Goal: Task Accomplishment & Management: Use online tool/utility

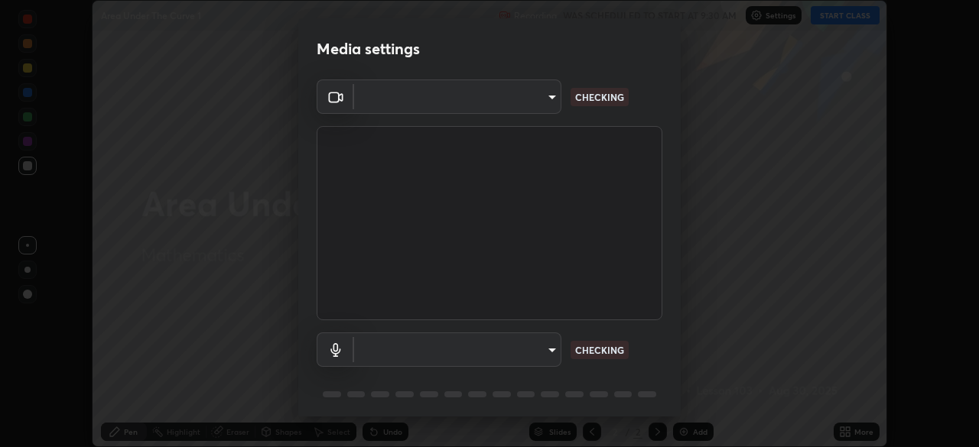
scroll to position [447, 979]
type input "5a3b26b24554f8cf6e797ef24758c72d9ac35fc194b839c1ab14931f8614fd13"
type input "a2845f27f241d78e81142a5bcad2dd0661d1231b7acccdda9ee201247719edf7"
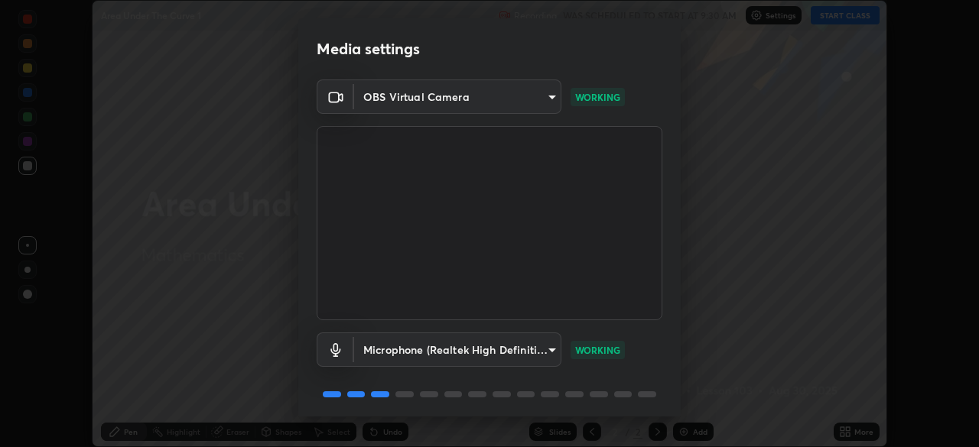
scroll to position [54, 0]
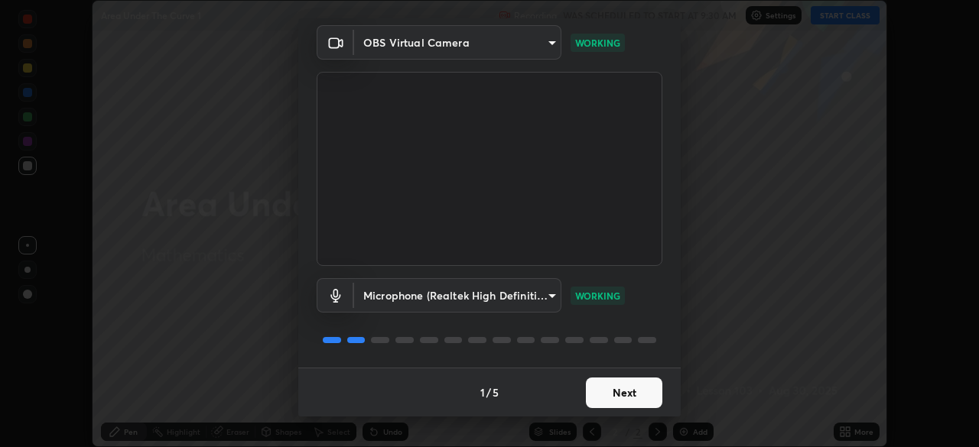
click at [622, 398] on button "Next" at bounding box center [624, 393] width 76 height 31
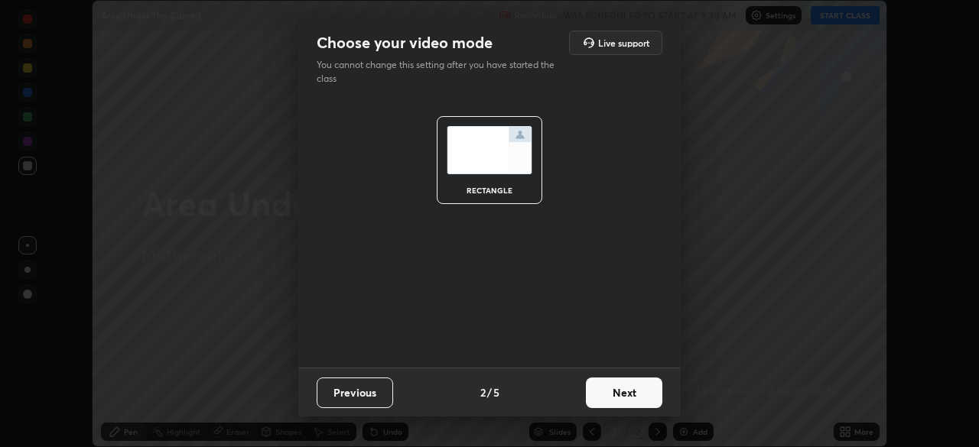
scroll to position [0, 0]
click at [641, 395] on button "Next" at bounding box center [624, 393] width 76 height 31
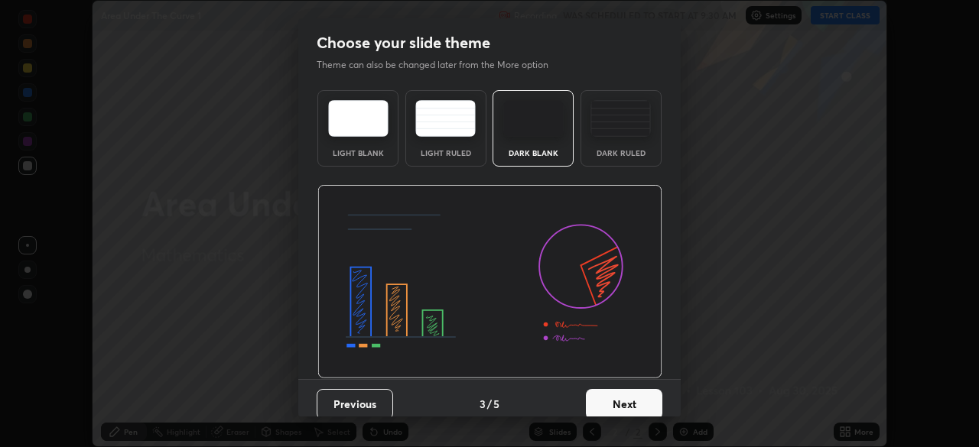
click at [642, 398] on button "Next" at bounding box center [624, 404] width 76 height 31
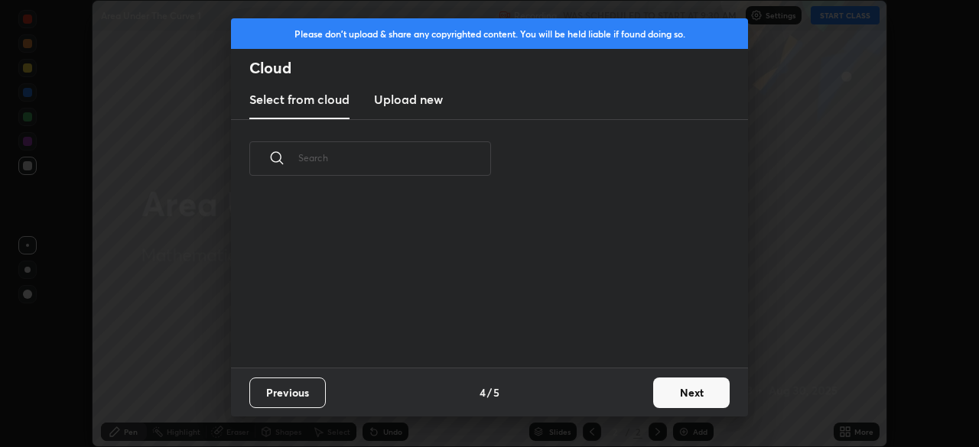
click at [685, 394] on button "Next" at bounding box center [691, 393] width 76 height 31
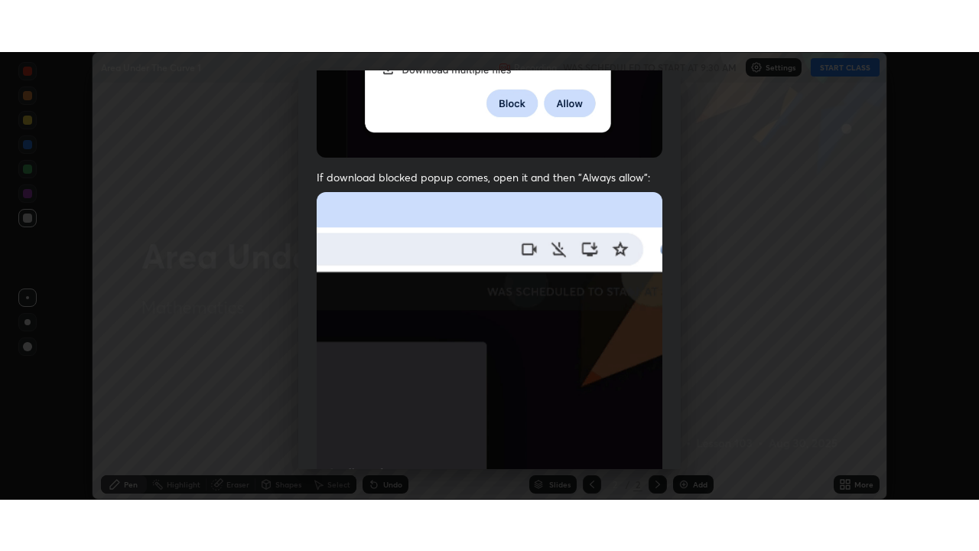
scroll to position [366, 0]
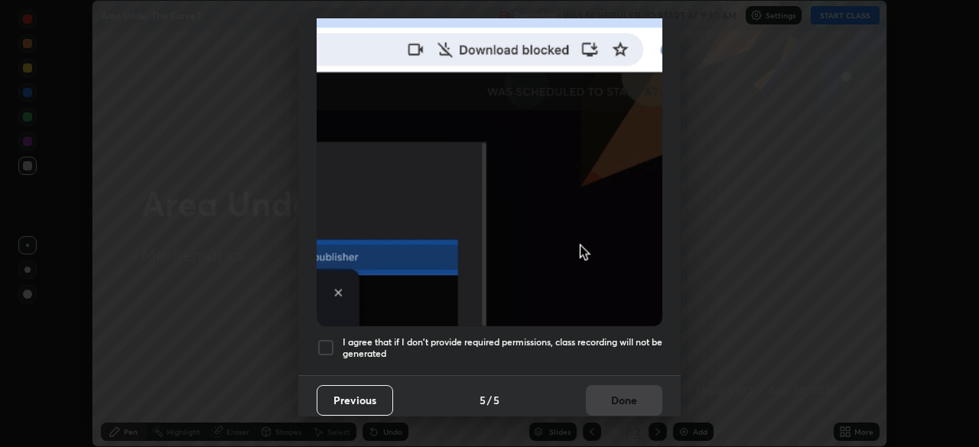
click at [330, 339] on div at bounding box center [326, 348] width 18 height 18
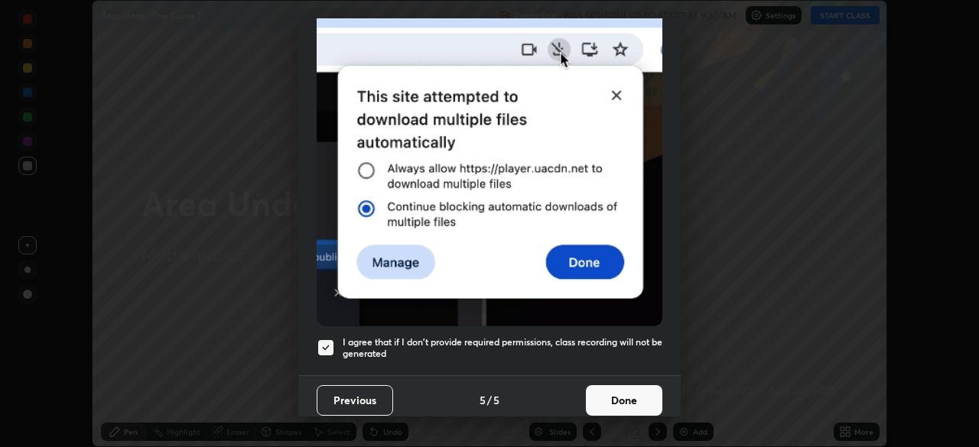
click at [641, 390] on button "Done" at bounding box center [624, 400] width 76 height 31
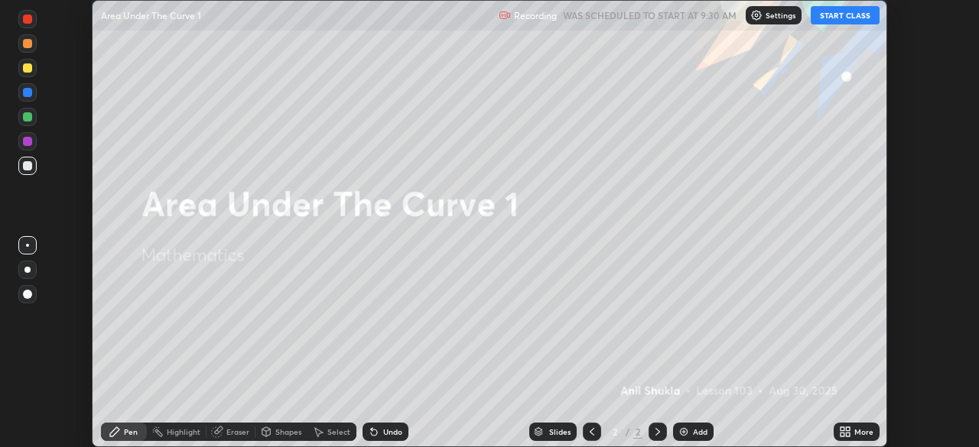
click at [836, 15] on button "START CLASS" at bounding box center [845, 15] width 69 height 18
click at [847, 434] on icon at bounding box center [848, 435] width 4 height 4
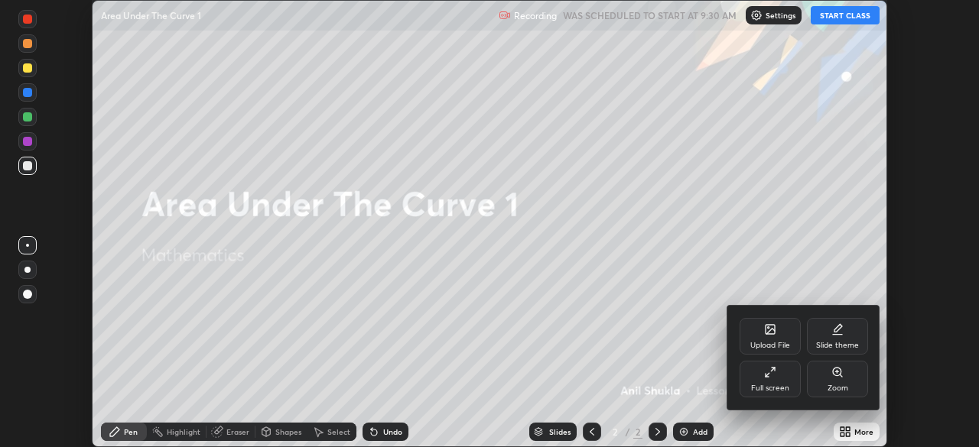
click at [774, 379] on div "Full screen" at bounding box center [770, 379] width 61 height 37
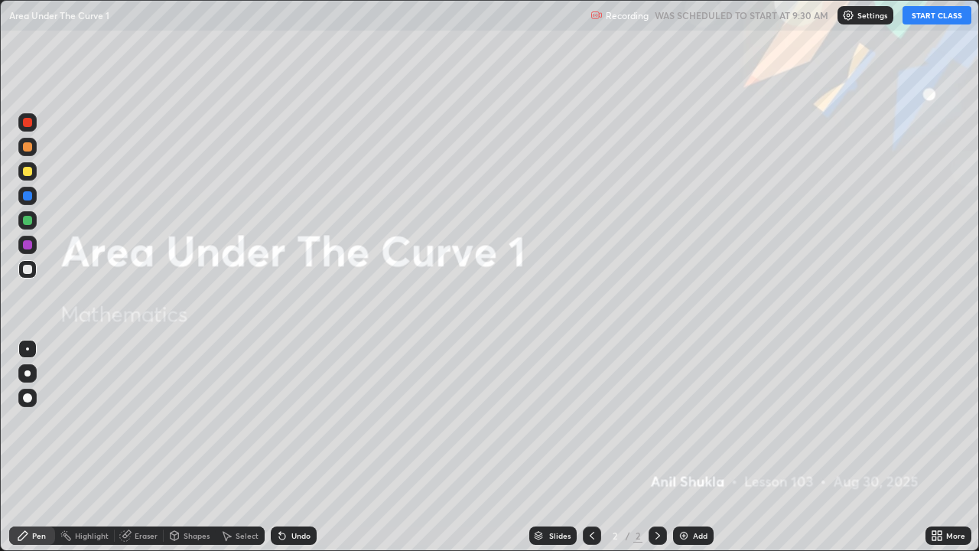
scroll to position [551, 979]
click at [25, 174] on div at bounding box center [27, 171] width 9 height 9
click at [27, 375] on div at bounding box center [27, 373] width 6 height 6
click at [30, 447] on div "Pen" at bounding box center [32, 535] width 46 height 18
click at [31, 173] on div at bounding box center [27, 171] width 9 height 9
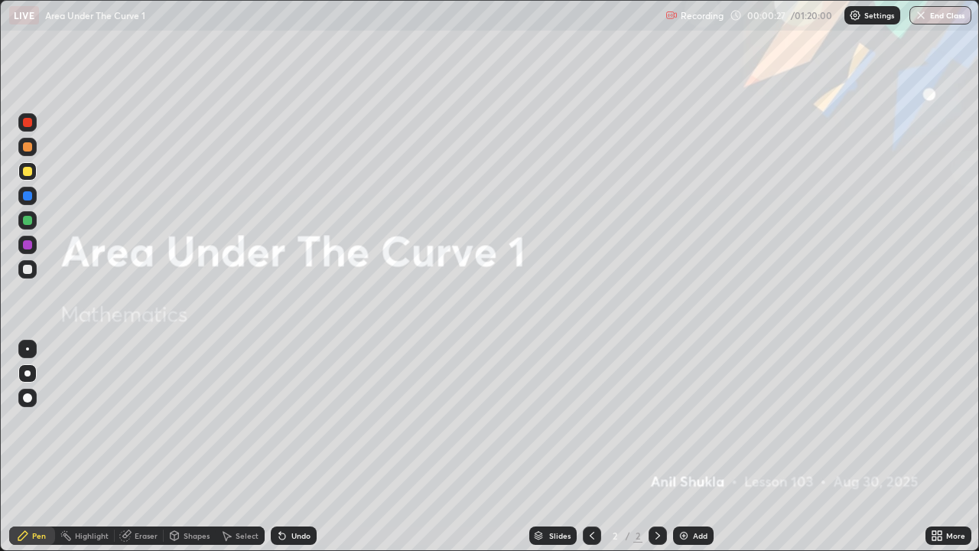
click at [27, 372] on div at bounding box center [27, 373] width 6 height 6
click at [40, 447] on div "Pen" at bounding box center [39, 536] width 14 height 8
click at [662, 447] on div at bounding box center [658, 535] width 18 height 18
click at [655, 447] on icon at bounding box center [657, 536] width 5 height 8
click at [656, 447] on icon at bounding box center [658, 535] width 12 height 12
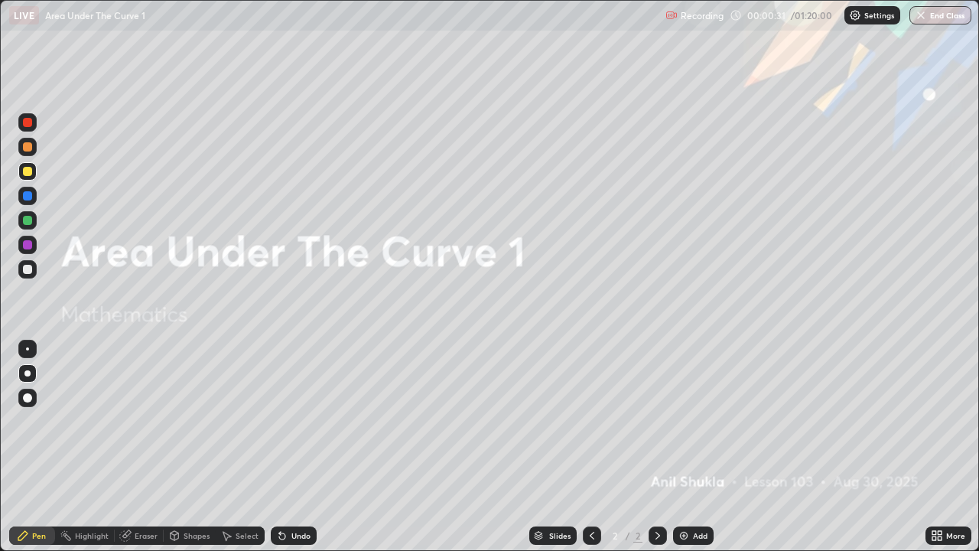
click at [684, 447] on img at bounding box center [684, 535] width 12 height 12
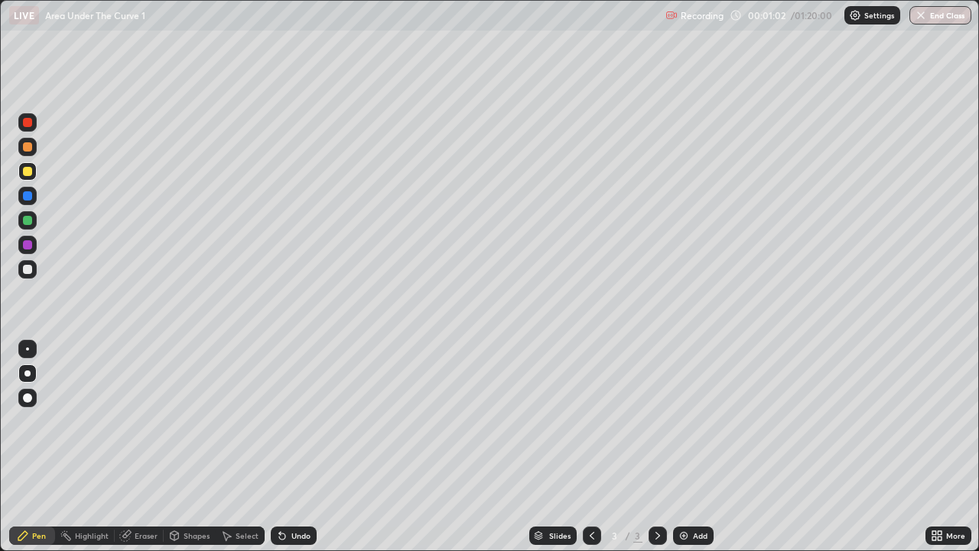
click at [294, 447] on div "Undo" at bounding box center [300, 536] width 19 height 8
click at [297, 447] on div "Undo" at bounding box center [300, 536] width 19 height 8
click at [285, 447] on icon at bounding box center [282, 535] width 12 height 12
click at [294, 447] on div "Undo" at bounding box center [300, 536] width 19 height 8
click at [28, 268] on div at bounding box center [27, 269] width 9 height 9
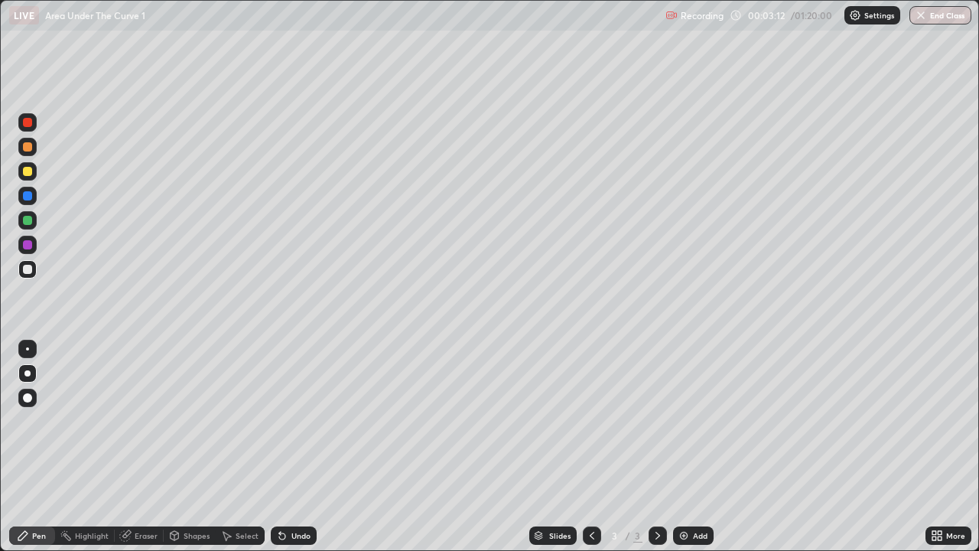
click at [284, 447] on icon at bounding box center [282, 535] width 12 height 12
click at [287, 447] on div "Undo" at bounding box center [294, 535] width 46 height 18
click at [301, 447] on div "Undo" at bounding box center [300, 536] width 19 height 8
click at [145, 447] on div "Eraser" at bounding box center [146, 536] width 23 height 8
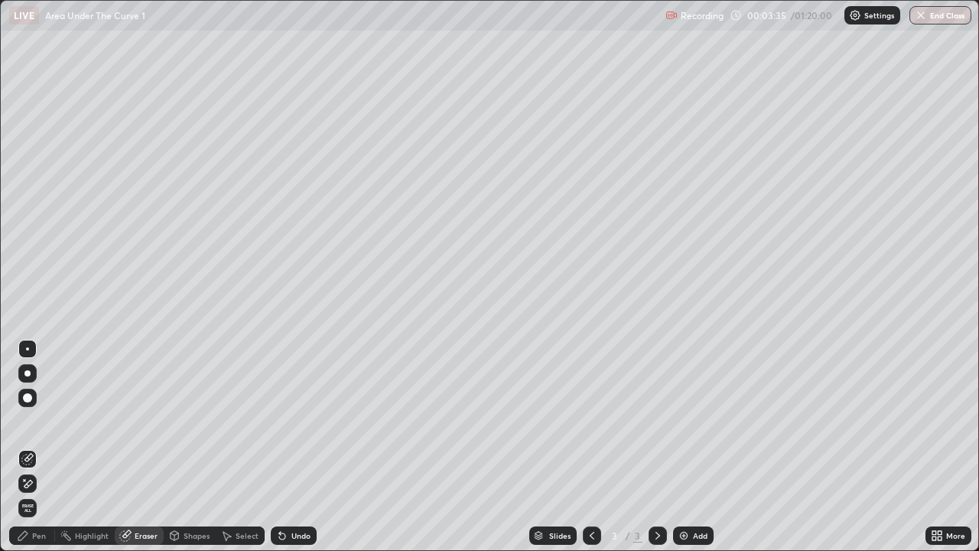
click at [39, 447] on div "Pen" at bounding box center [39, 536] width 14 height 8
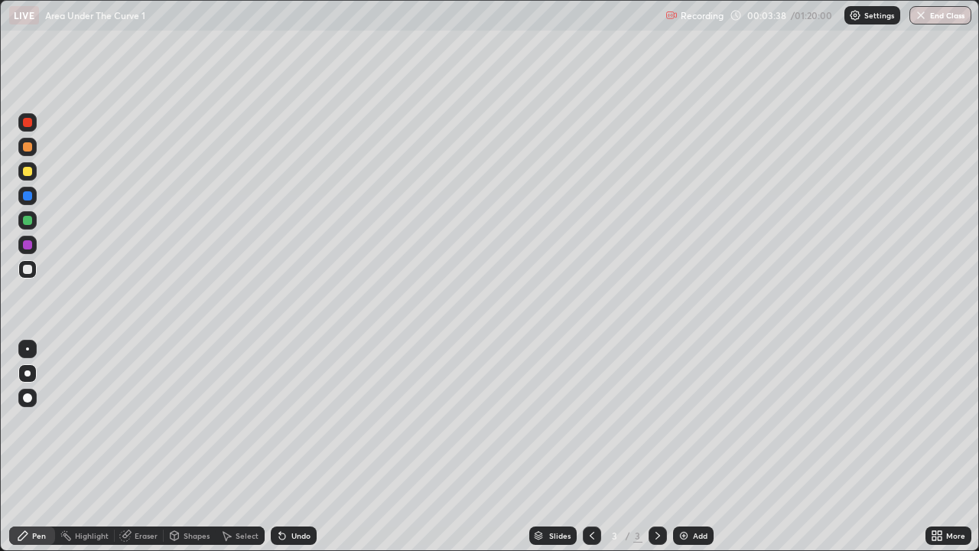
click at [143, 447] on div "Eraser" at bounding box center [146, 536] width 23 height 8
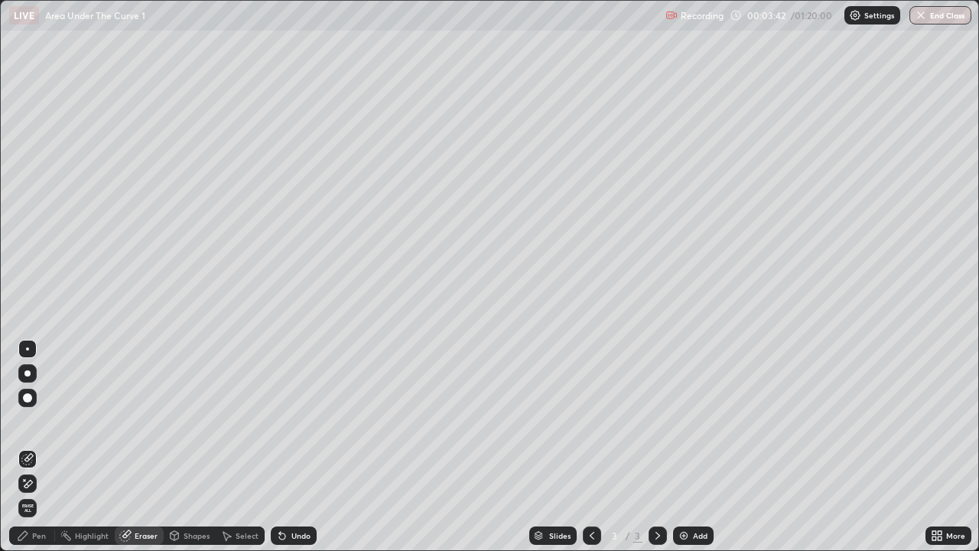
click at [41, 447] on div "Pen" at bounding box center [39, 536] width 14 height 8
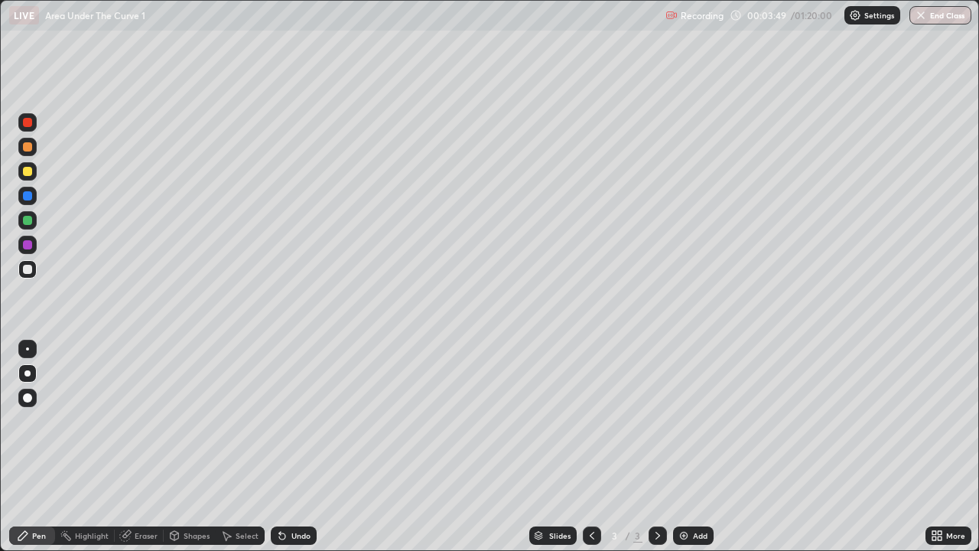
click at [24, 272] on div at bounding box center [27, 269] width 9 height 9
click at [291, 447] on div "Undo" at bounding box center [300, 536] width 19 height 8
click at [295, 447] on div "Undo" at bounding box center [300, 536] width 19 height 8
click at [24, 269] on div at bounding box center [27, 269] width 9 height 9
click at [135, 447] on div "Eraser" at bounding box center [146, 536] width 23 height 8
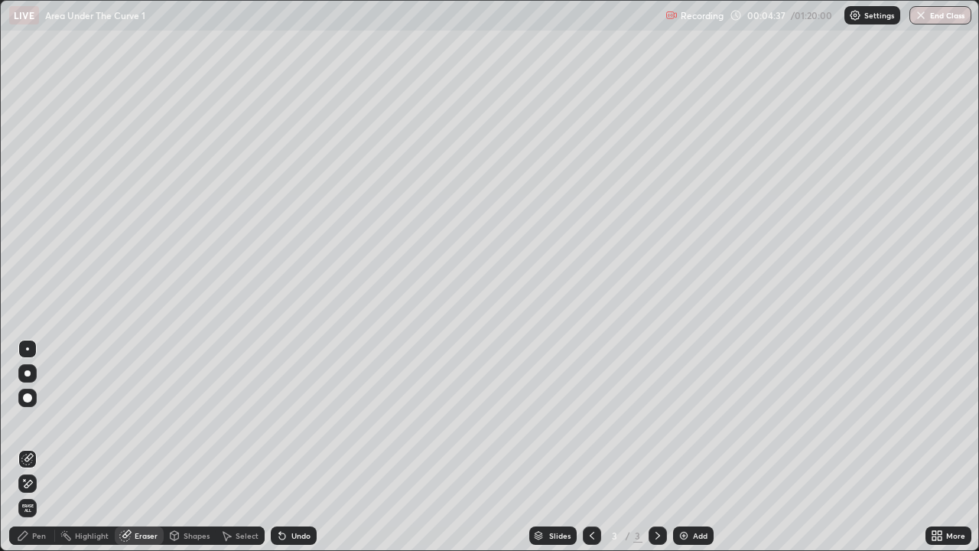
click at [30, 447] on div "Pen" at bounding box center [32, 535] width 46 height 18
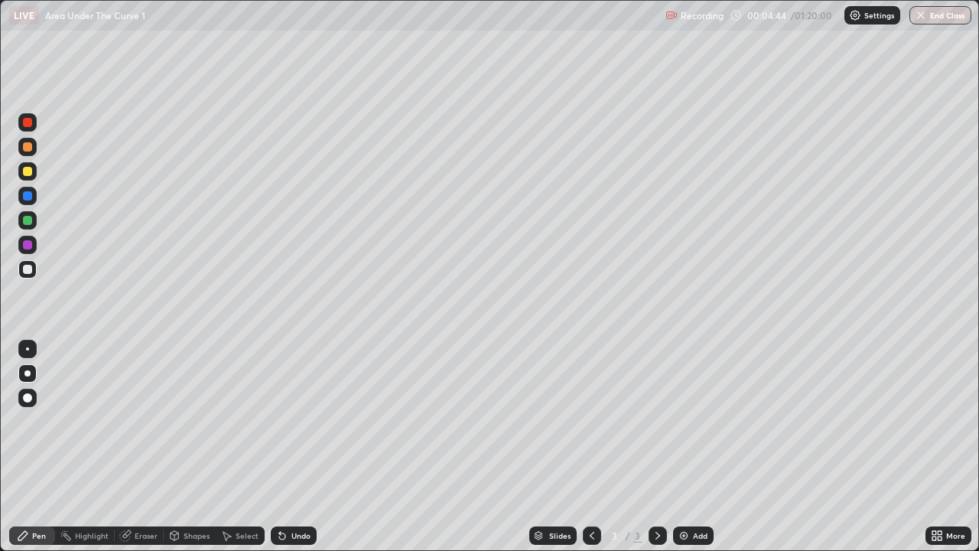
click at [27, 224] on div at bounding box center [27, 220] width 9 height 9
click at [30, 269] on div at bounding box center [27, 269] width 9 height 9
click at [301, 447] on div "Undo" at bounding box center [300, 536] width 19 height 8
click at [30, 224] on div at bounding box center [27, 220] width 9 height 9
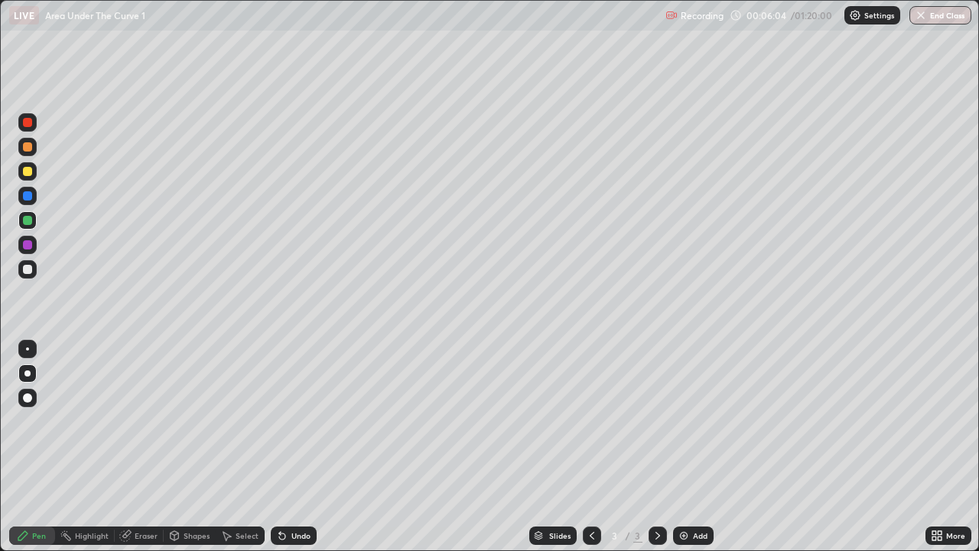
click at [304, 447] on div "Undo" at bounding box center [300, 536] width 19 height 8
click at [298, 447] on div "Undo" at bounding box center [294, 535] width 46 height 18
click at [236, 447] on div "Select" at bounding box center [247, 536] width 23 height 8
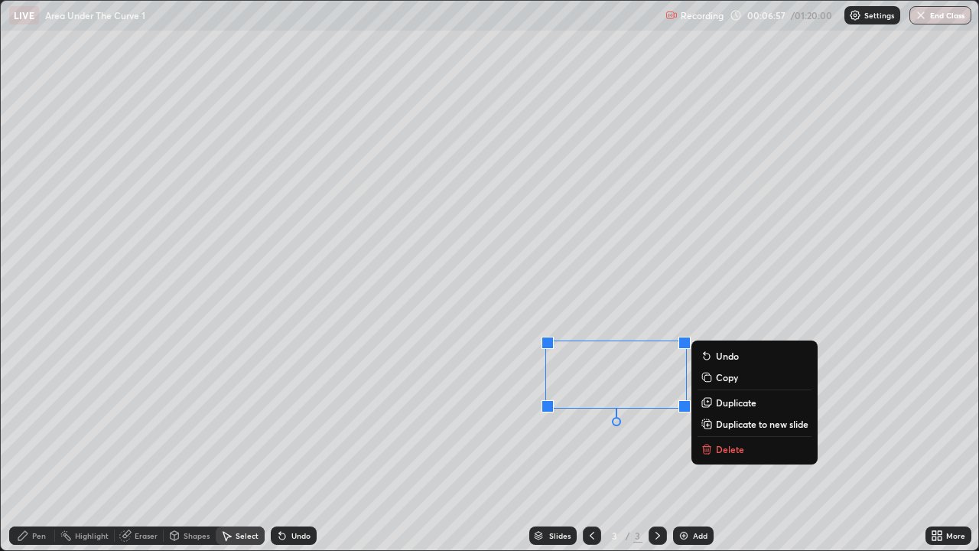
click at [722, 444] on p "Delete" at bounding box center [730, 449] width 28 height 12
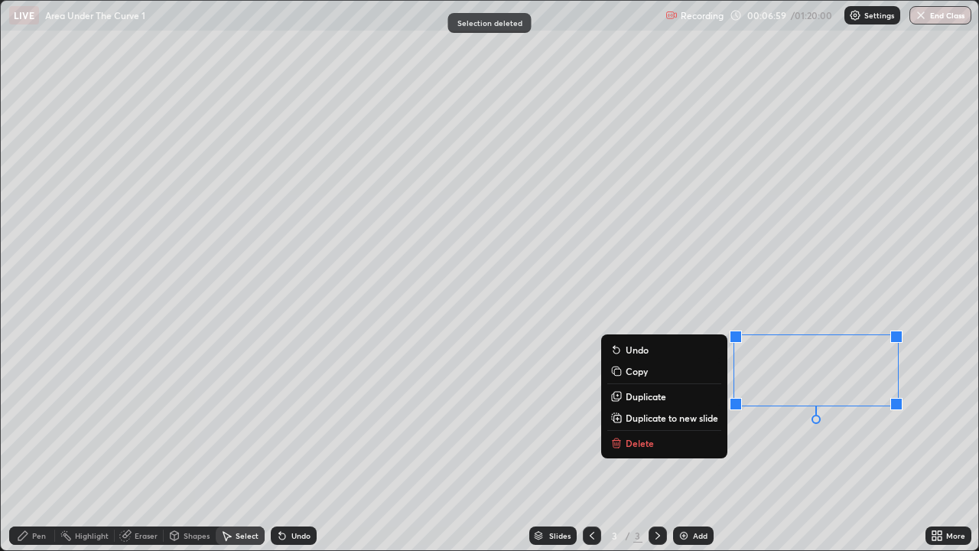
click at [653, 445] on button "Delete" at bounding box center [664, 443] width 114 height 18
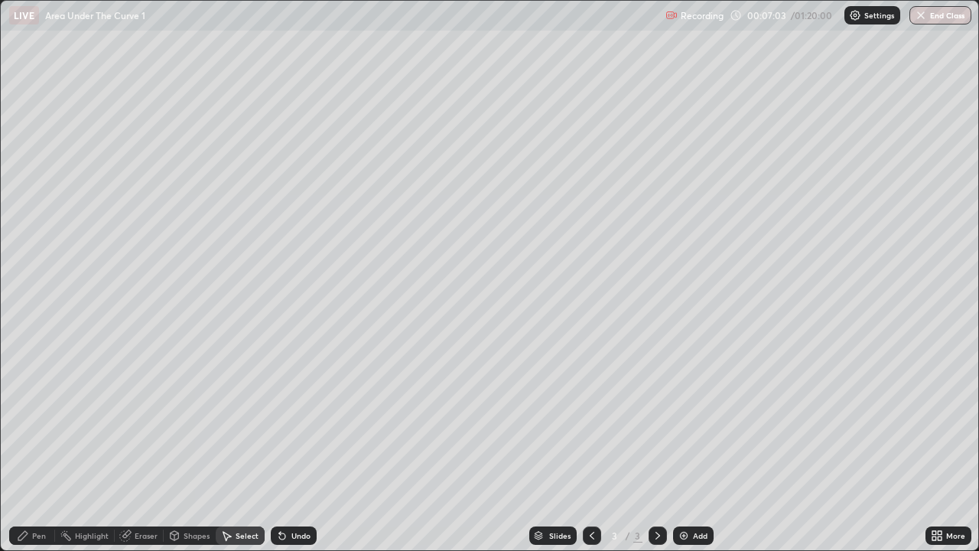
click at [37, 447] on div "Pen" at bounding box center [39, 536] width 14 height 8
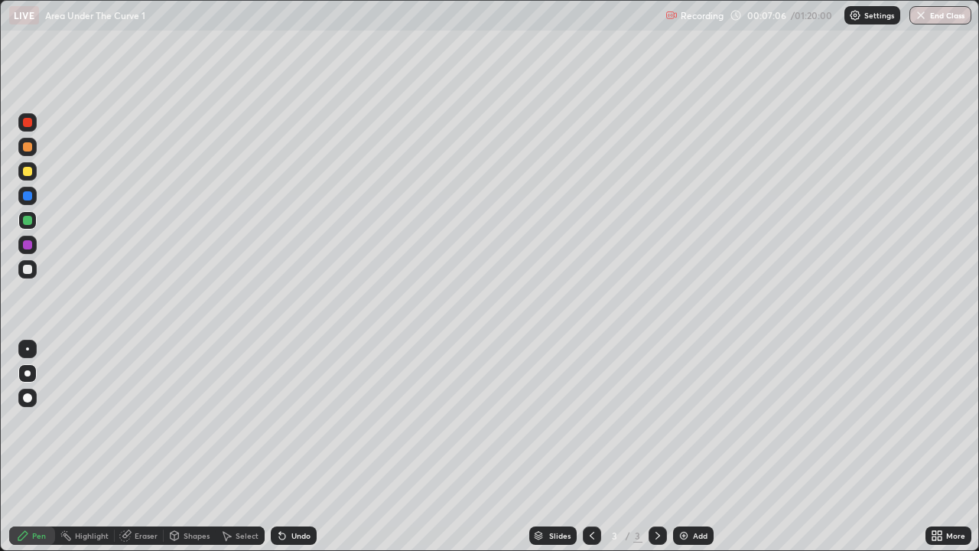
click at [28, 170] on div at bounding box center [27, 171] width 9 height 9
click at [29, 374] on div at bounding box center [27, 373] width 6 height 6
click at [35, 447] on div "Pen" at bounding box center [39, 536] width 14 height 8
click at [28, 245] on div at bounding box center [27, 244] width 9 height 9
click at [28, 196] on div at bounding box center [27, 195] width 9 height 9
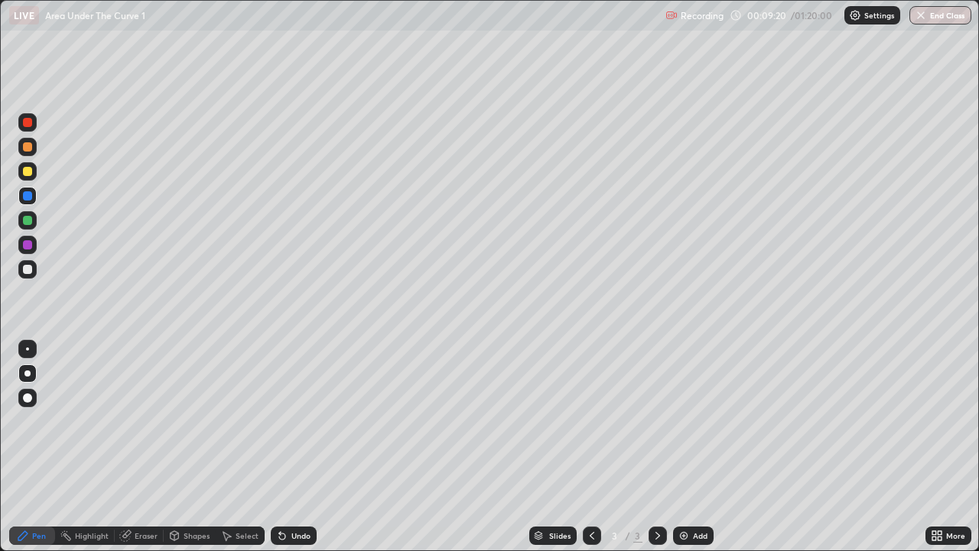
click at [25, 149] on div at bounding box center [27, 146] width 9 height 9
click at [28, 245] on div at bounding box center [27, 244] width 9 height 9
click at [29, 273] on div at bounding box center [27, 269] width 9 height 9
click at [31, 221] on div at bounding box center [27, 220] width 9 height 9
click at [28, 375] on div at bounding box center [27, 373] width 6 height 6
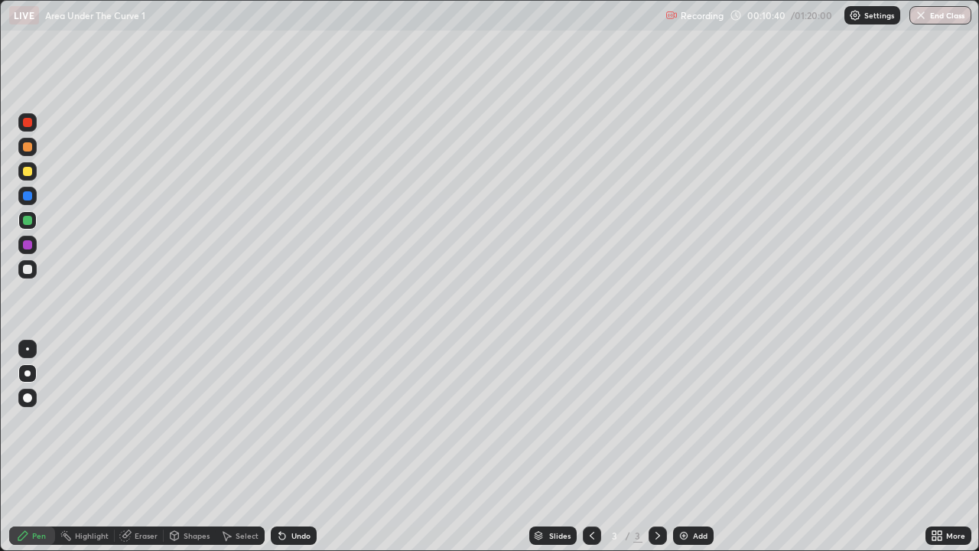
click at [690, 447] on div "Add" at bounding box center [693, 535] width 41 height 18
click at [192, 447] on div "Shapes" at bounding box center [197, 536] width 26 height 8
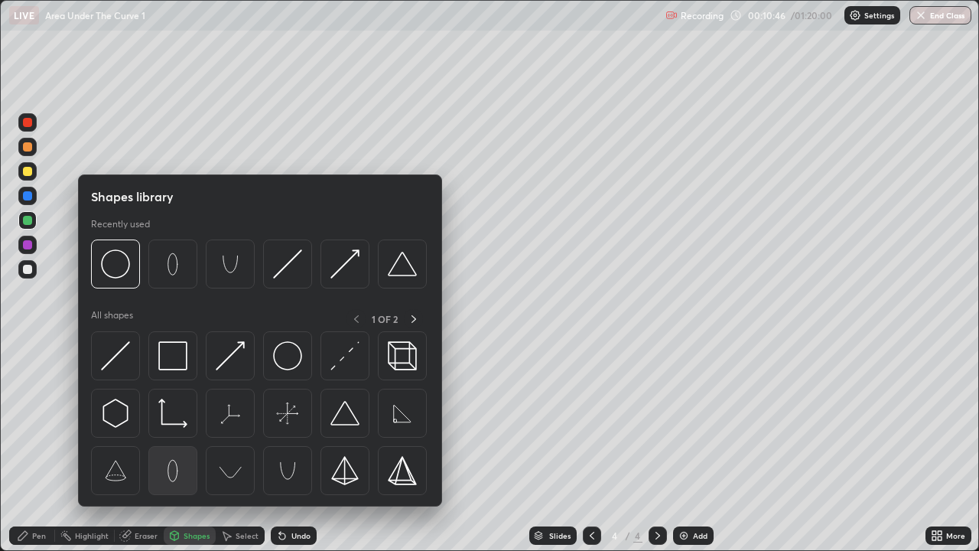
click at [177, 447] on img at bounding box center [172, 470] width 29 height 29
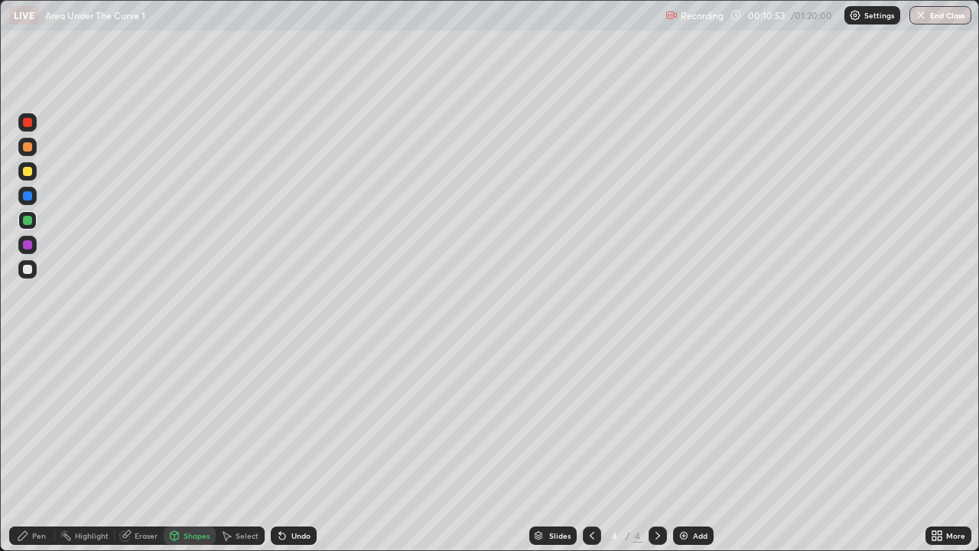
click at [296, 447] on div "Undo" at bounding box center [300, 536] width 19 height 8
click at [187, 447] on div "Shapes" at bounding box center [197, 536] width 26 height 8
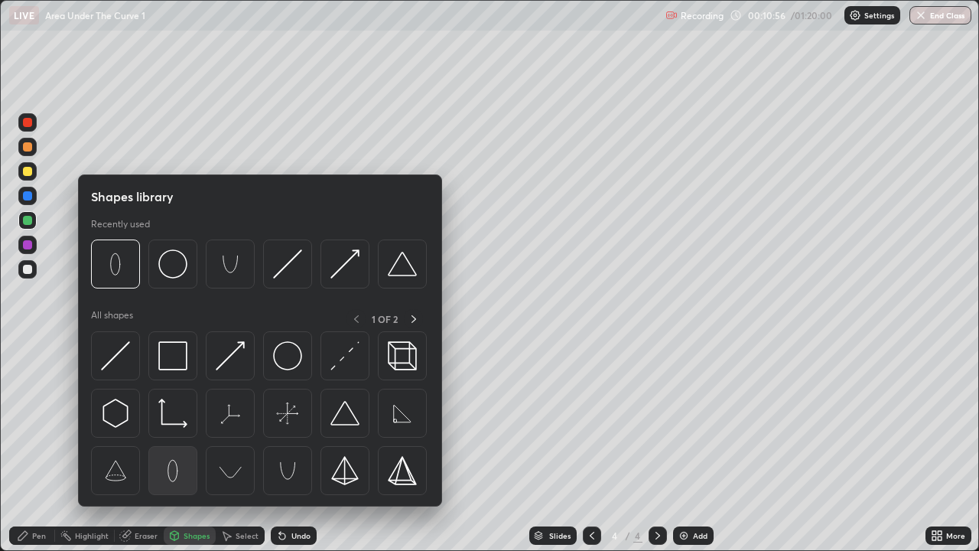
click at [171, 447] on img at bounding box center [172, 470] width 29 height 29
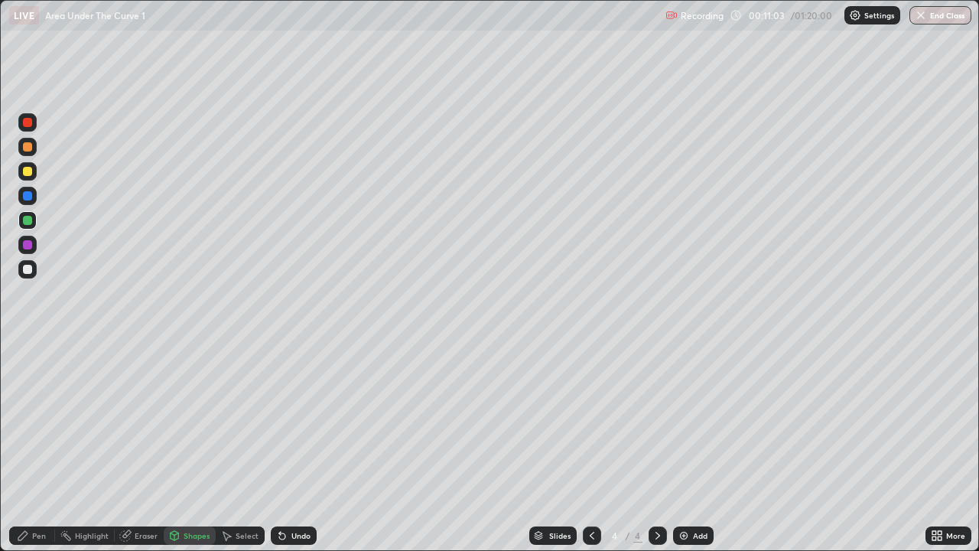
click at [27, 269] on div at bounding box center [27, 269] width 9 height 9
click at [28, 270] on div at bounding box center [27, 269] width 9 height 9
click at [37, 447] on div "Pen" at bounding box center [39, 536] width 14 height 8
click at [27, 372] on div at bounding box center [27, 373] width 6 height 6
click at [31, 245] on div at bounding box center [27, 244] width 9 height 9
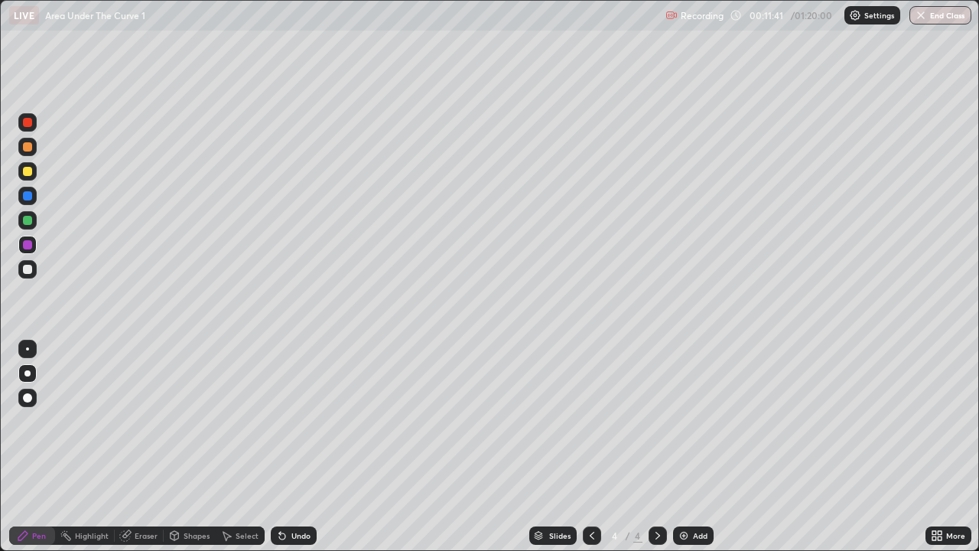
click at [31, 222] on div at bounding box center [27, 220] width 9 height 9
click at [301, 447] on div "Undo" at bounding box center [300, 536] width 19 height 8
click at [29, 268] on div at bounding box center [27, 269] width 9 height 9
click at [299, 447] on div "Undo" at bounding box center [300, 536] width 19 height 8
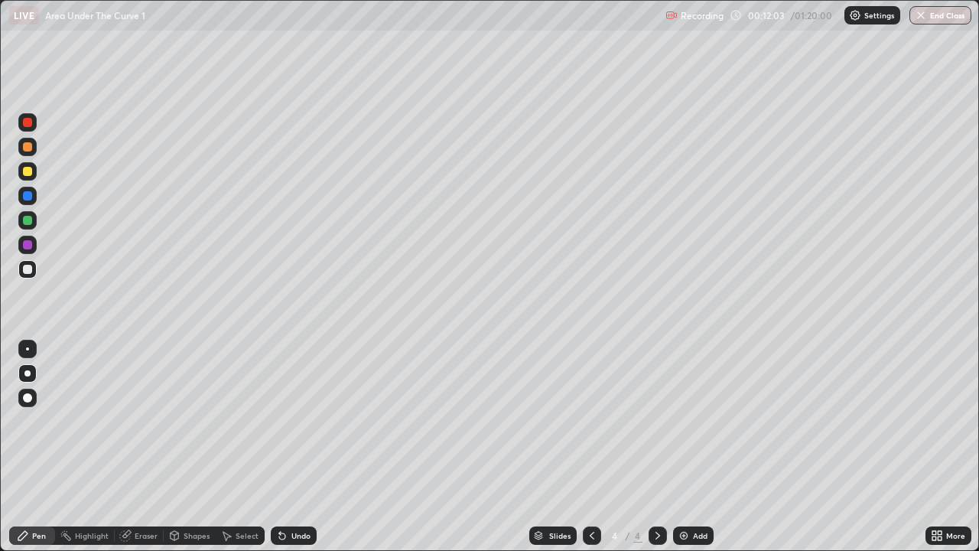
click at [299, 447] on div "Undo" at bounding box center [294, 535] width 46 height 18
click at [28, 121] on div at bounding box center [27, 122] width 9 height 9
click at [31, 198] on div at bounding box center [27, 195] width 9 height 9
click at [31, 269] on div at bounding box center [27, 269] width 9 height 9
click at [27, 197] on div at bounding box center [27, 195] width 9 height 9
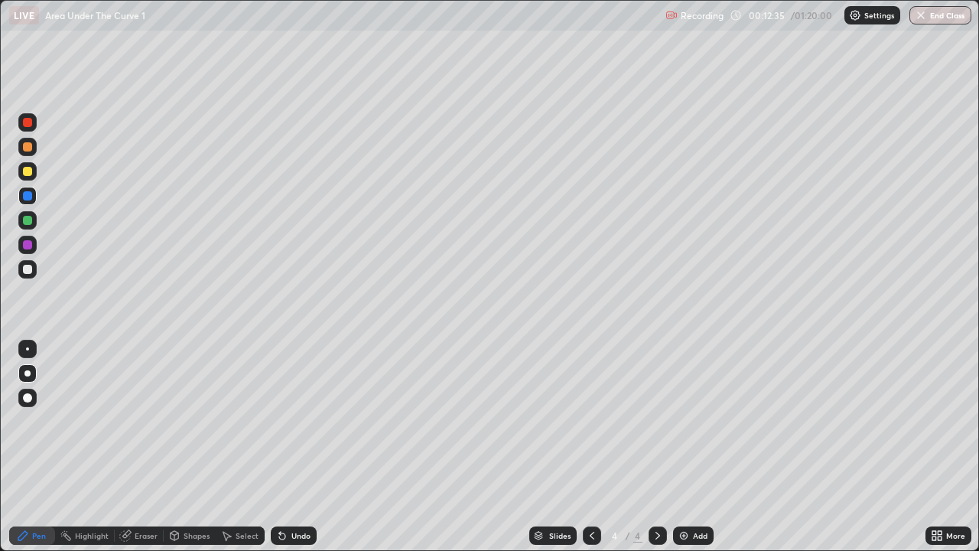
click at [28, 271] on div at bounding box center [27, 269] width 9 height 9
click at [30, 124] on div at bounding box center [27, 122] width 9 height 9
click at [27, 273] on div at bounding box center [27, 269] width 9 height 9
click at [25, 126] on div at bounding box center [27, 122] width 9 height 9
click at [31, 196] on div at bounding box center [27, 195] width 9 height 9
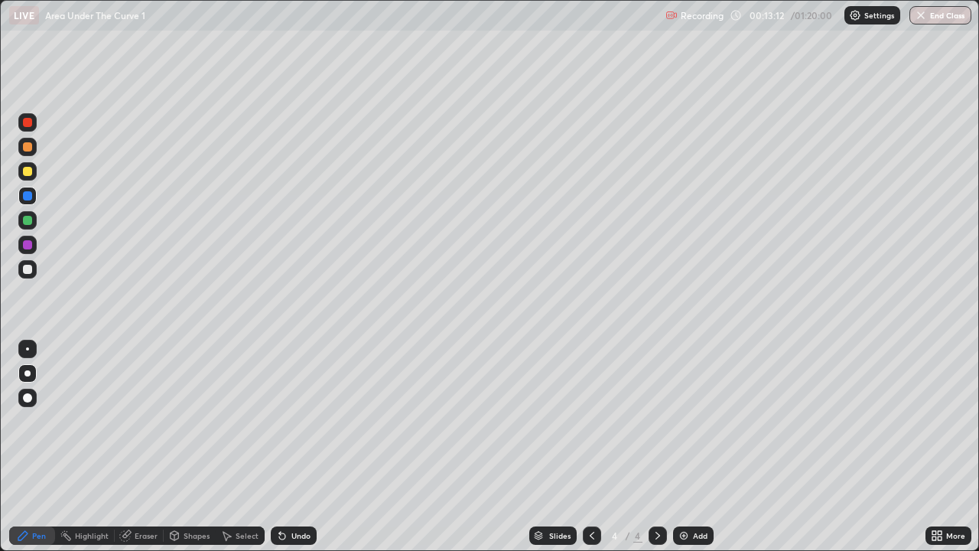
click at [34, 271] on div at bounding box center [27, 269] width 18 height 18
click at [28, 223] on div at bounding box center [27, 220] width 9 height 9
click at [28, 269] on div at bounding box center [27, 269] width 9 height 9
click at [28, 268] on div at bounding box center [27, 269] width 9 height 9
click at [28, 349] on div at bounding box center [27, 348] width 3 height 3
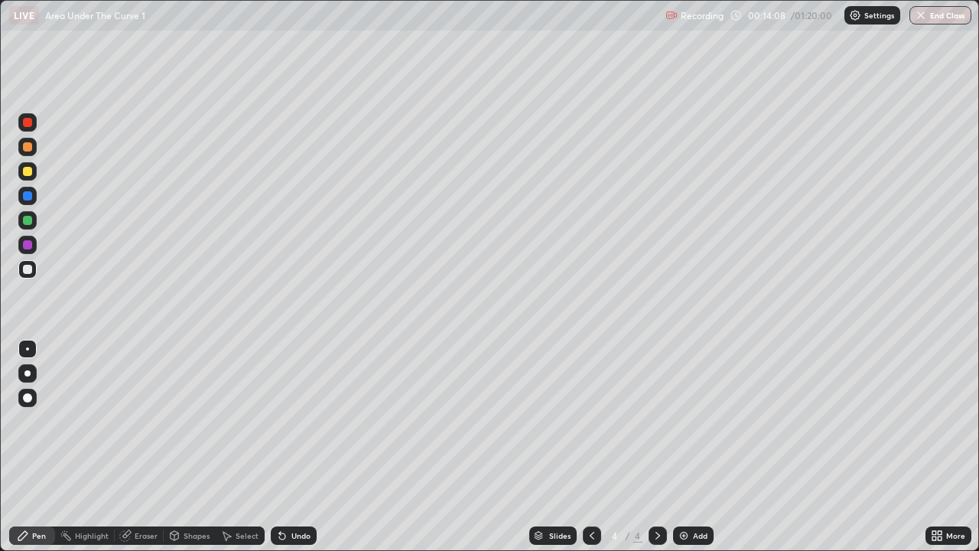
click at [28, 374] on div at bounding box center [27, 373] width 6 height 6
click at [27, 125] on div at bounding box center [27, 122] width 9 height 9
click at [29, 125] on div at bounding box center [27, 122] width 9 height 9
click at [25, 272] on div at bounding box center [27, 269] width 9 height 9
click at [30, 196] on div at bounding box center [27, 195] width 9 height 9
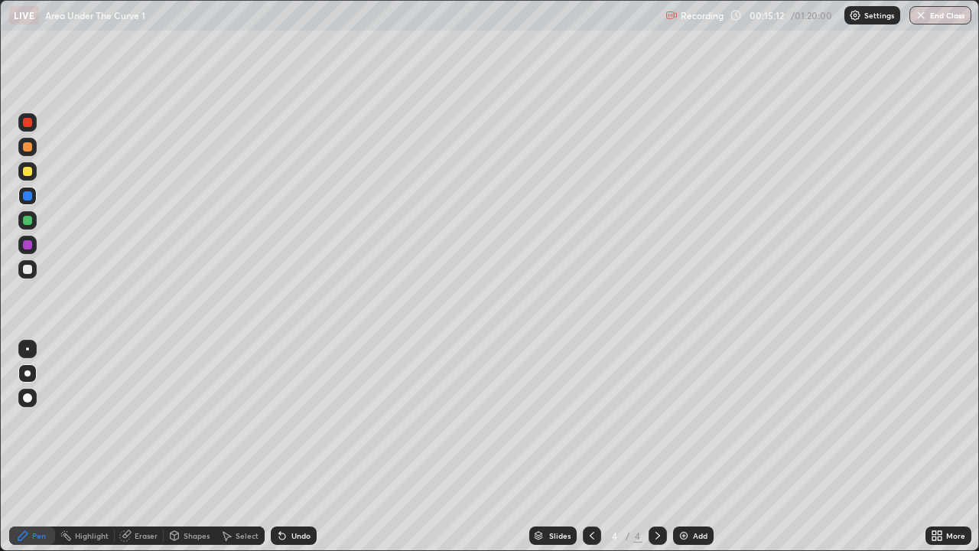
click at [34, 222] on div at bounding box center [27, 220] width 18 height 18
click at [29, 268] on div at bounding box center [27, 269] width 9 height 9
click at [296, 447] on div "Undo" at bounding box center [300, 536] width 19 height 8
click at [297, 447] on div "Undo" at bounding box center [300, 536] width 19 height 8
click at [296, 447] on div "Undo" at bounding box center [294, 535] width 46 height 18
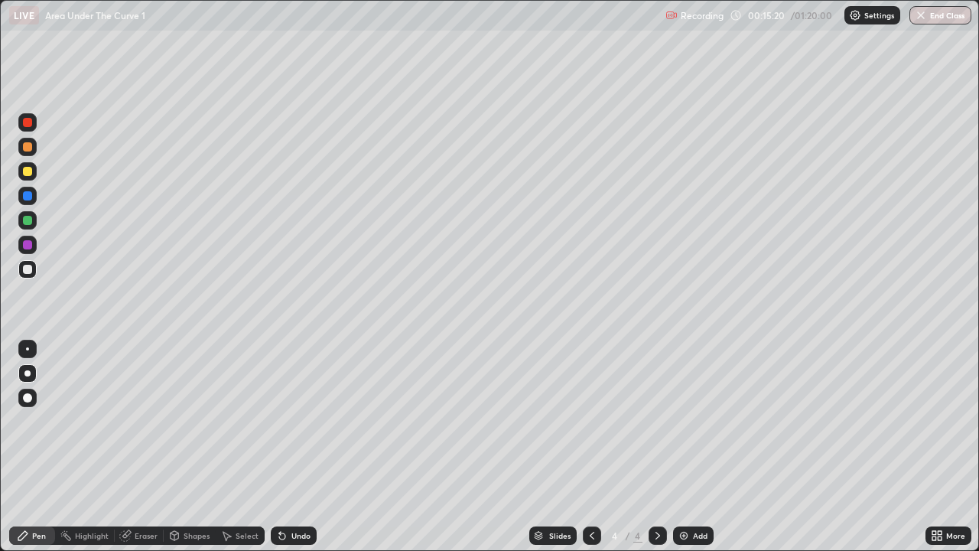
click at [295, 447] on div "Undo" at bounding box center [294, 535] width 46 height 18
click at [296, 447] on div "Undo" at bounding box center [294, 535] width 46 height 18
click at [296, 447] on div "Undo" at bounding box center [300, 536] width 19 height 8
click at [298, 447] on div "Undo" at bounding box center [300, 536] width 19 height 8
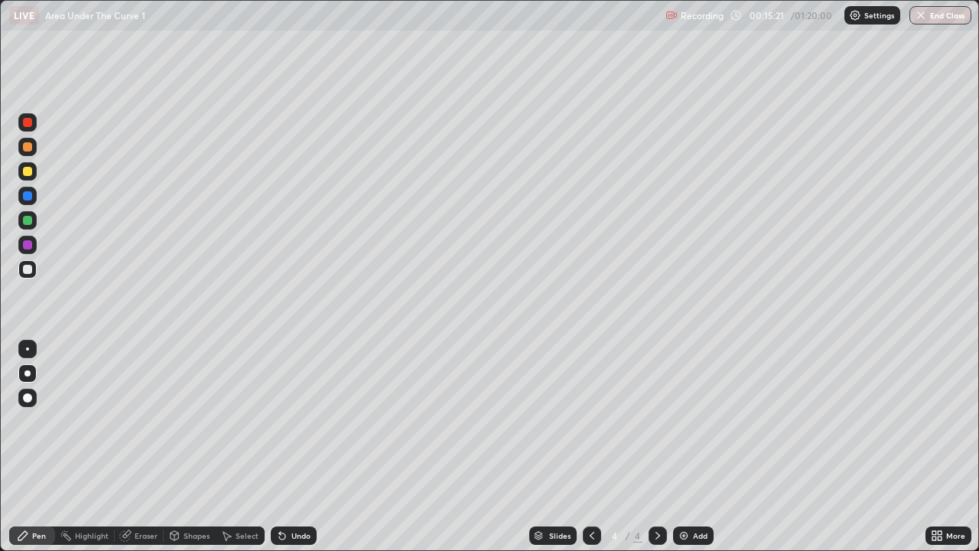
click at [299, 447] on div "Undo" at bounding box center [300, 536] width 19 height 8
click at [33, 124] on div at bounding box center [27, 122] width 18 height 18
click at [25, 270] on div at bounding box center [27, 269] width 9 height 9
click at [26, 197] on div at bounding box center [27, 195] width 9 height 9
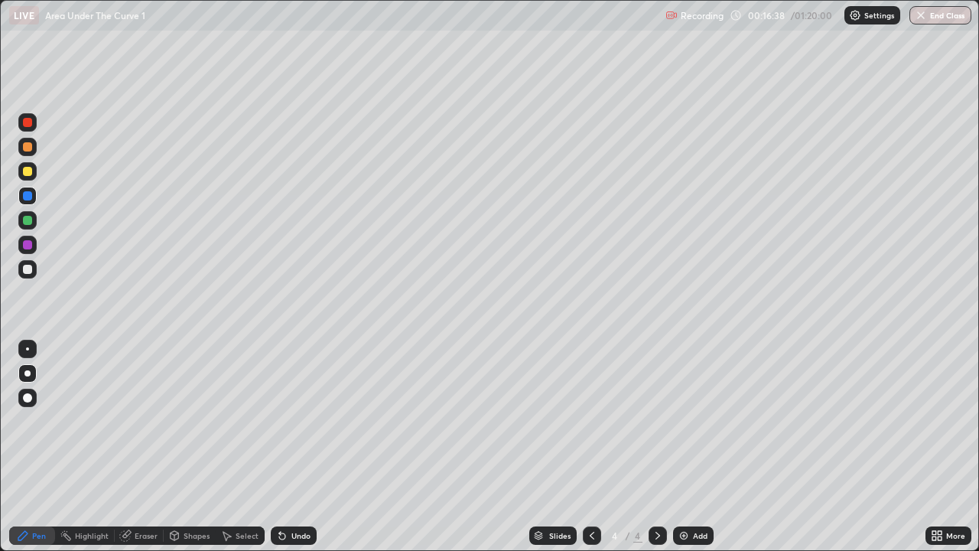
click at [25, 268] on div at bounding box center [27, 269] width 9 height 9
click at [30, 125] on div at bounding box center [27, 122] width 9 height 9
click at [28, 200] on div at bounding box center [27, 195] width 9 height 9
click at [28, 268] on div at bounding box center [27, 269] width 9 height 9
click at [306, 447] on div "Undo" at bounding box center [300, 536] width 19 height 8
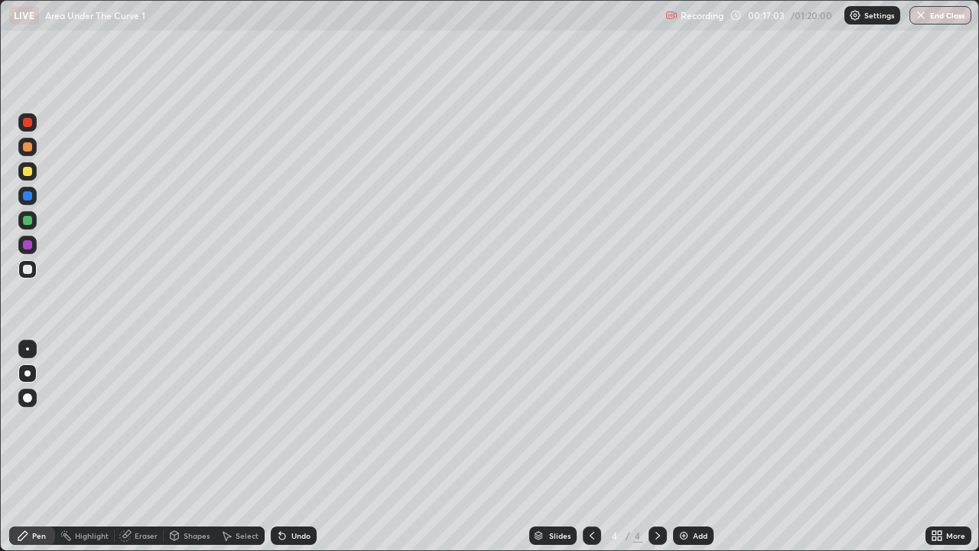
click at [300, 447] on div "Undo" at bounding box center [300, 536] width 19 height 8
click at [30, 271] on div at bounding box center [27, 269] width 9 height 9
click at [304, 447] on div "Undo" at bounding box center [300, 536] width 19 height 8
click at [298, 447] on div "Undo" at bounding box center [300, 536] width 19 height 8
click at [296, 447] on div "Undo" at bounding box center [300, 536] width 19 height 8
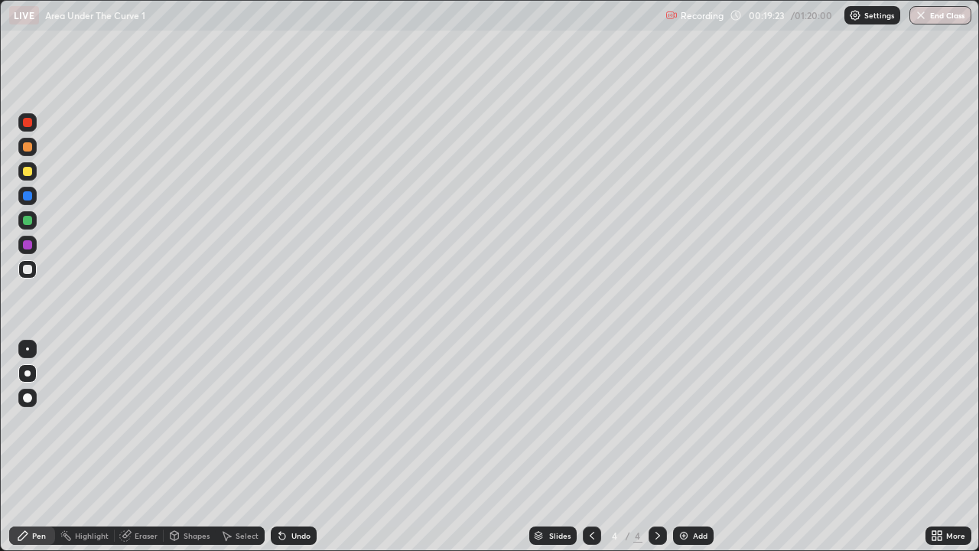
click at [148, 447] on div "Eraser" at bounding box center [146, 536] width 23 height 8
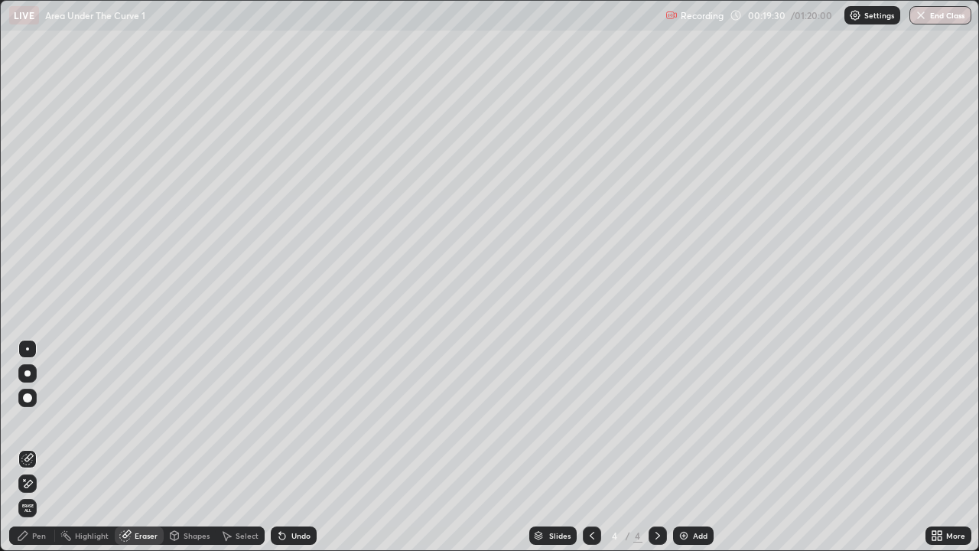
click at [37, 447] on div "Pen" at bounding box center [32, 535] width 46 height 18
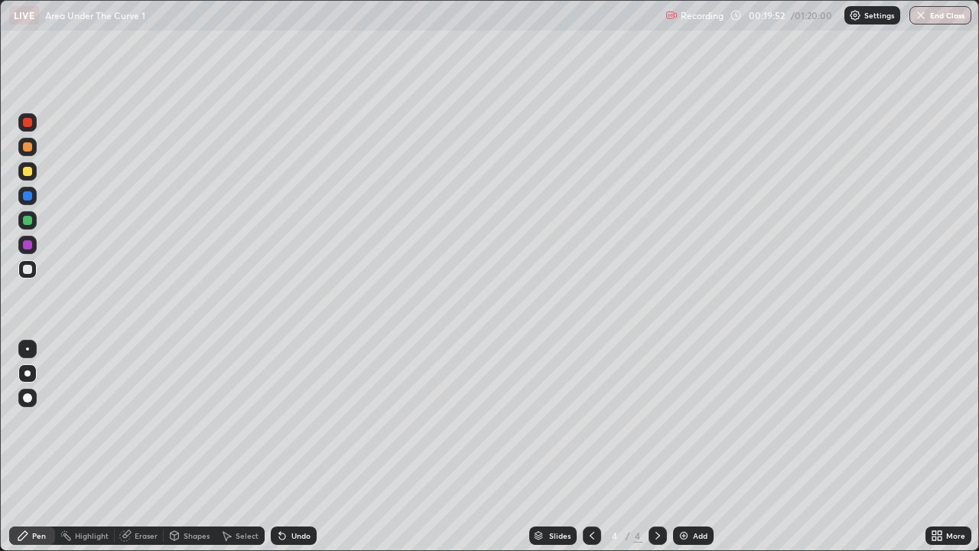
click at [146, 447] on div "Eraser" at bounding box center [146, 536] width 23 height 8
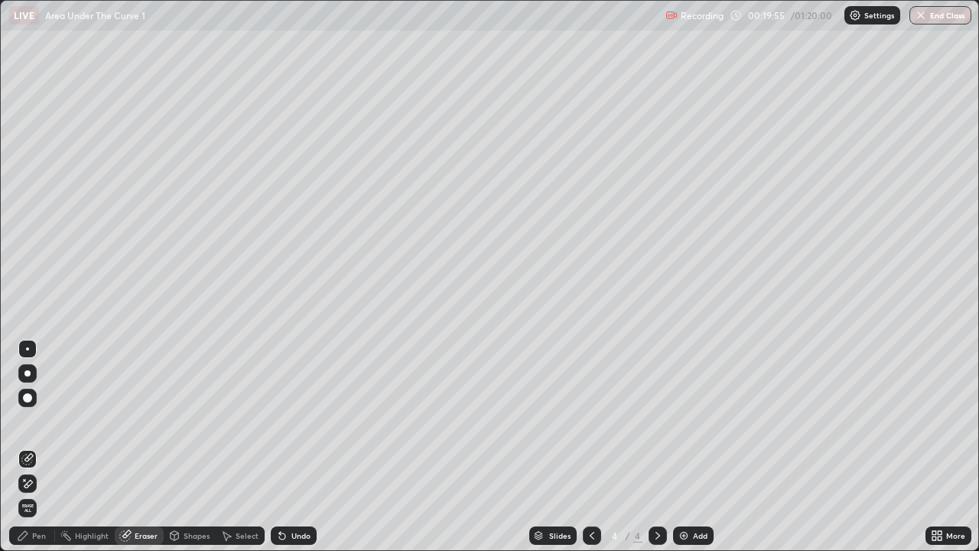
click at [44, 447] on div "Pen" at bounding box center [32, 535] width 46 height 18
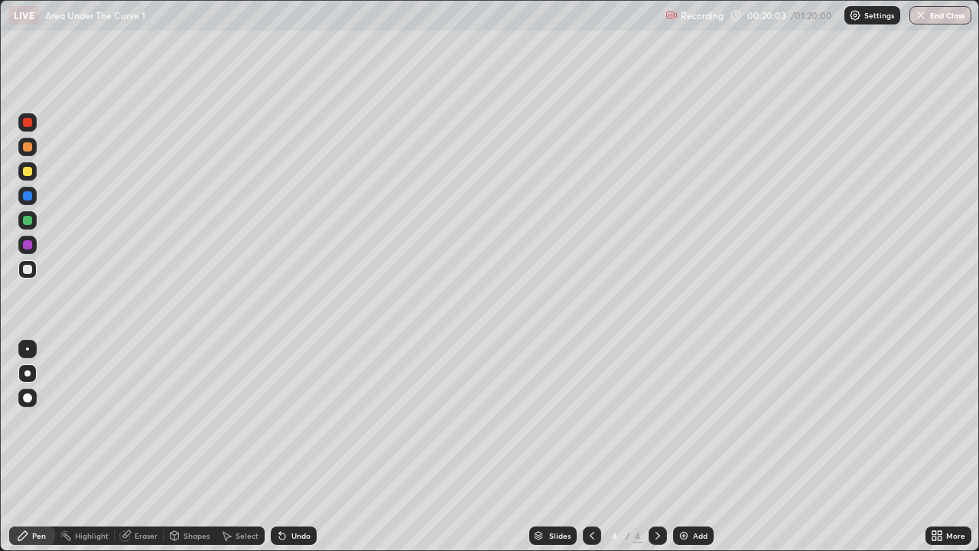
click at [151, 447] on div "Eraser" at bounding box center [139, 535] width 49 height 18
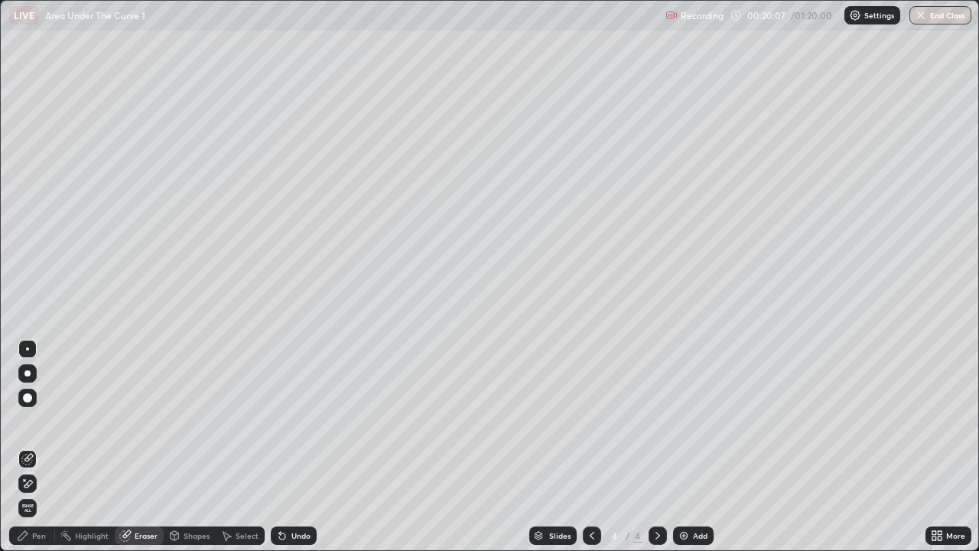
click at [41, 447] on div "Pen" at bounding box center [39, 536] width 14 height 8
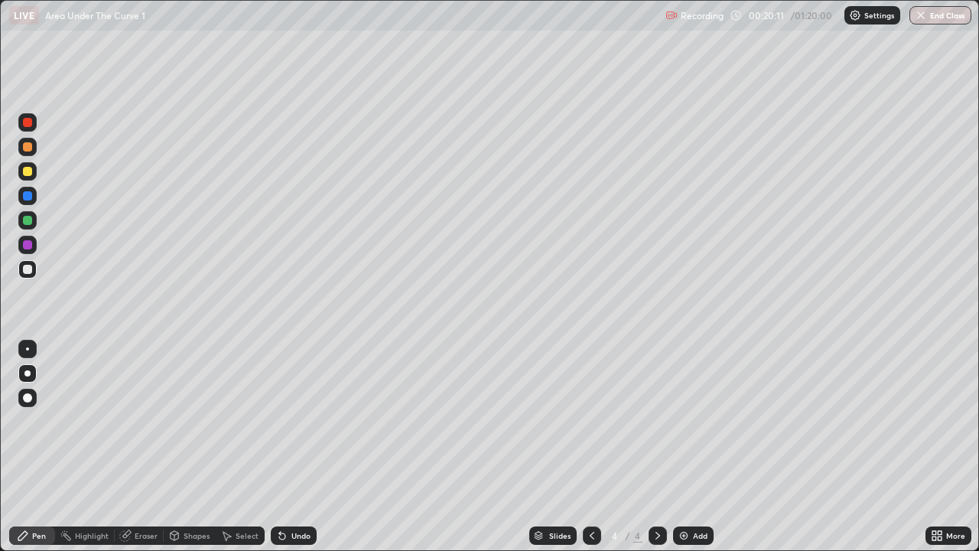
click at [145, 447] on div "Eraser" at bounding box center [146, 536] width 23 height 8
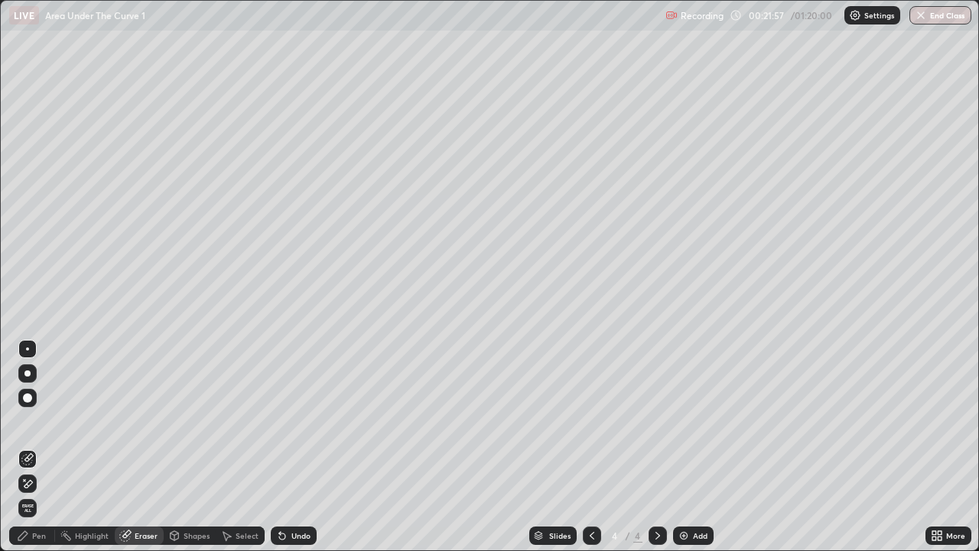
click at [24, 447] on icon at bounding box center [23, 535] width 12 height 12
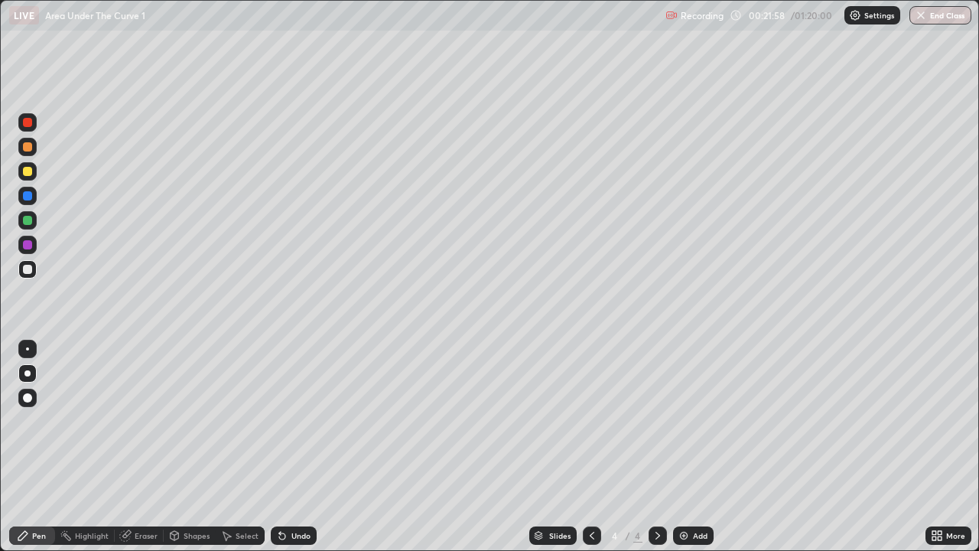
click at [28, 177] on div at bounding box center [27, 171] width 18 height 18
click at [24, 376] on div at bounding box center [27, 373] width 18 height 18
click at [294, 447] on div "Undo" at bounding box center [300, 536] width 19 height 8
click at [296, 447] on div "Undo" at bounding box center [300, 536] width 19 height 8
click at [299, 447] on div "Undo" at bounding box center [300, 536] width 19 height 8
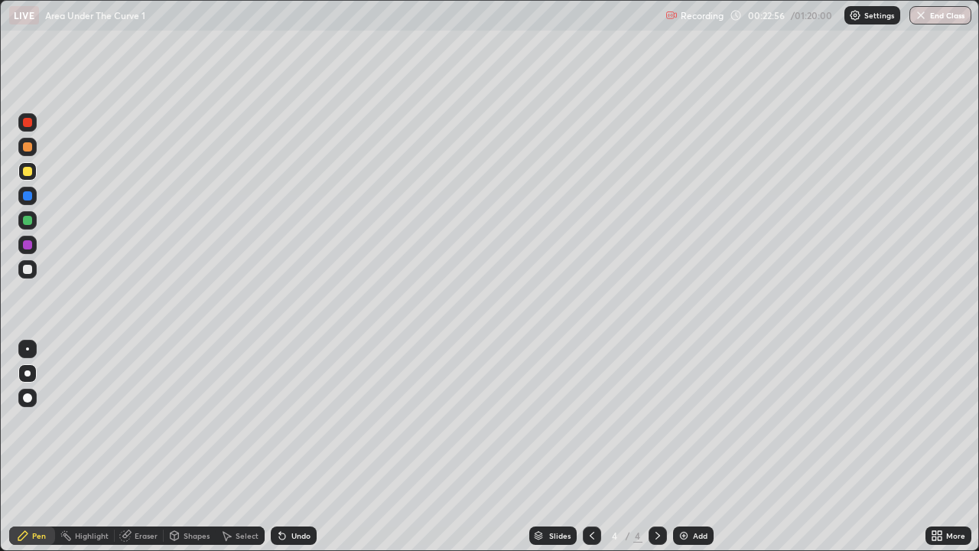
click at [27, 447] on icon at bounding box center [23, 535] width 12 height 12
click at [27, 173] on div at bounding box center [27, 171] width 9 height 9
click at [28, 373] on div at bounding box center [27, 373] width 6 height 6
click at [32, 447] on div "Pen" at bounding box center [39, 536] width 14 height 8
click at [590, 447] on icon at bounding box center [592, 535] width 12 height 12
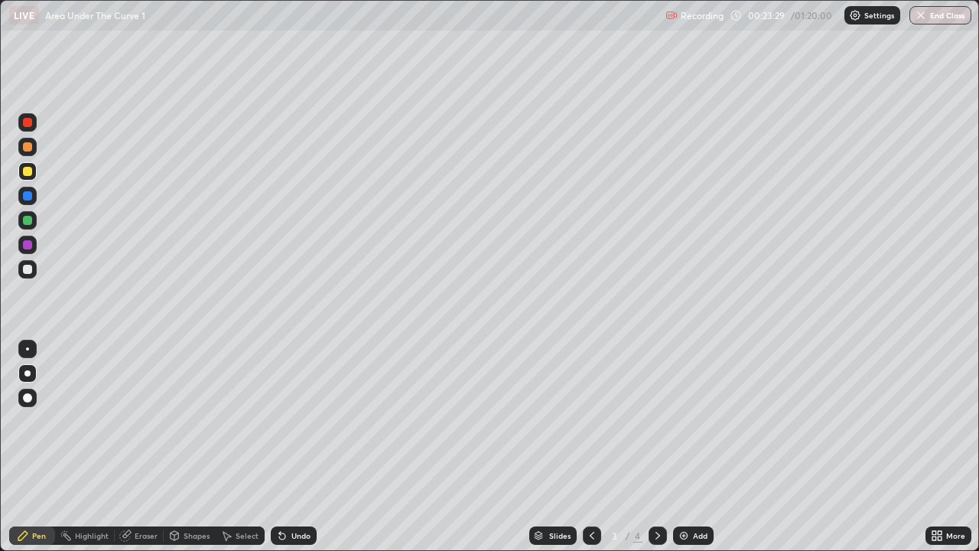
click at [657, 447] on icon at bounding box center [658, 535] width 12 height 12
click at [656, 447] on icon at bounding box center [658, 535] width 12 height 12
click at [655, 447] on icon at bounding box center [658, 535] width 12 height 12
click at [690, 447] on div "Add" at bounding box center [693, 535] width 41 height 18
click at [294, 447] on div "Undo" at bounding box center [300, 536] width 19 height 8
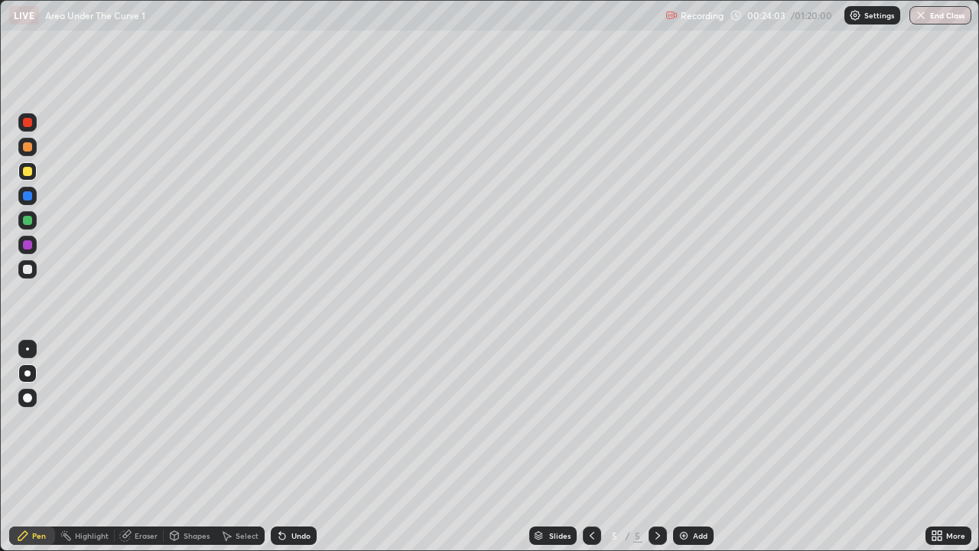
click at [294, 447] on div "Undo" at bounding box center [300, 536] width 19 height 8
click at [31, 270] on div at bounding box center [27, 269] width 9 height 9
click at [28, 373] on div at bounding box center [27, 373] width 6 height 6
click at [192, 447] on div "Shapes" at bounding box center [197, 536] width 26 height 8
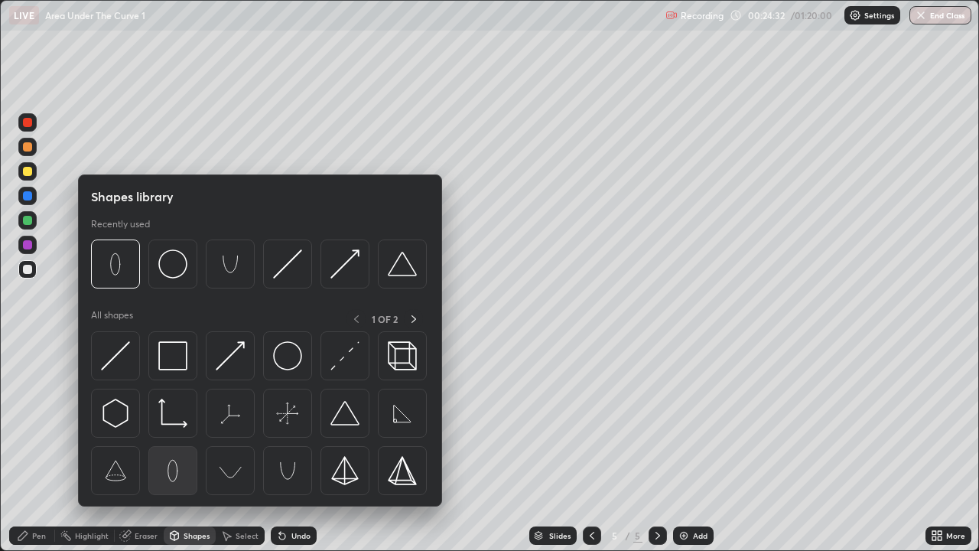
click at [174, 447] on img at bounding box center [172, 470] width 29 height 29
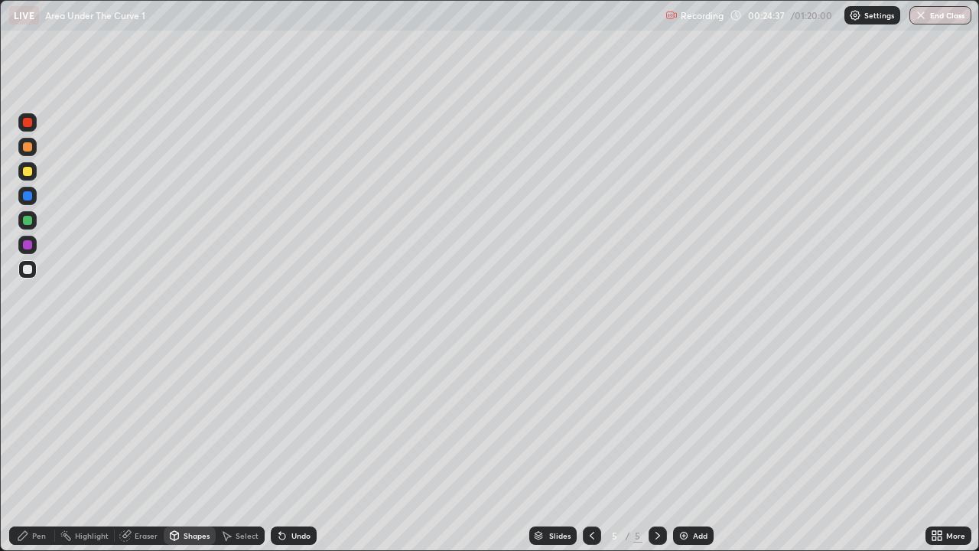
click at [30, 272] on div at bounding box center [27, 269] width 9 height 9
click at [31, 447] on div "Pen" at bounding box center [32, 535] width 46 height 18
click at [237, 447] on div "Select" at bounding box center [247, 536] width 23 height 8
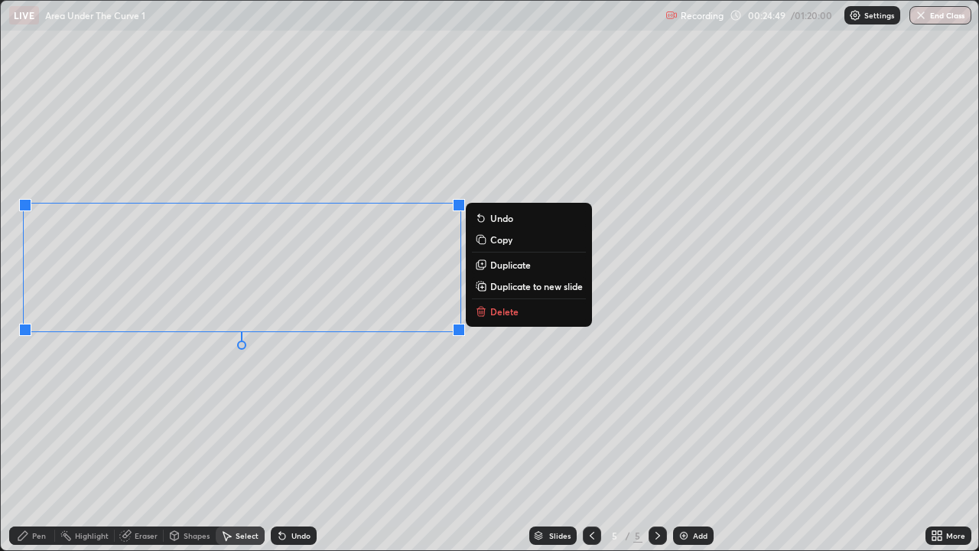
click at [33, 447] on div "Pen" at bounding box center [39, 536] width 14 height 8
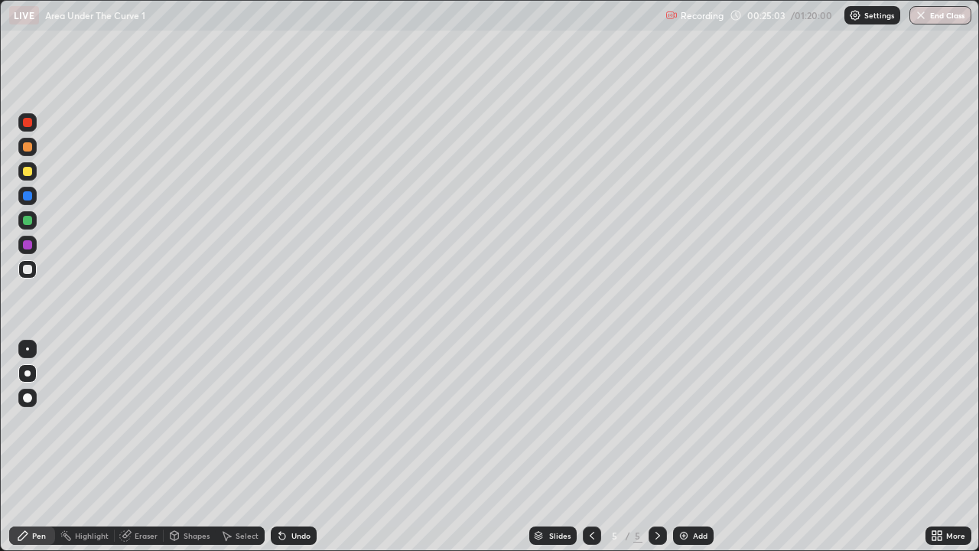
click at [298, 447] on div "Undo" at bounding box center [300, 536] width 19 height 8
click at [299, 447] on div "Undo" at bounding box center [300, 536] width 19 height 8
click at [28, 242] on div at bounding box center [27, 244] width 9 height 9
click at [28, 219] on div at bounding box center [27, 220] width 9 height 9
click at [29, 267] on div at bounding box center [27, 269] width 9 height 9
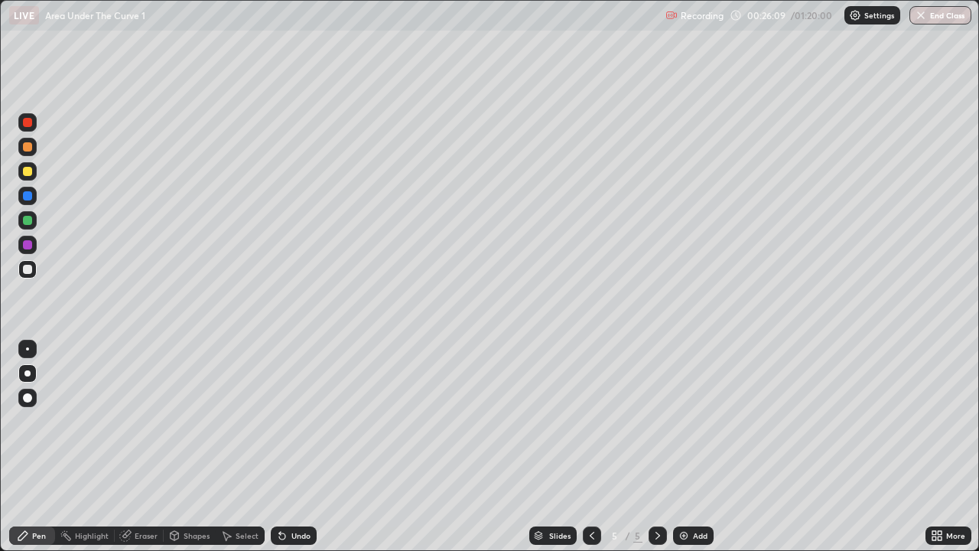
click at [30, 246] on div at bounding box center [27, 244] width 9 height 9
click at [30, 268] on div at bounding box center [27, 269] width 9 height 9
click at [301, 447] on div "Undo" at bounding box center [294, 535] width 46 height 18
click at [293, 447] on div "Undo" at bounding box center [300, 536] width 19 height 8
click at [29, 268] on div at bounding box center [27, 269] width 9 height 9
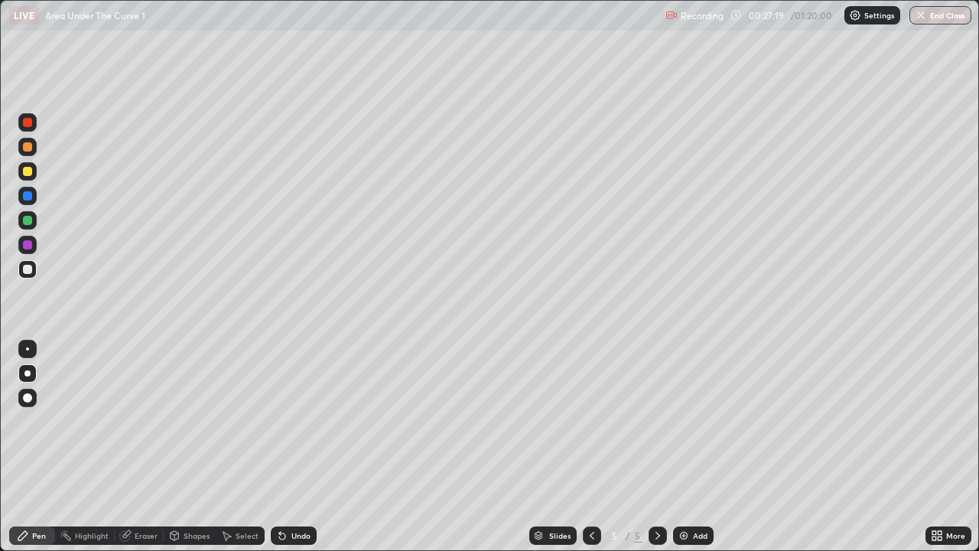
click at [28, 245] on div at bounding box center [27, 244] width 9 height 9
click at [303, 447] on div "Undo" at bounding box center [300, 536] width 19 height 8
click at [30, 270] on div at bounding box center [27, 269] width 9 height 9
click at [28, 245] on div at bounding box center [27, 244] width 9 height 9
click at [296, 447] on div "Undo" at bounding box center [300, 536] width 19 height 8
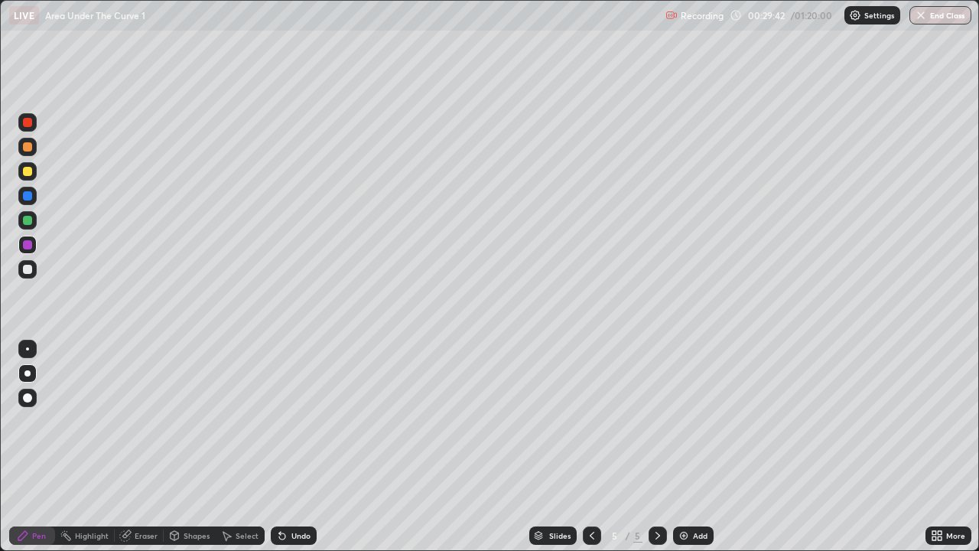
click at [291, 447] on div "Undo" at bounding box center [294, 535] width 46 height 18
click at [144, 447] on div "Eraser" at bounding box center [146, 536] width 23 height 8
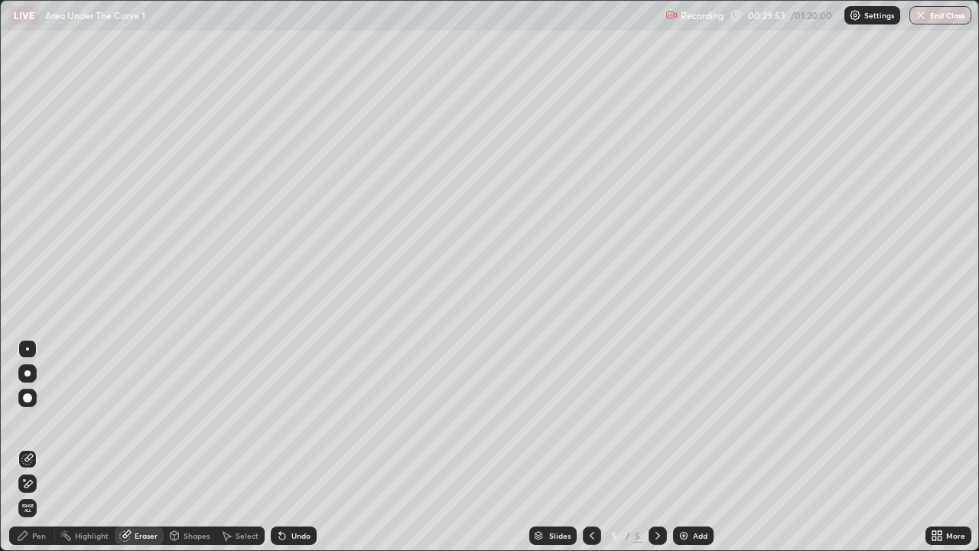
click at [34, 447] on div "Pen" at bounding box center [39, 536] width 14 height 8
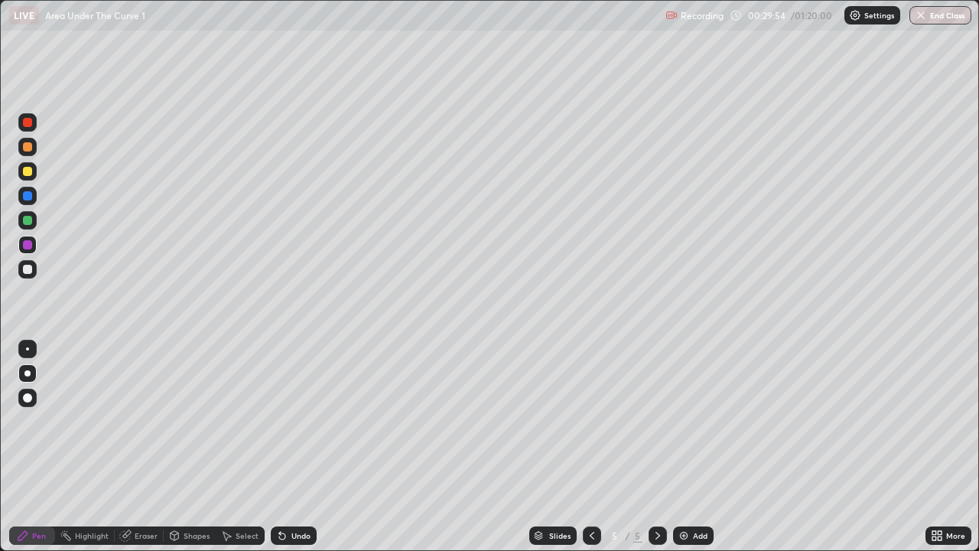
click at [28, 269] on div at bounding box center [27, 269] width 9 height 9
click at [31, 220] on div at bounding box center [27, 220] width 9 height 9
click at [27, 375] on div at bounding box center [27, 373] width 6 height 6
click at [31, 171] on div at bounding box center [27, 171] width 9 height 9
click at [30, 369] on div at bounding box center [27, 373] width 18 height 18
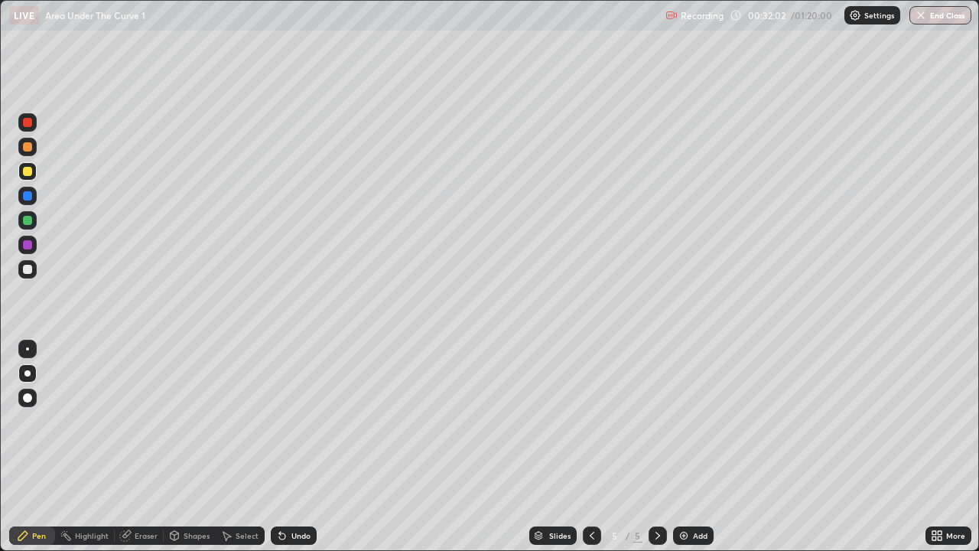
click at [30, 172] on div at bounding box center [27, 171] width 9 height 9
click at [28, 370] on div at bounding box center [27, 373] width 6 height 6
click at [656, 447] on icon at bounding box center [658, 535] width 12 height 12
click at [695, 447] on div "Add" at bounding box center [700, 536] width 15 height 8
click at [592, 447] on icon at bounding box center [592, 535] width 12 height 12
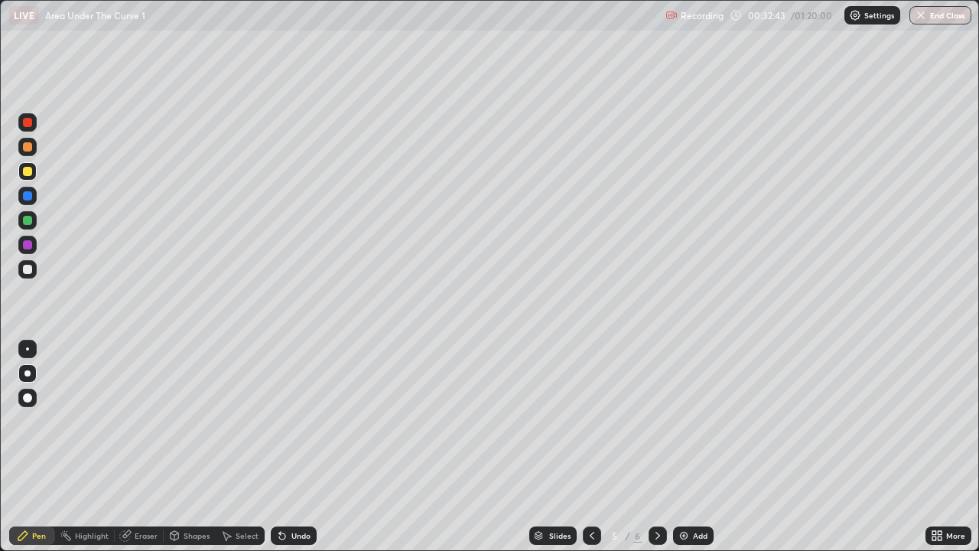
click at [28, 372] on div at bounding box center [27, 373] width 6 height 6
click at [31, 447] on div "Pen" at bounding box center [32, 535] width 46 height 18
click at [655, 447] on icon at bounding box center [657, 536] width 5 height 8
click at [28, 175] on div at bounding box center [27, 171] width 9 height 9
click at [296, 447] on div "Undo" at bounding box center [300, 536] width 19 height 8
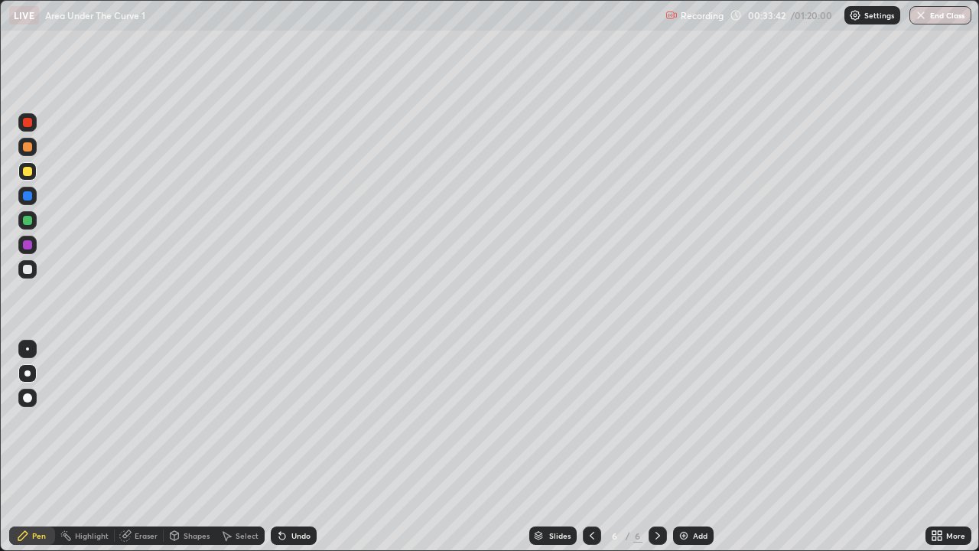
click at [29, 271] on div at bounding box center [27, 269] width 9 height 9
click at [194, 447] on div "Shapes" at bounding box center [197, 536] width 26 height 8
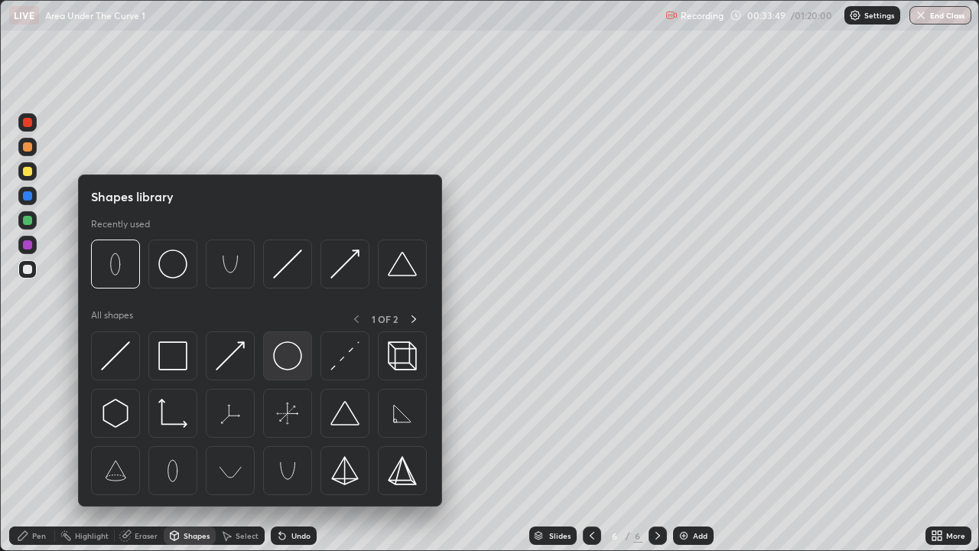
click at [286, 353] on img at bounding box center [287, 355] width 29 height 29
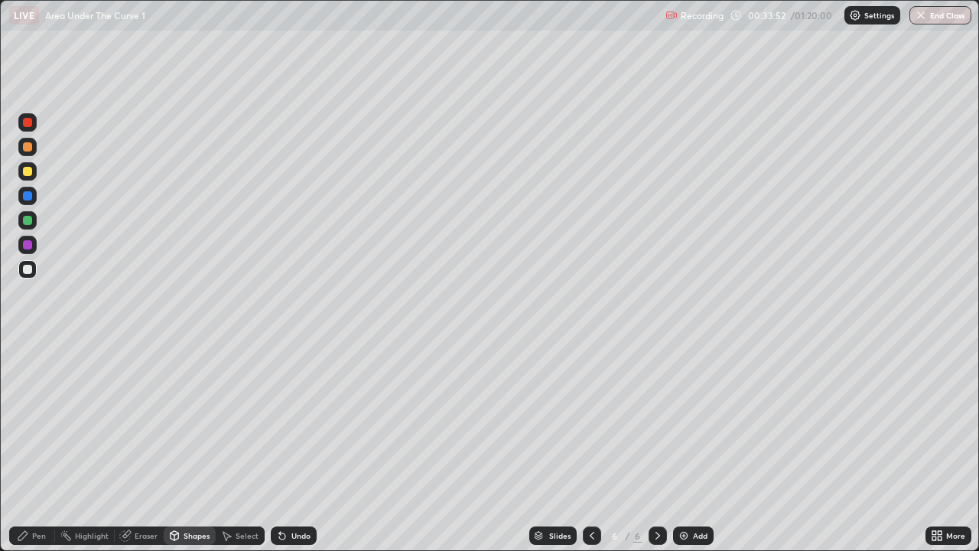
click at [24, 269] on div at bounding box center [27, 269] width 9 height 9
click at [37, 447] on div "Pen" at bounding box center [39, 536] width 14 height 8
click at [296, 447] on div "Undo" at bounding box center [300, 536] width 19 height 8
click at [294, 447] on div "Undo" at bounding box center [300, 536] width 19 height 8
click at [28, 245] on div at bounding box center [27, 244] width 9 height 9
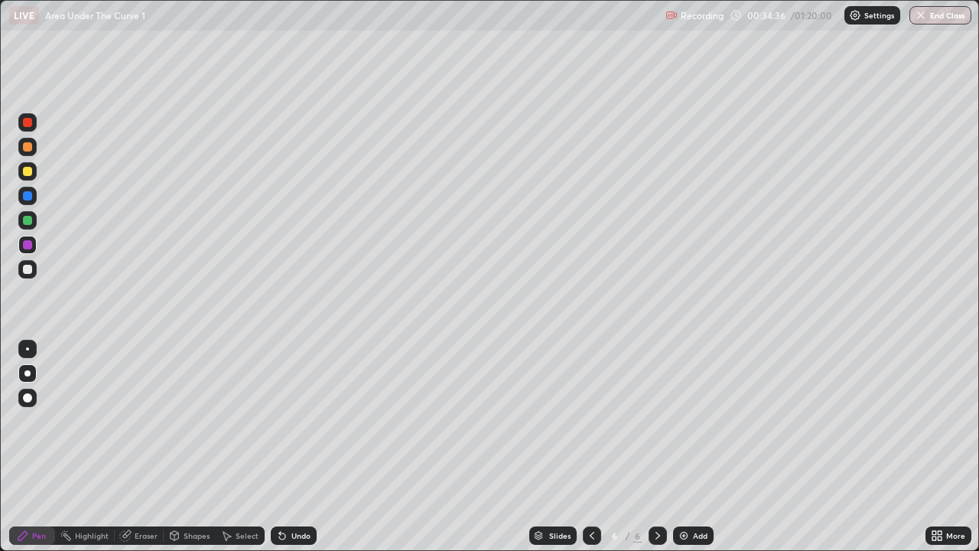
click at [26, 219] on div at bounding box center [27, 220] width 9 height 9
click at [27, 270] on div at bounding box center [27, 269] width 9 height 9
click at [30, 371] on div at bounding box center [27, 373] width 18 height 18
click at [590, 447] on icon at bounding box center [592, 535] width 12 height 12
click at [655, 447] on icon at bounding box center [658, 535] width 12 height 12
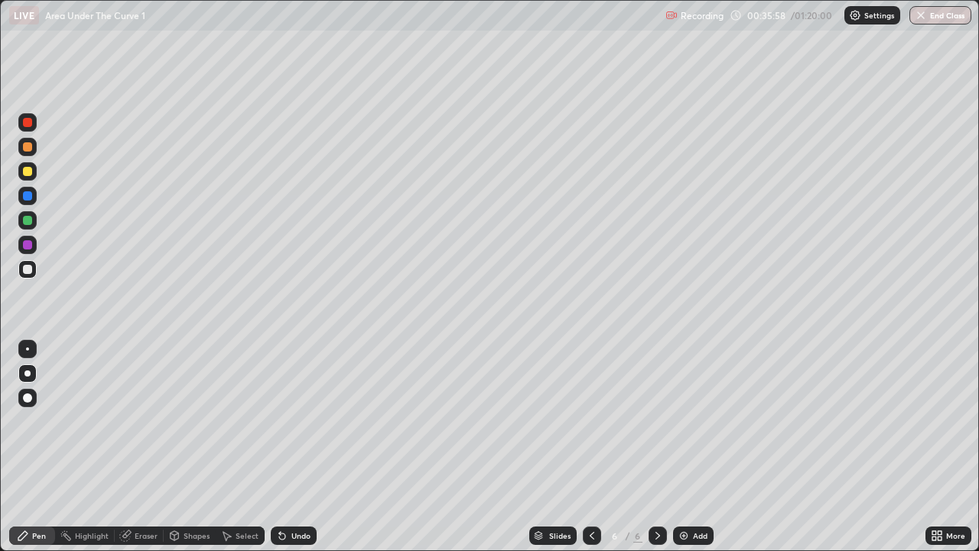
click at [28, 172] on div at bounding box center [27, 171] width 9 height 9
click at [28, 373] on div at bounding box center [27, 373] width 6 height 6
click at [30, 170] on div at bounding box center [27, 171] width 9 height 9
click at [26, 373] on div at bounding box center [27, 373] width 6 height 6
click at [31, 447] on div "Pen" at bounding box center [32, 535] width 46 height 18
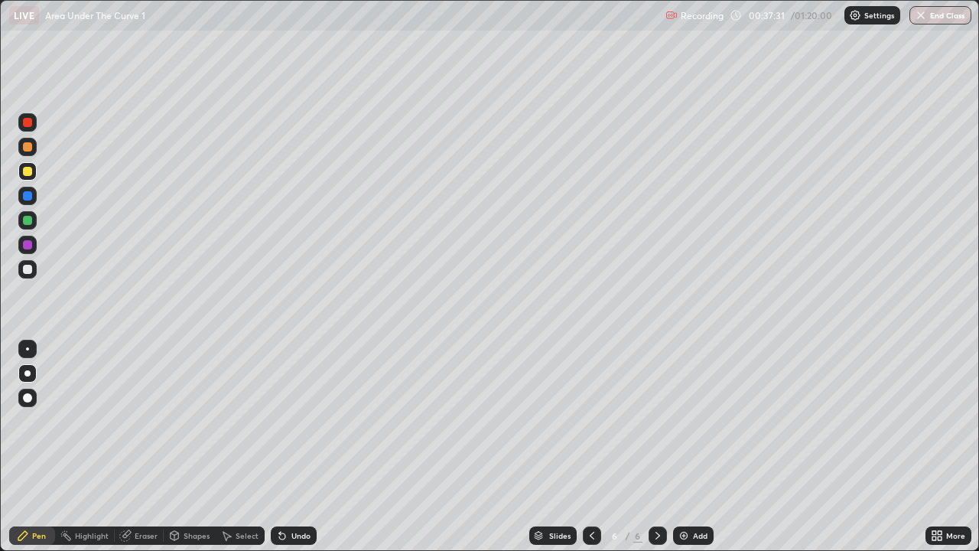
click at [656, 447] on icon at bounding box center [657, 536] width 5 height 8
click at [686, 447] on img at bounding box center [684, 535] width 12 height 12
click at [292, 447] on div "Undo" at bounding box center [300, 536] width 19 height 8
click at [297, 447] on div "Undo" at bounding box center [300, 536] width 19 height 8
click at [299, 447] on div "Undo" at bounding box center [300, 536] width 19 height 8
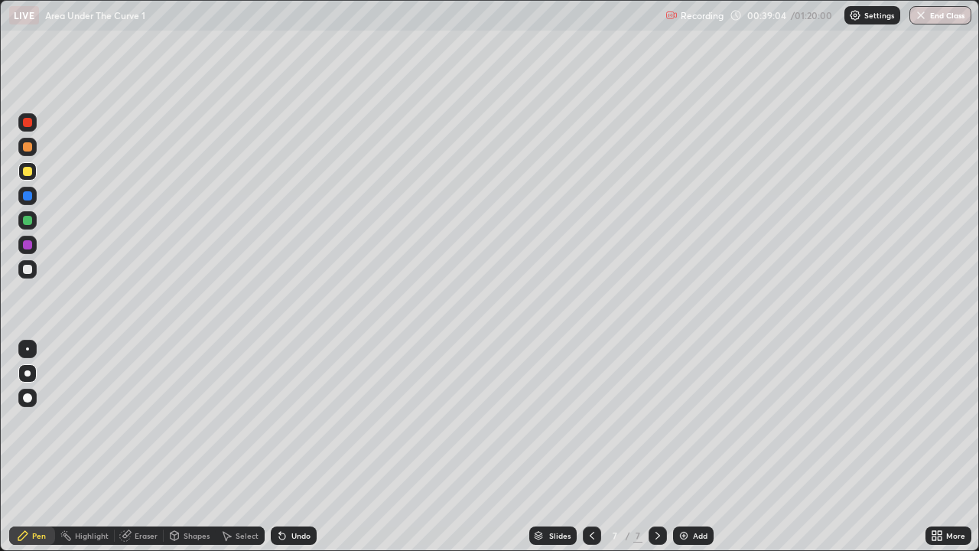
click at [298, 447] on div "Undo" at bounding box center [294, 535] width 46 height 18
click at [296, 447] on div "Undo" at bounding box center [294, 535] width 46 height 18
click at [298, 447] on div "Undo" at bounding box center [294, 535] width 46 height 18
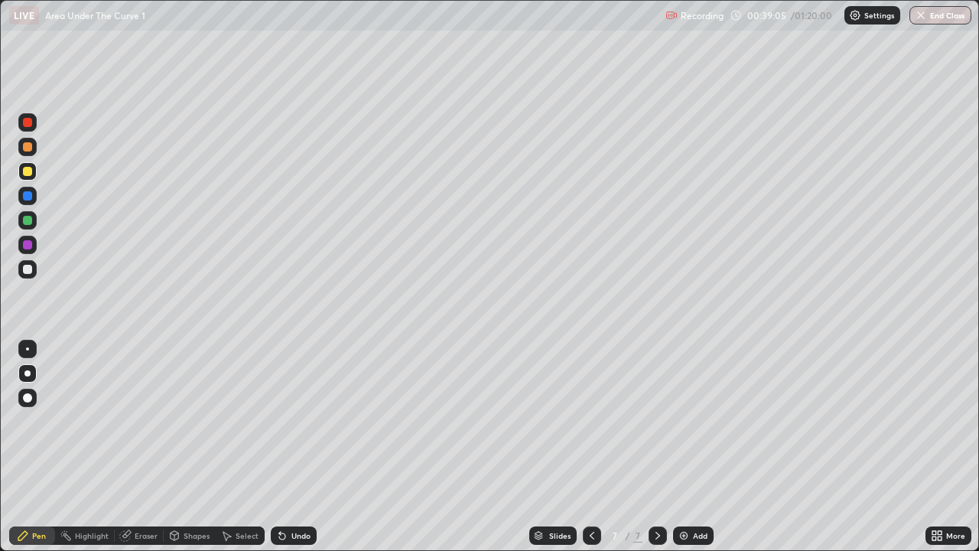
click at [299, 447] on div "Undo" at bounding box center [294, 535] width 46 height 18
click at [300, 447] on div "Undo" at bounding box center [294, 535] width 46 height 18
click at [284, 447] on icon at bounding box center [282, 535] width 12 height 12
click at [288, 447] on div "Undo" at bounding box center [294, 535] width 46 height 18
click at [290, 447] on div "Undo" at bounding box center [294, 535] width 46 height 18
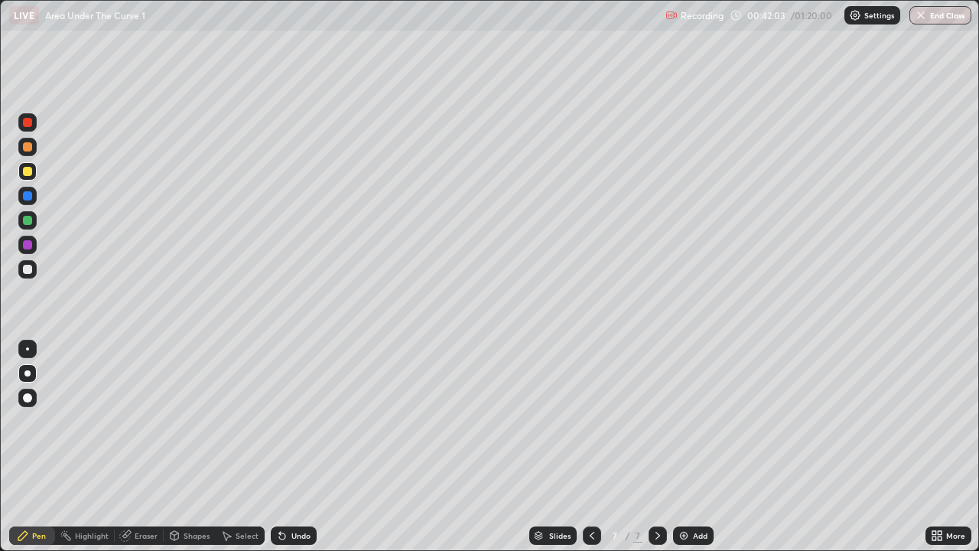
click at [28, 269] on div at bounding box center [27, 269] width 9 height 9
click at [25, 269] on div at bounding box center [27, 269] width 9 height 9
click at [28, 268] on div at bounding box center [27, 269] width 9 height 9
click at [149, 447] on div "Eraser" at bounding box center [146, 536] width 23 height 8
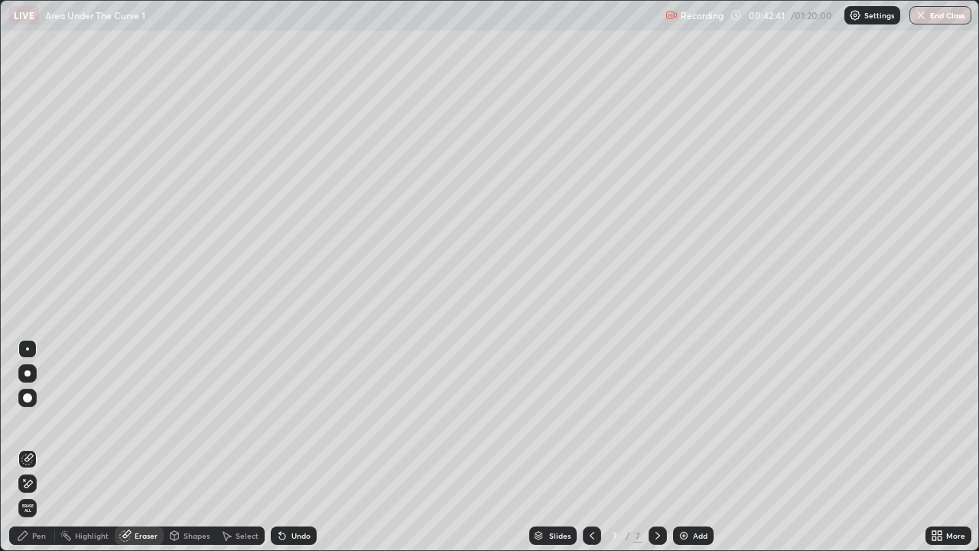
click at [37, 447] on div "Pen" at bounding box center [39, 536] width 14 height 8
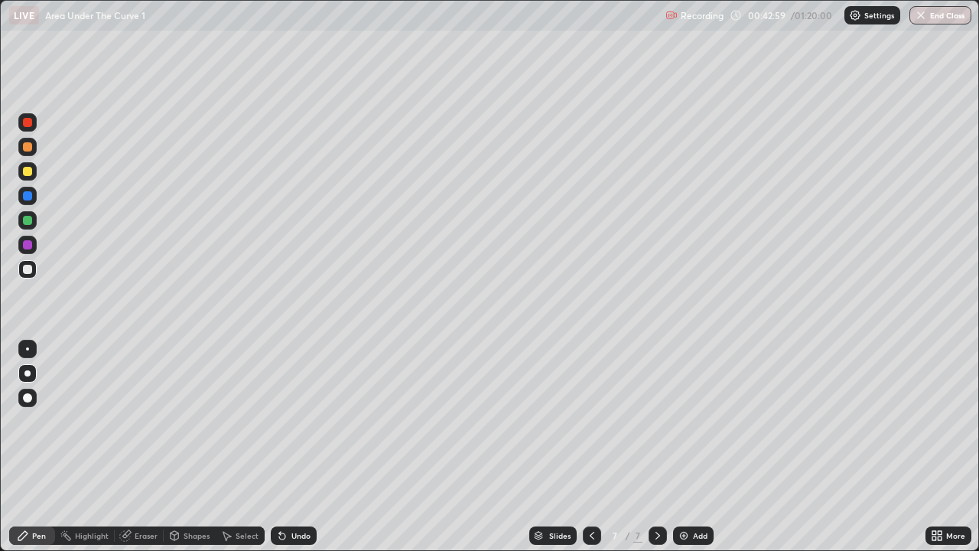
click at [31, 243] on div at bounding box center [27, 244] width 9 height 9
click at [28, 245] on div at bounding box center [27, 244] width 9 height 9
click at [28, 223] on div at bounding box center [27, 220] width 9 height 9
click at [28, 245] on div at bounding box center [27, 244] width 9 height 9
click at [30, 220] on div at bounding box center [27, 220] width 9 height 9
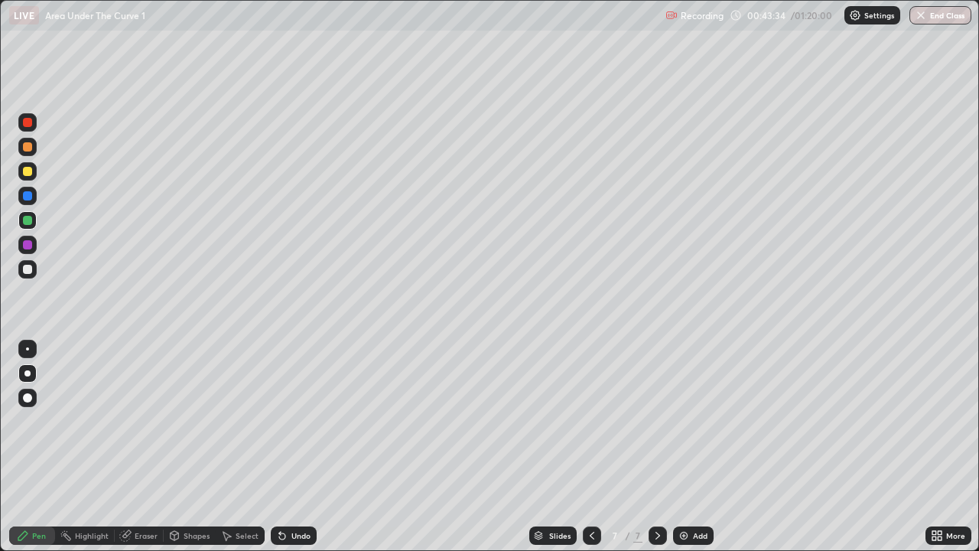
click at [143, 447] on div "Eraser" at bounding box center [146, 536] width 23 height 8
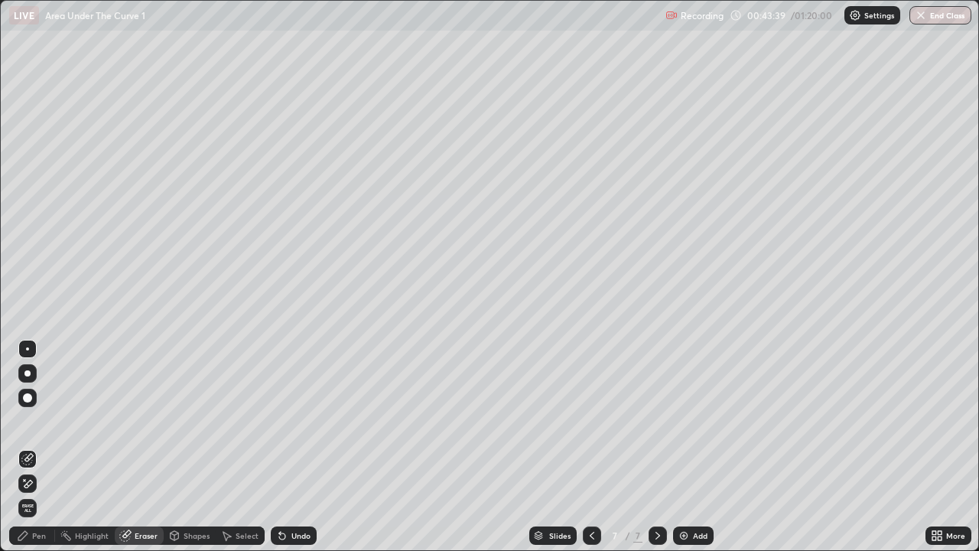
click at [31, 447] on div "Pen" at bounding box center [32, 535] width 46 height 18
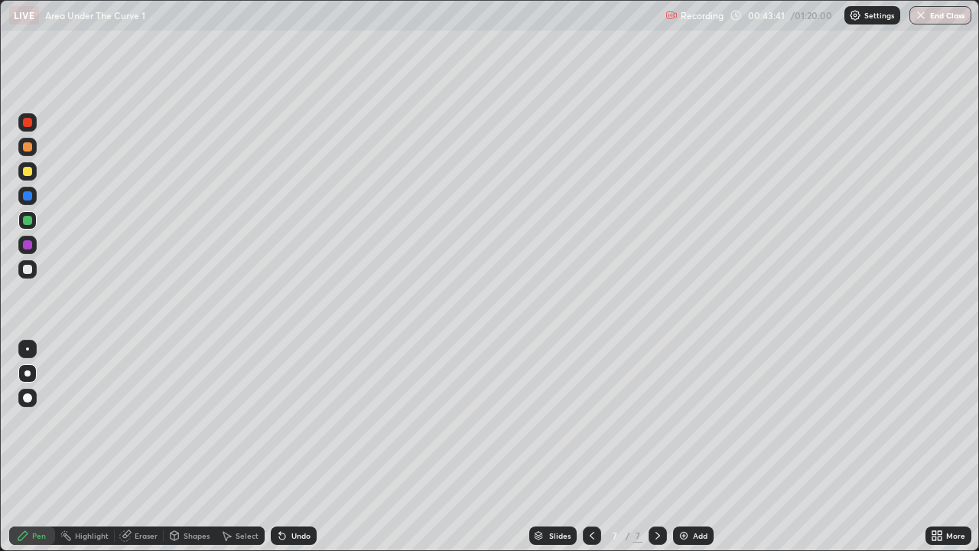
click at [141, 447] on div "Eraser" at bounding box center [146, 536] width 23 height 8
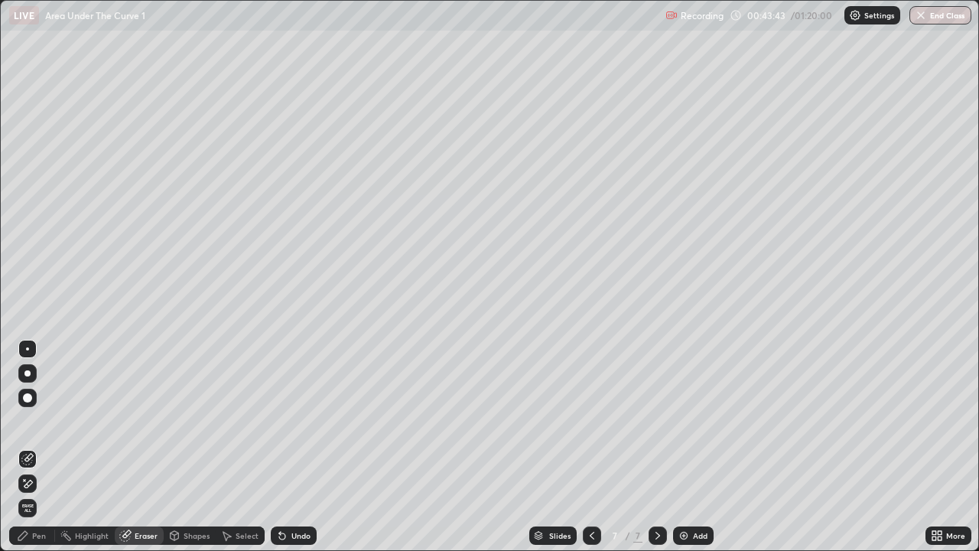
click at [27, 447] on icon at bounding box center [22, 535] width 9 height 9
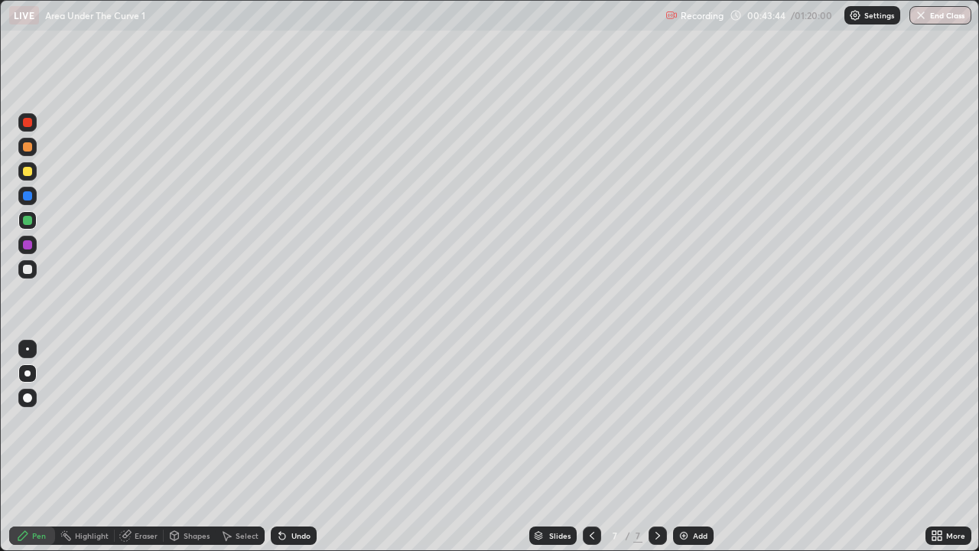
click at [30, 244] on div at bounding box center [27, 244] width 9 height 9
click at [28, 245] on div at bounding box center [27, 244] width 9 height 9
click at [31, 223] on div at bounding box center [27, 220] width 9 height 9
click at [291, 447] on div "Undo" at bounding box center [300, 536] width 19 height 8
click at [294, 447] on div "Undo" at bounding box center [300, 536] width 19 height 8
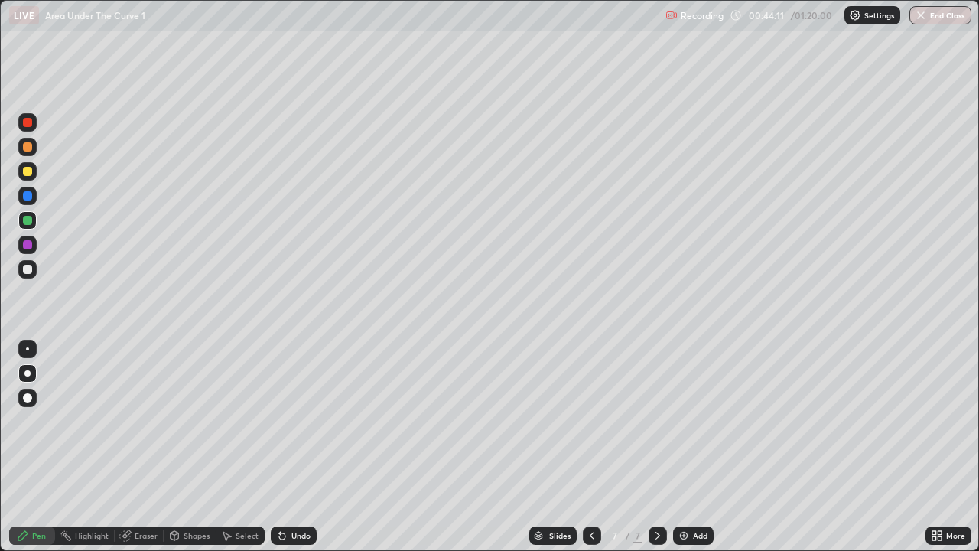
click at [295, 447] on div "Undo" at bounding box center [300, 536] width 19 height 8
click at [296, 447] on div "Undo" at bounding box center [300, 536] width 19 height 8
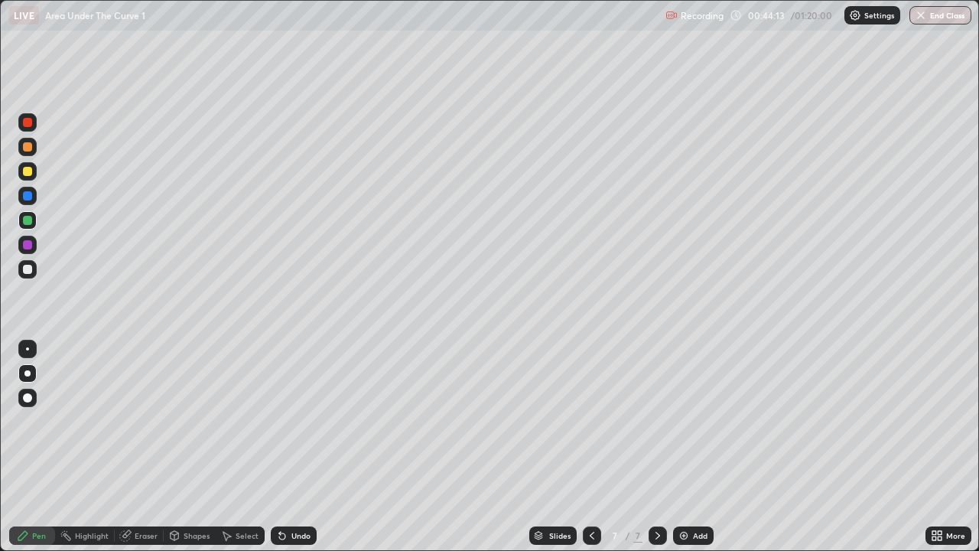
click at [296, 447] on div "Undo" at bounding box center [300, 536] width 19 height 8
click at [295, 447] on div "Undo" at bounding box center [300, 536] width 19 height 8
click at [27, 244] on div at bounding box center [27, 244] width 9 height 9
click at [298, 447] on div "Undo" at bounding box center [300, 536] width 19 height 8
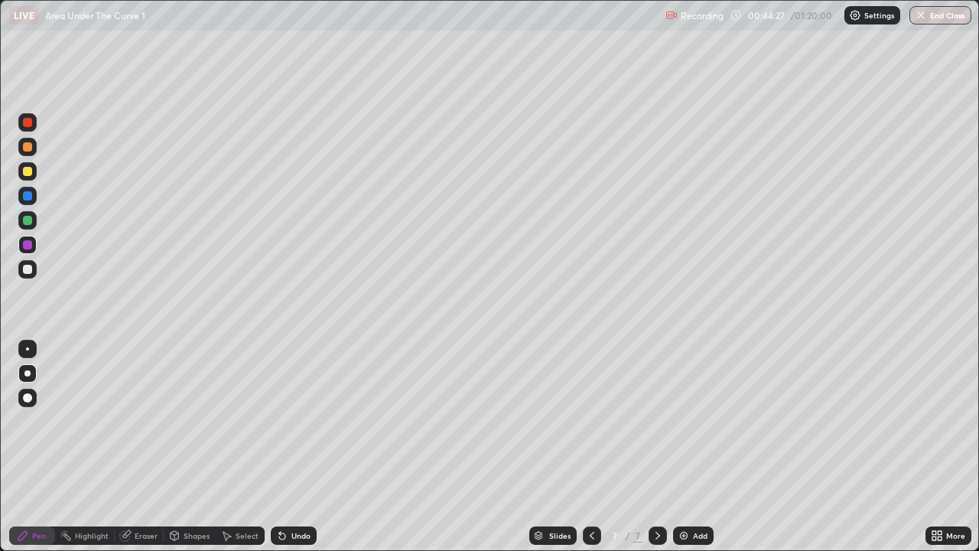
click at [26, 223] on div at bounding box center [27, 220] width 9 height 9
click at [26, 268] on div at bounding box center [27, 269] width 9 height 9
click at [28, 244] on div at bounding box center [27, 244] width 9 height 9
click at [27, 223] on div at bounding box center [27, 220] width 9 height 9
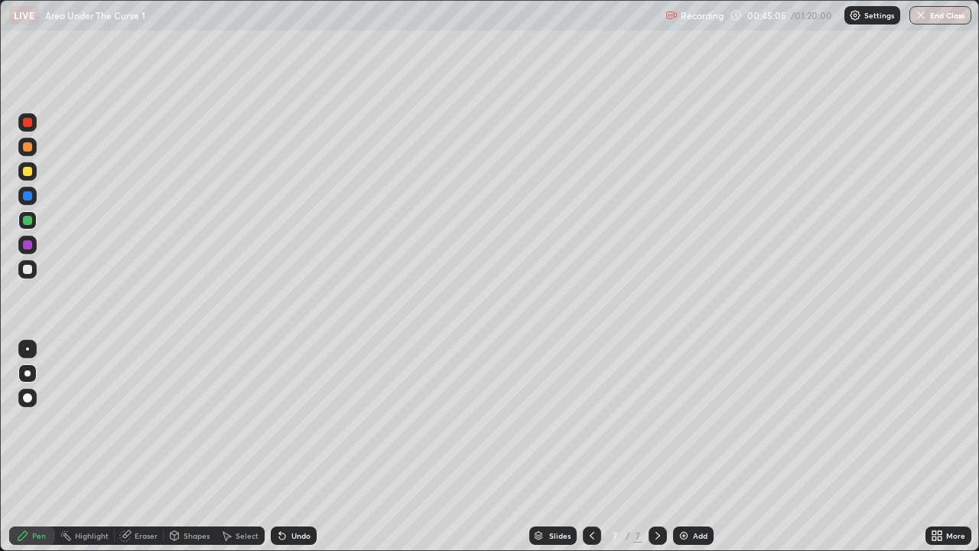
click at [29, 197] on div at bounding box center [27, 195] width 9 height 9
click at [28, 243] on div at bounding box center [27, 244] width 9 height 9
click at [25, 126] on div at bounding box center [27, 122] width 9 height 9
click at [25, 193] on div at bounding box center [27, 195] width 9 height 9
click at [28, 270] on div at bounding box center [27, 269] width 9 height 9
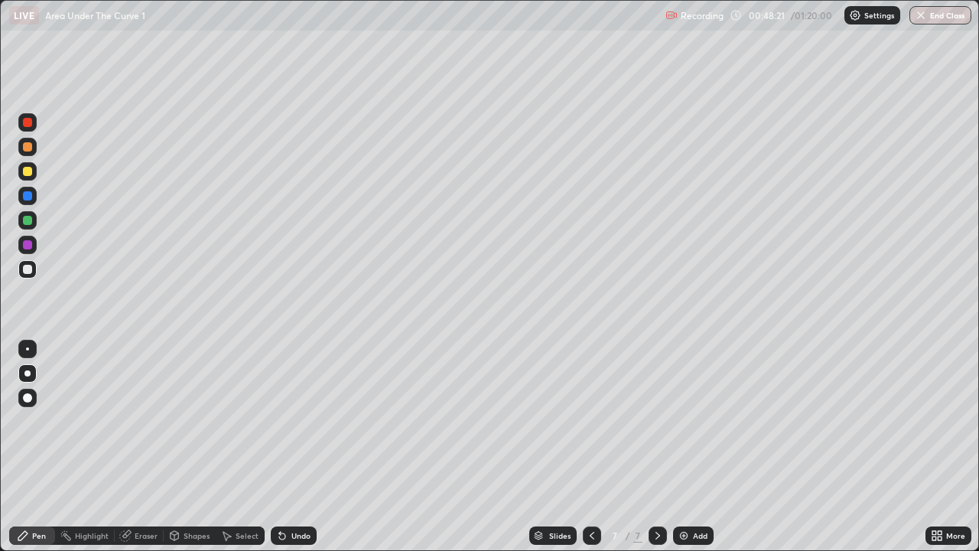
click at [28, 197] on div at bounding box center [27, 195] width 9 height 9
click at [29, 124] on div at bounding box center [27, 122] width 9 height 9
click at [29, 221] on div at bounding box center [27, 220] width 9 height 9
click at [299, 447] on div "Undo" at bounding box center [300, 536] width 19 height 8
click at [297, 447] on div "Undo" at bounding box center [300, 536] width 19 height 8
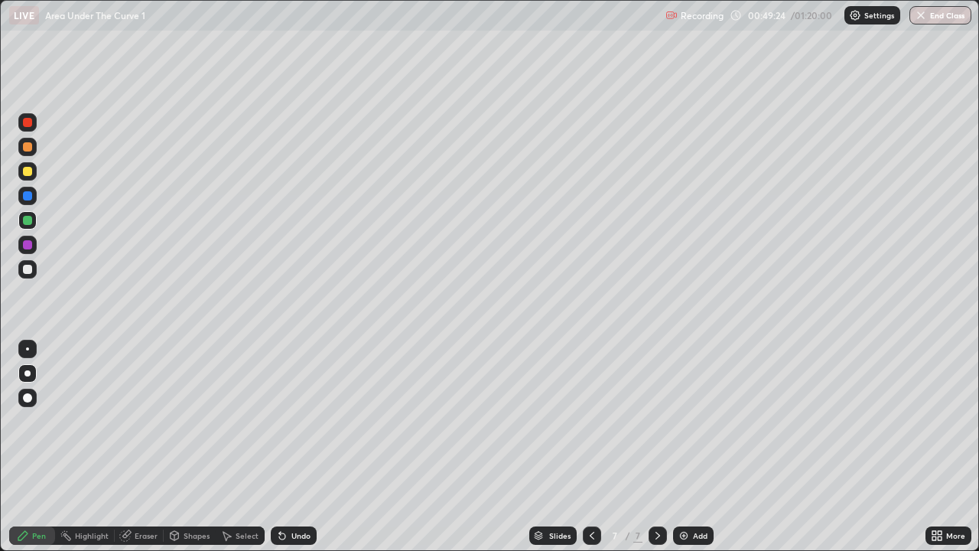
click at [300, 447] on div "Undo" at bounding box center [300, 536] width 19 height 8
click at [29, 171] on div at bounding box center [27, 171] width 9 height 9
click at [654, 447] on icon at bounding box center [658, 535] width 12 height 12
click at [685, 447] on img at bounding box center [684, 535] width 12 height 12
click at [287, 447] on div "Undo" at bounding box center [294, 535] width 46 height 18
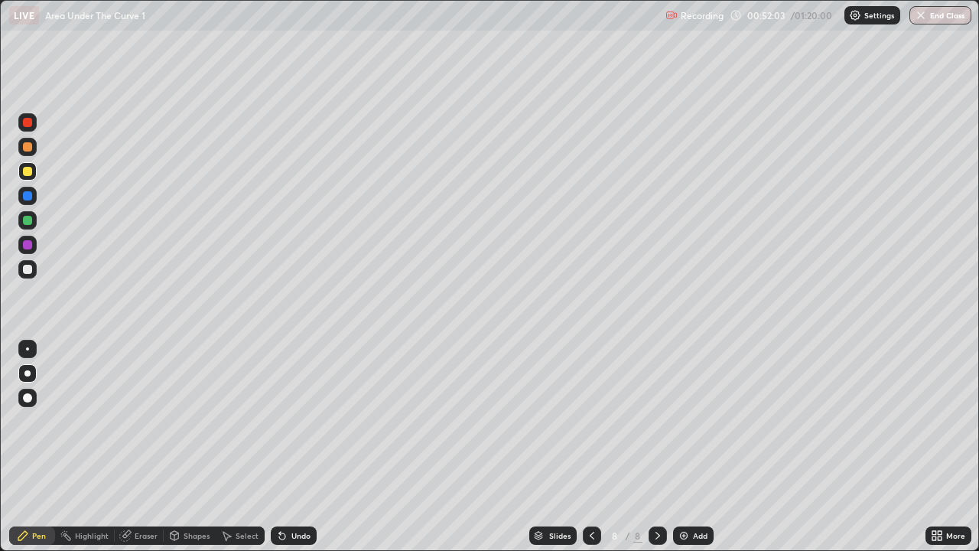
click at [288, 447] on div "Undo" at bounding box center [294, 535] width 46 height 18
click at [291, 447] on div "Undo" at bounding box center [294, 535] width 46 height 18
click at [304, 447] on div "Undo" at bounding box center [300, 536] width 19 height 8
click at [301, 447] on div "Undo" at bounding box center [300, 536] width 19 height 8
click at [39, 447] on div "Pen" at bounding box center [39, 536] width 14 height 8
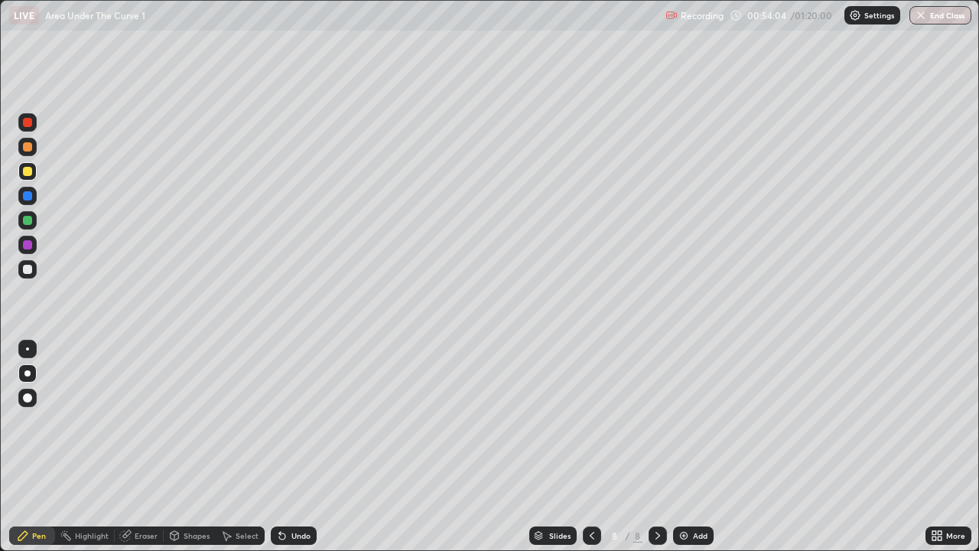
click at [297, 447] on div "Undo" at bounding box center [300, 536] width 19 height 8
click at [296, 447] on div "Undo" at bounding box center [300, 536] width 19 height 8
click at [591, 447] on icon at bounding box center [592, 535] width 12 height 12
click at [592, 447] on icon at bounding box center [592, 535] width 12 height 12
click at [591, 447] on icon at bounding box center [592, 535] width 12 height 12
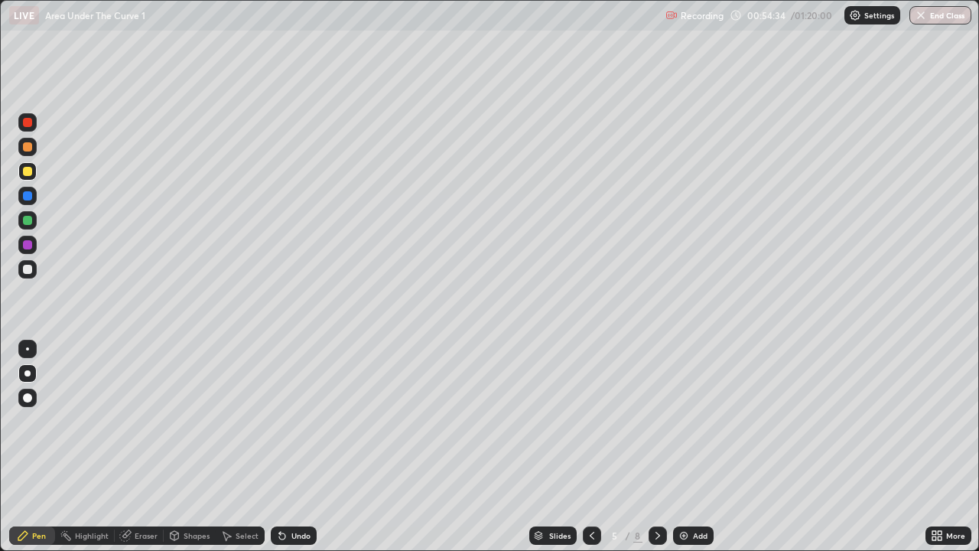
click at [591, 447] on icon at bounding box center [592, 535] width 12 height 12
click at [590, 447] on icon at bounding box center [592, 535] width 12 height 12
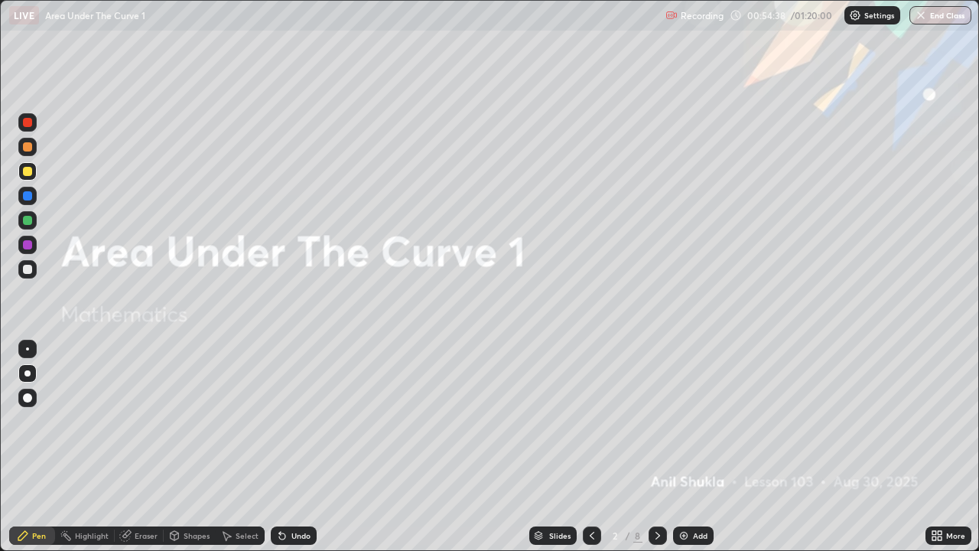
click at [28, 247] on div at bounding box center [27, 244] width 9 height 9
click at [29, 218] on div at bounding box center [27, 220] width 9 height 9
click at [29, 268] on div at bounding box center [27, 269] width 9 height 9
click at [146, 447] on div "Eraser" at bounding box center [146, 536] width 23 height 8
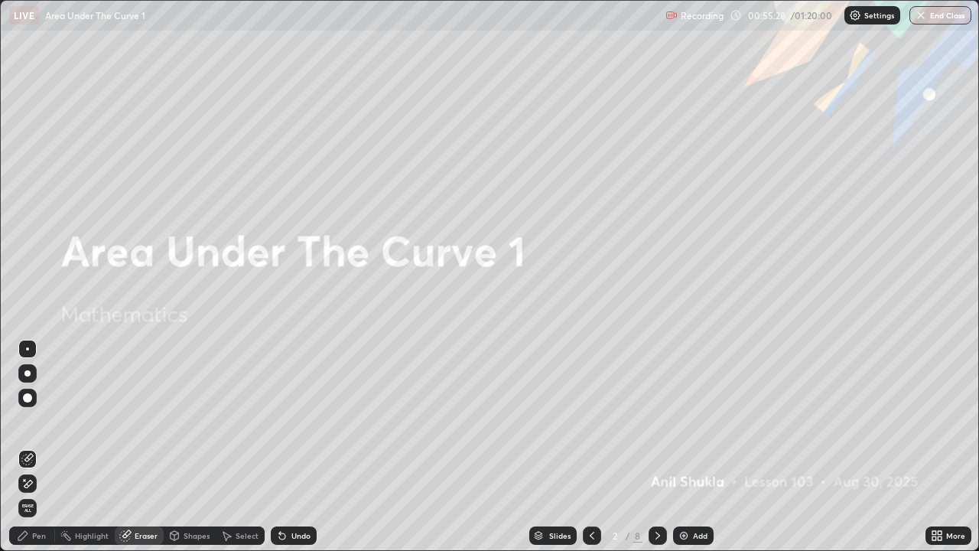
click at [40, 447] on div "Pen" at bounding box center [39, 536] width 14 height 8
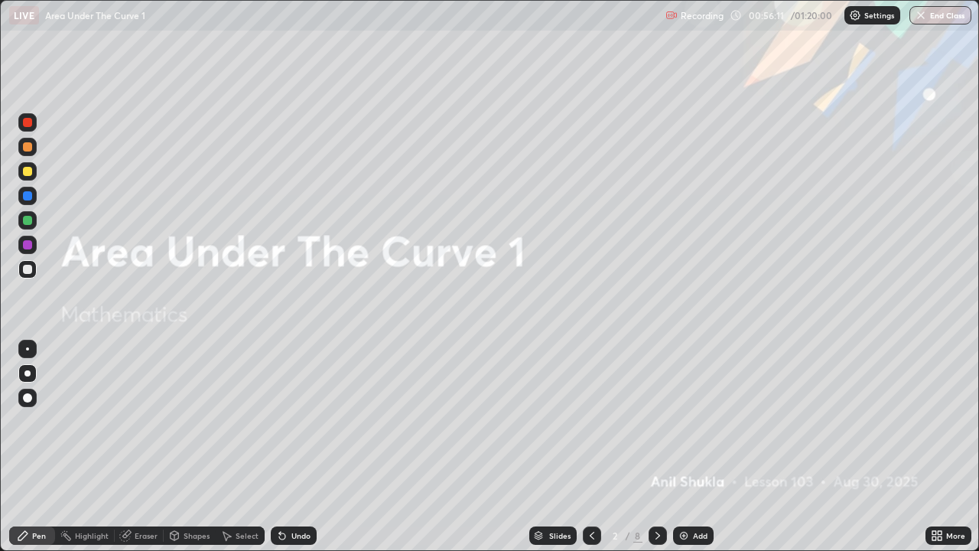
click at [28, 224] on div at bounding box center [27, 220] width 9 height 9
click at [30, 270] on div at bounding box center [27, 269] width 9 height 9
click at [26, 245] on div at bounding box center [27, 244] width 9 height 9
click at [25, 269] on div at bounding box center [27, 269] width 9 height 9
click at [283, 447] on icon at bounding box center [282, 535] width 12 height 12
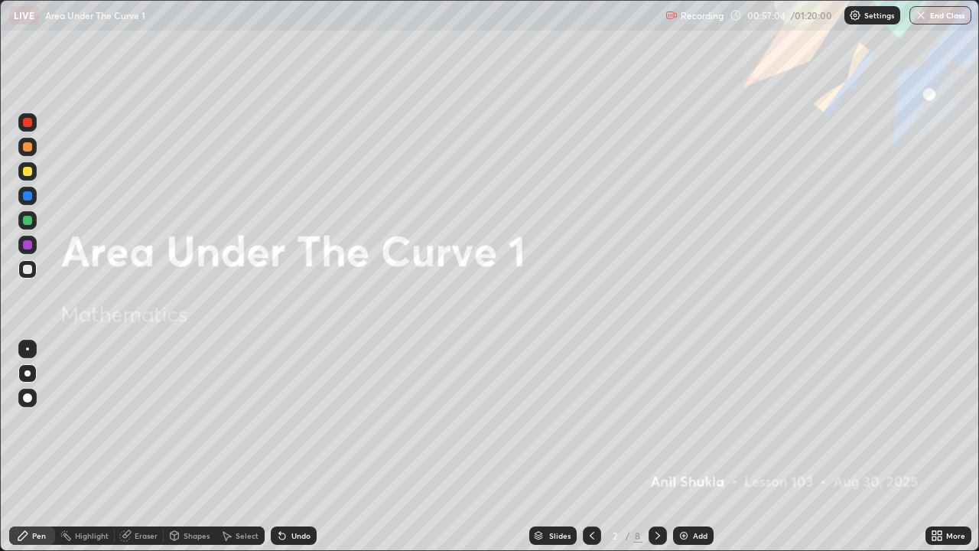
click at [285, 447] on icon at bounding box center [282, 535] width 12 height 12
click at [288, 447] on div "Undo" at bounding box center [294, 535] width 46 height 18
click at [656, 447] on icon at bounding box center [657, 536] width 5 height 8
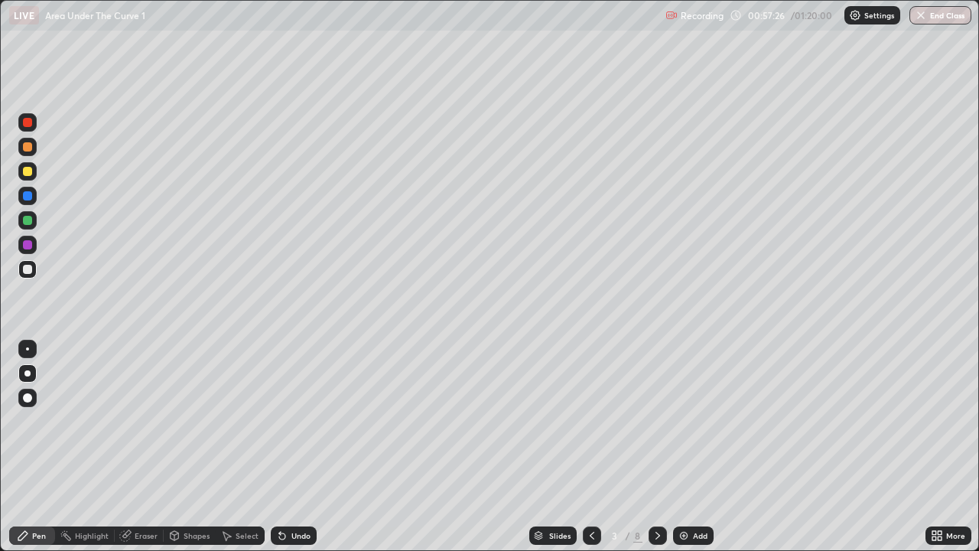
click at [656, 447] on icon at bounding box center [658, 535] width 12 height 12
click at [656, 447] on icon at bounding box center [657, 536] width 5 height 8
click at [656, 447] on icon at bounding box center [658, 535] width 12 height 12
click at [658, 447] on icon at bounding box center [658, 535] width 12 height 12
click at [657, 447] on icon at bounding box center [658, 535] width 12 height 12
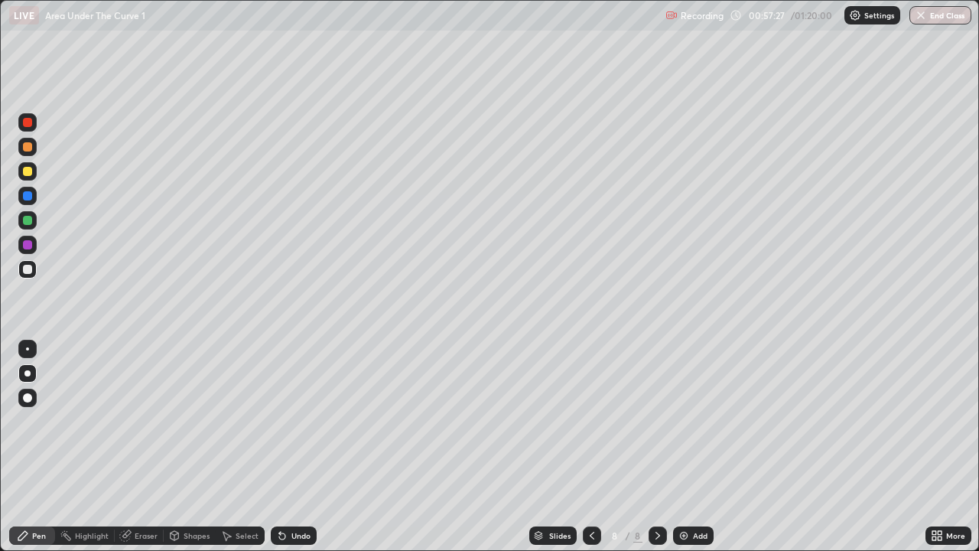
click at [656, 447] on icon at bounding box center [658, 535] width 12 height 12
click at [23, 269] on div at bounding box center [27, 269] width 9 height 9
click at [301, 447] on div "Undo" at bounding box center [300, 536] width 19 height 8
click at [298, 447] on div "Undo" at bounding box center [300, 536] width 19 height 8
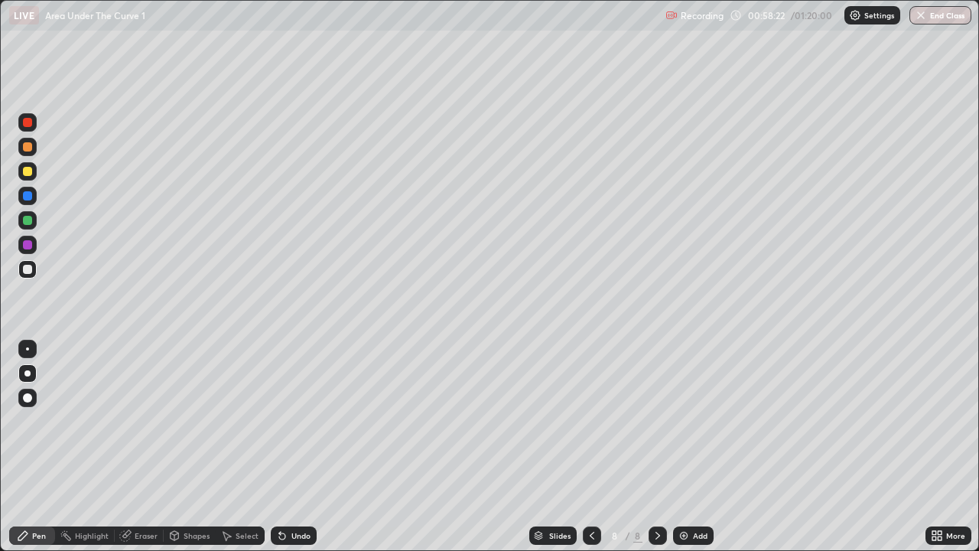
click at [297, 447] on div "Undo" at bounding box center [300, 536] width 19 height 8
click at [294, 447] on div "Undo" at bounding box center [300, 536] width 19 height 8
click at [29, 222] on div at bounding box center [27, 220] width 9 height 9
click at [28, 270] on div at bounding box center [27, 269] width 9 height 9
click at [299, 447] on div "Undo" at bounding box center [294, 535] width 46 height 18
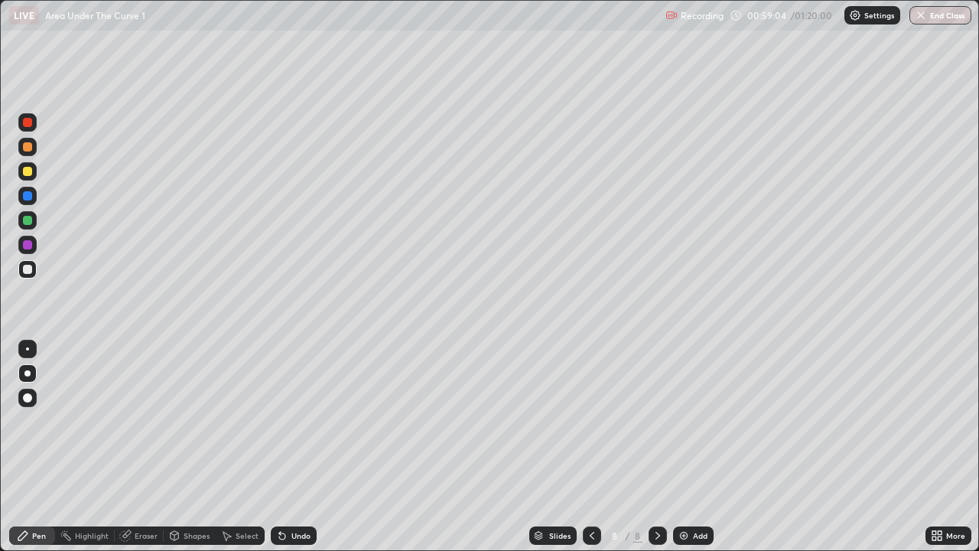
click at [298, 447] on div "Undo" at bounding box center [300, 536] width 19 height 8
click at [145, 447] on div "Eraser" at bounding box center [146, 536] width 23 height 8
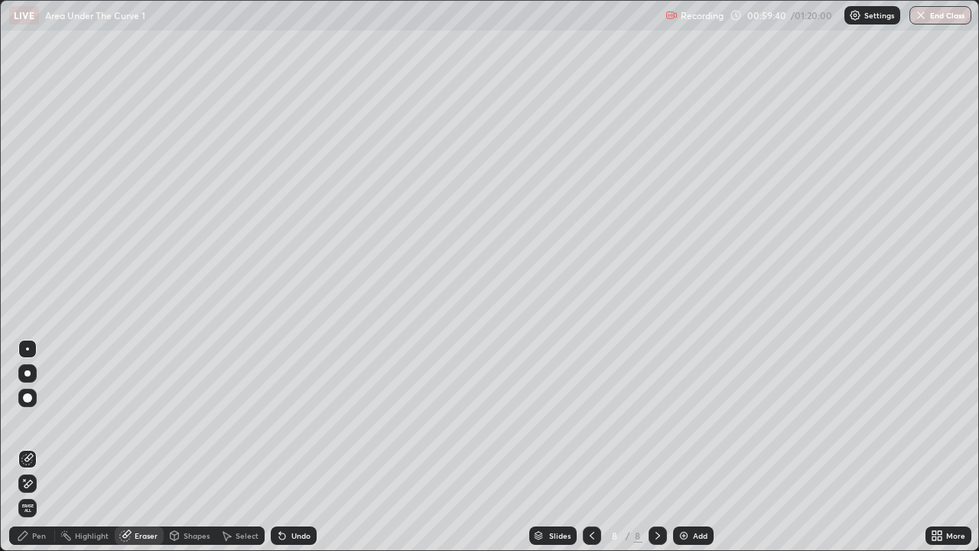
click at [41, 447] on div "Pen" at bounding box center [39, 536] width 14 height 8
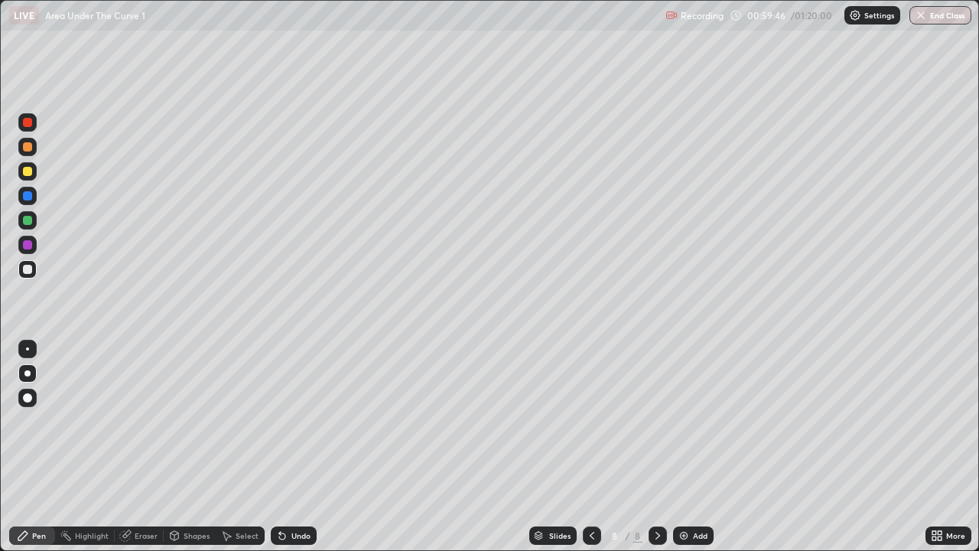
click at [30, 243] on div at bounding box center [27, 244] width 9 height 9
click at [28, 273] on div at bounding box center [27, 269] width 9 height 9
click at [298, 447] on div "Undo" at bounding box center [300, 536] width 19 height 8
click at [30, 221] on div at bounding box center [27, 220] width 9 height 9
click at [300, 447] on div "Undo" at bounding box center [300, 536] width 19 height 8
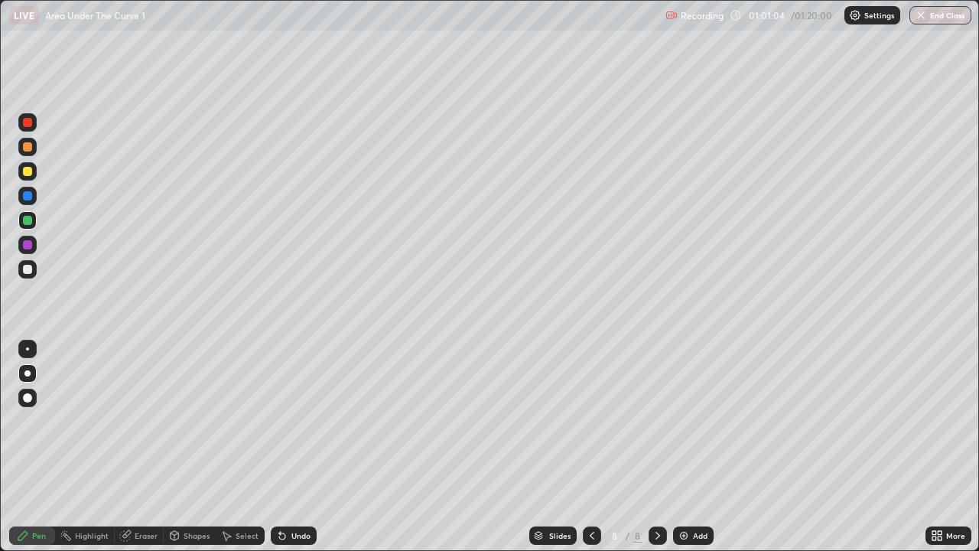
click at [299, 447] on div "Undo" at bounding box center [300, 536] width 19 height 8
click at [298, 447] on div "Undo" at bounding box center [300, 536] width 19 height 8
click at [28, 245] on div at bounding box center [27, 244] width 9 height 9
click at [150, 447] on div "Eraser" at bounding box center [146, 536] width 23 height 8
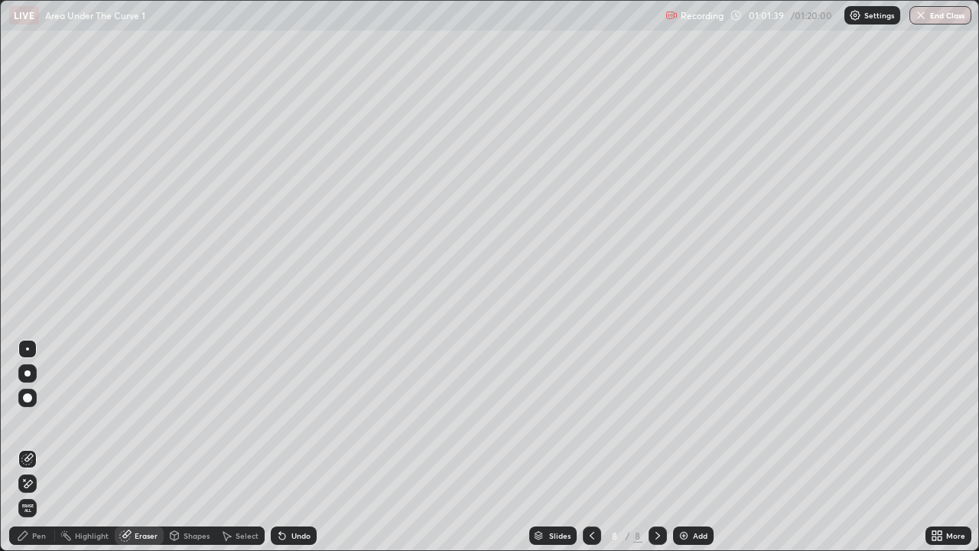
click at [44, 447] on div "Pen" at bounding box center [39, 536] width 14 height 8
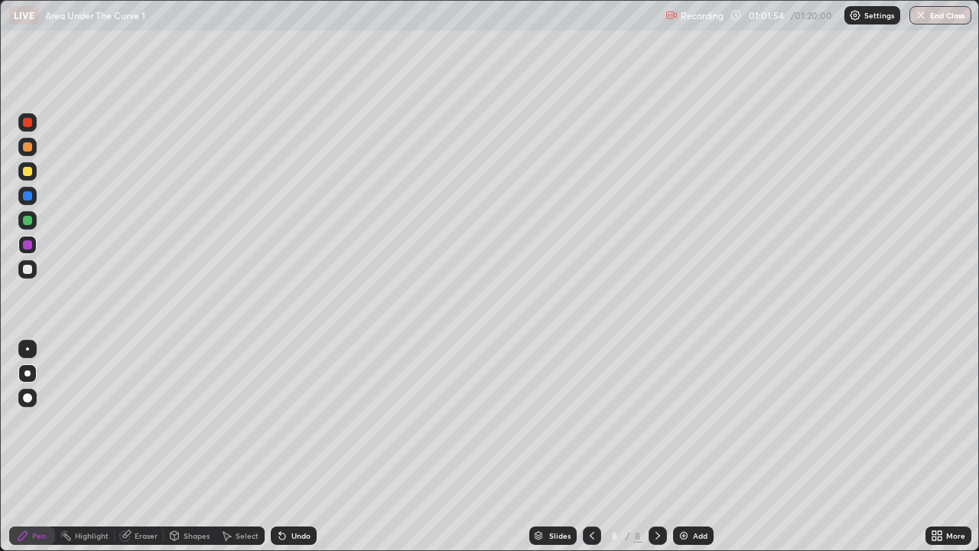
click at [27, 219] on div at bounding box center [27, 220] width 9 height 9
click at [28, 349] on div at bounding box center [27, 348] width 3 height 3
click at [29, 272] on div at bounding box center [27, 269] width 9 height 9
click at [298, 447] on div "Undo" at bounding box center [294, 535] width 46 height 18
click at [291, 447] on div "Undo" at bounding box center [300, 536] width 19 height 8
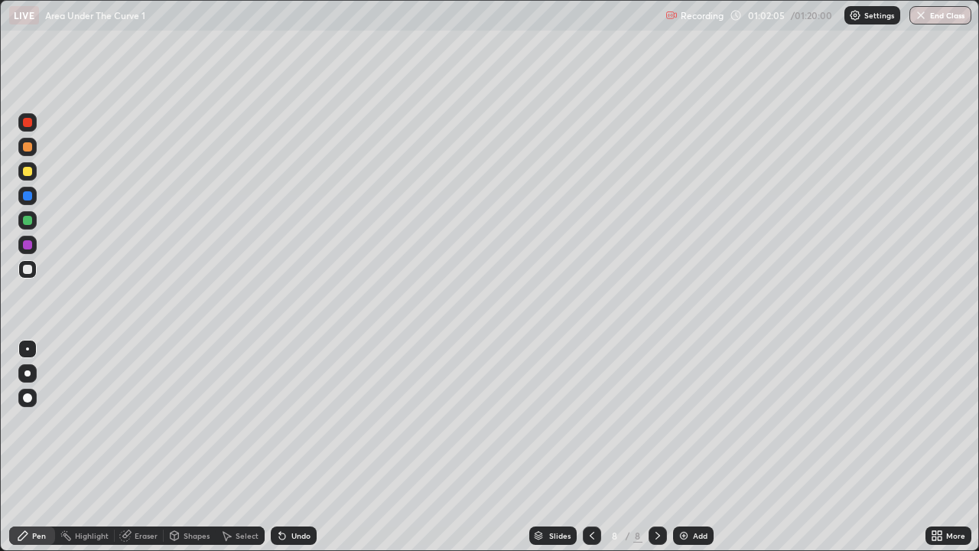
click at [288, 447] on div "Undo" at bounding box center [294, 535] width 46 height 18
click at [29, 242] on div at bounding box center [27, 244] width 9 height 9
click at [29, 372] on div at bounding box center [27, 373] width 6 height 6
click at [27, 171] on div at bounding box center [27, 171] width 9 height 9
click at [28, 373] on div at bounding box center [27, 373] width 6 height 6
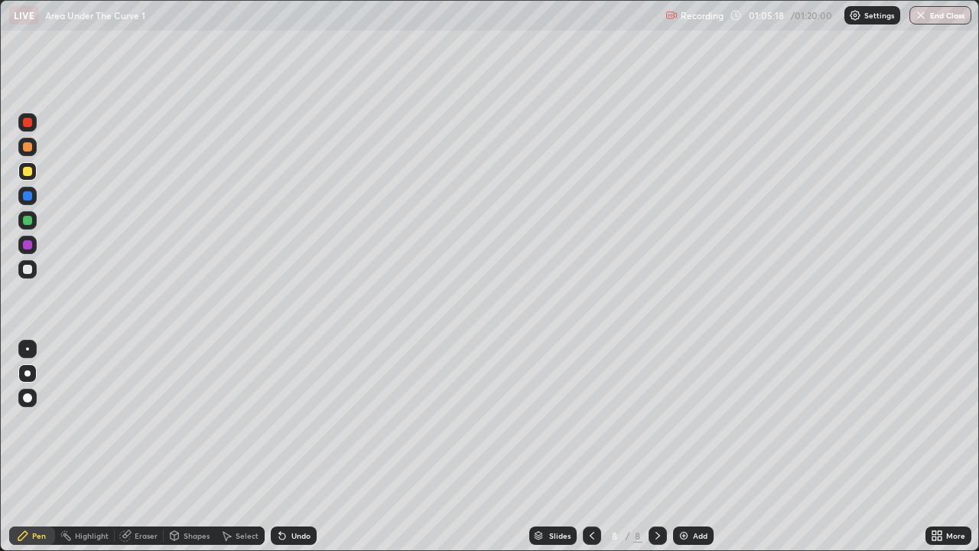
click at [655, 447] on icon at bounding box center [658, 535] width 12 height 12
click at [654, 447] on icon at bounding box center [658, 535] width 12 height 12
click at [662, 447] on icon at bounding box center [658, 535] width 12 height 12
click at [656, 447] on icon at bounding box center [658, 535] width 12 height 12
click at [654, 447] on icon at bounding box center [658, 535] width 12 height 12
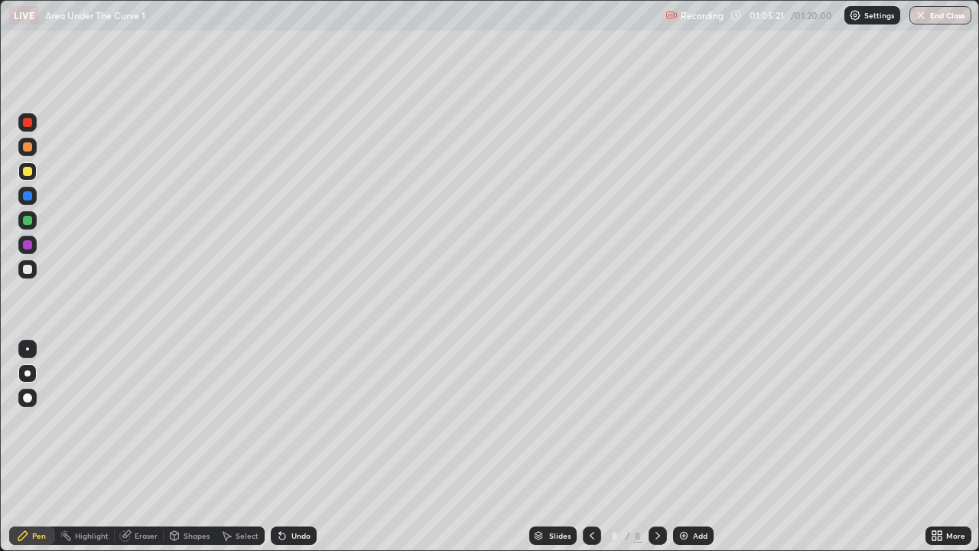
click at [656, 447] on icon at bounding box center [658, 535] width 12 height 12
click at [693, 447] on div "Add" at bounding box center [700, 536] width 15 height 8
click at [28, 370] on div at bounding box center [27, 373] width 6 height 6
click at [28, 170] on div at bounding box center [27, 171] width 9 height 9
click at [302, 447] on div "Undo" at bounding box center [300, 536] width 19 height 8
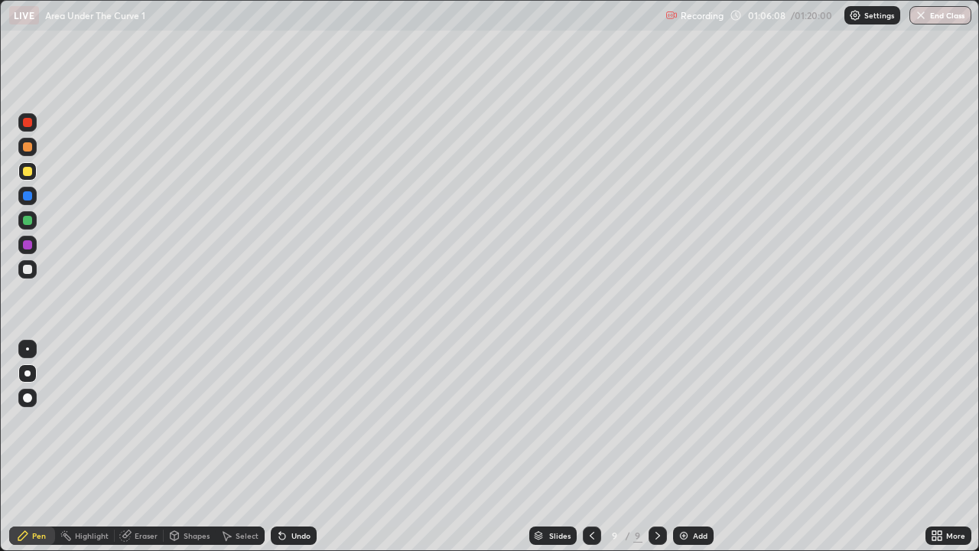
click at [297, 447] on div "Undo" at bounding box center [300, 536] width 19 height 8
click at [293, 447] on div "Undo" at bounding box center [294, 535] width 46 height 18
click at [294, 447] on div "Undo" at bounding box center [294, 535] width 46 height 18
click at [31, 267] on div at bounding box center [27, 269] width 9 height 9
click at [29, 223] on div at bounding box center [27, 220] width 9 height 9
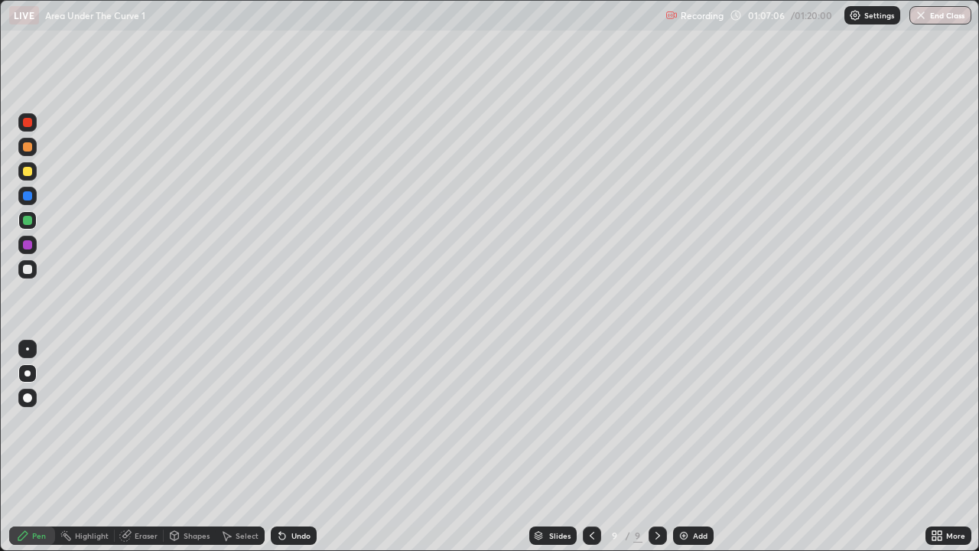
click at [299, 447] on div "Undo" at bounding box center [300, 536] width 19 height 8
click at [293, 447] on div "Undo" at bounding box center [300, 536] width 19 height 8
click at [26, 247] on div at bounding box center [27, 244] width 9 height 9
click at [29, 123] on div at bounding box center [27, 122] width 9 height 9
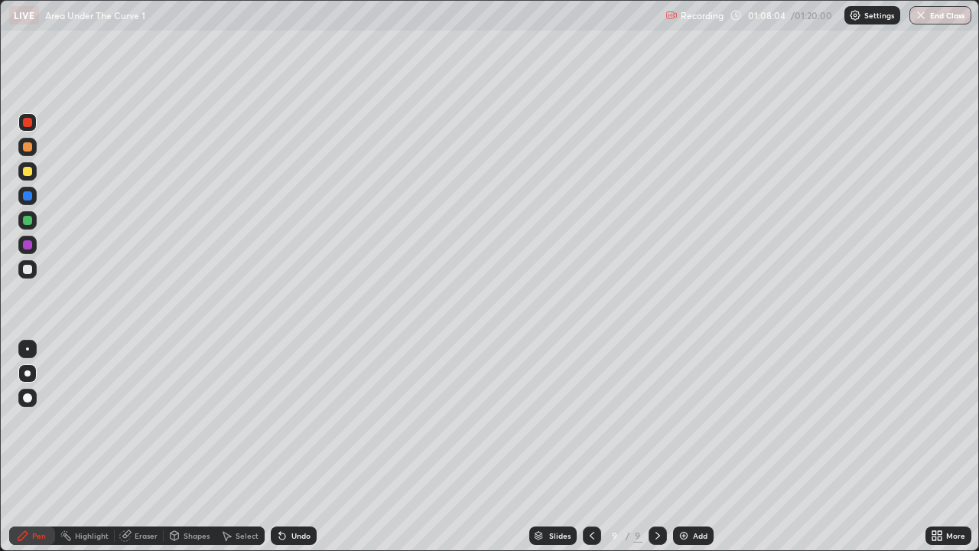
click at [30, 267] on div at bounding box center [27, 269] width 9 height 9
click at [304, 447] on div "Undo" at bounding box center [300, 536] width 19 height 8
click at [28, 151] on div at bounding box center [27, 146] width 9 height 9
click at [146, 447] on div "Eraser" at bounding box center [146, 536] width 23 height 8
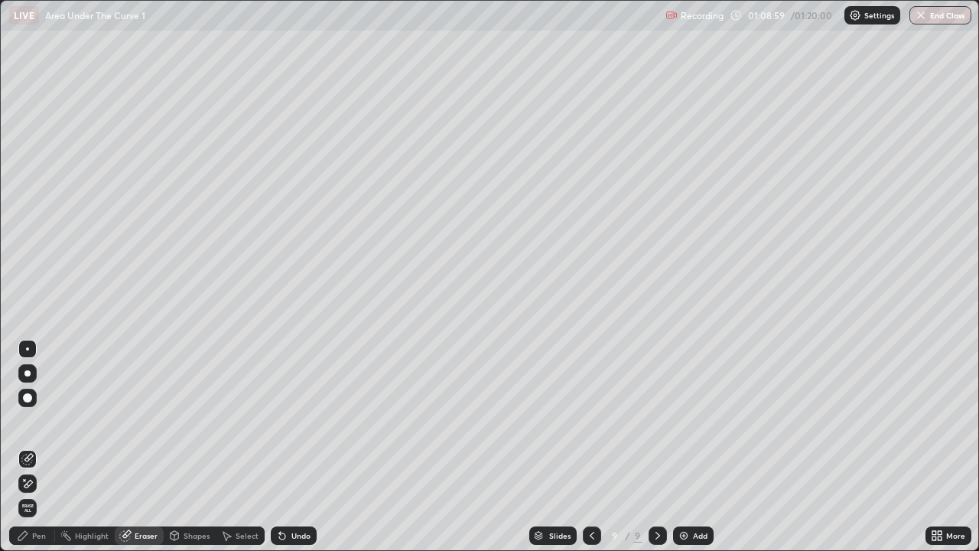
click at [37, 447] on div "Pen" at bounding box center [32, 535] width 46 height 18
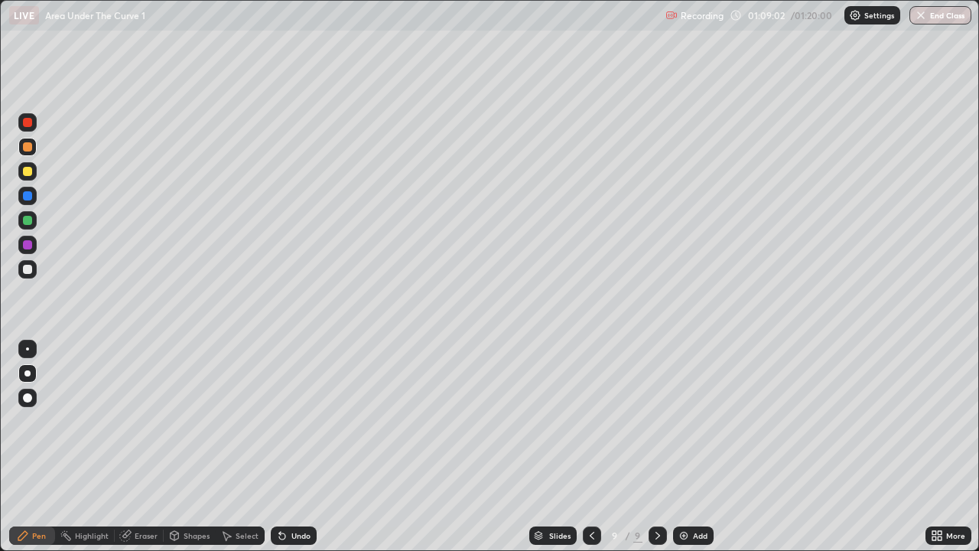
click at [28, 268] on div at bounding box center [27, 269] width 9 height 9
click at [28, 245] on div at bounding box center [27, 244] width 9 height 9
click at [27, 223] on div at bounding box center [27, 220] width 9 height 9
click at [295, 447] on div "Undo" at bounding box center [300, 536] width 19 height 8
click at [301, 447] on div "Undo" at bounding box center [300, 536] width 19 height 8
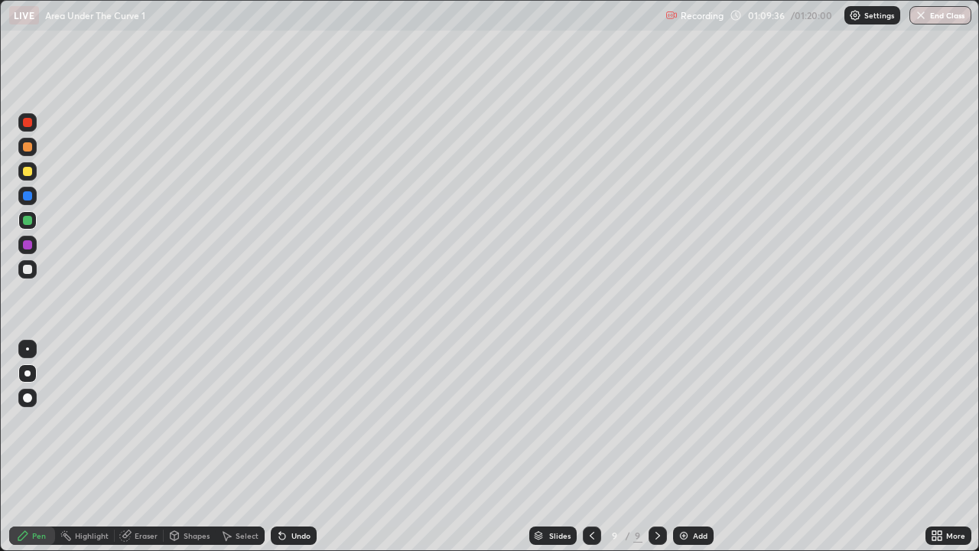
click at [302, 447] on div "Undo" at bounding box center [300, 536] width 19 height 8
click at [39, 447] on div "Pen" at bounding box center [39, 536] width 14 height 8
click at [29, 268] on div at bounding box center [27, 269] width 9 height 9
click at [27, 267] on div at bounding box center [27, 269] width 9 height 9
click at [25, 226] on div at bounding box center [27, 220] width 18 height 18
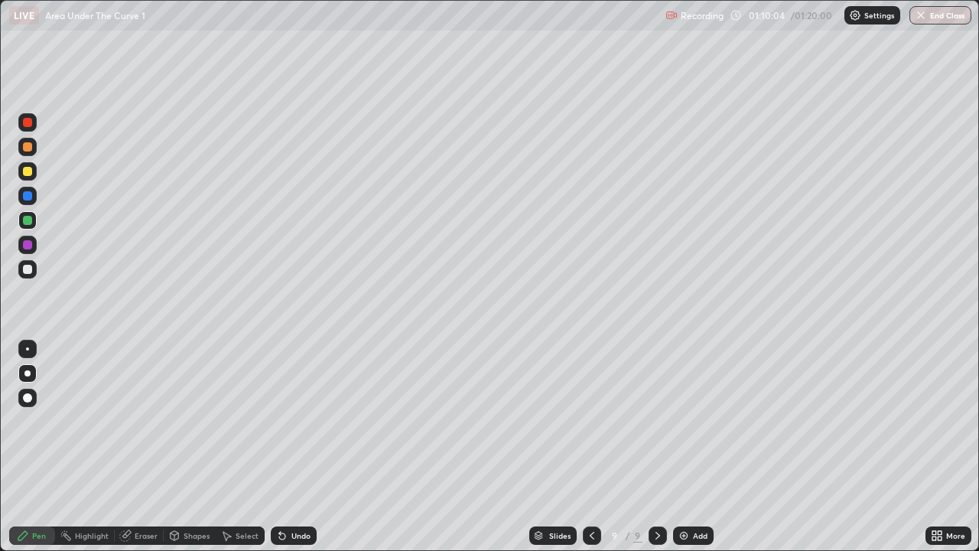
click at [295, 447] on div "Undo" at bounding box center [300, 536] width 19 height 8
click at [291, 447] on div "Undo" at bounding box center [300, 536] width 19 height 8
click at [30, 247] on div at bounding box center [27, 244] width 9 height 9
click at [29, 268] on div at bounding box center [27, 269] width 9 height 9
click at [28, 198] on div at bounding box center [27, 195] width 9 height 9
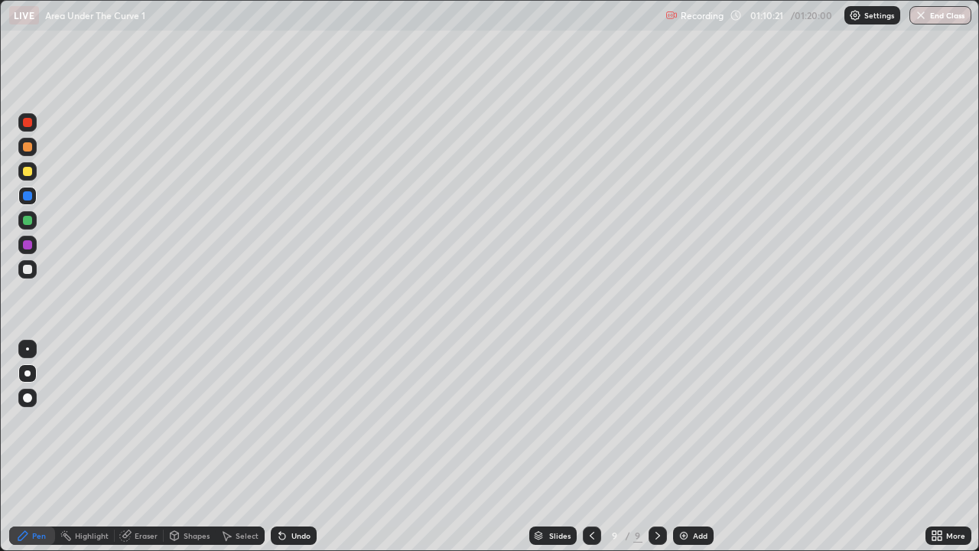
click at [291, 447] on div "Undo" at bounding box center [300, 536] width 19 height 8
click at [294, 447] on div "Undo" at bounding box center [300, 536] width 19 height 8
click at [295, 447] on div "Undo" at bounding box center [300, 536] width 19 height 8
click at [294, 447] on div "Undo" at bounding box center [300, 536] width 19 height 8
click at [293, 447] on div "Undo" at bounding box center [300, 536] width 19 height 8
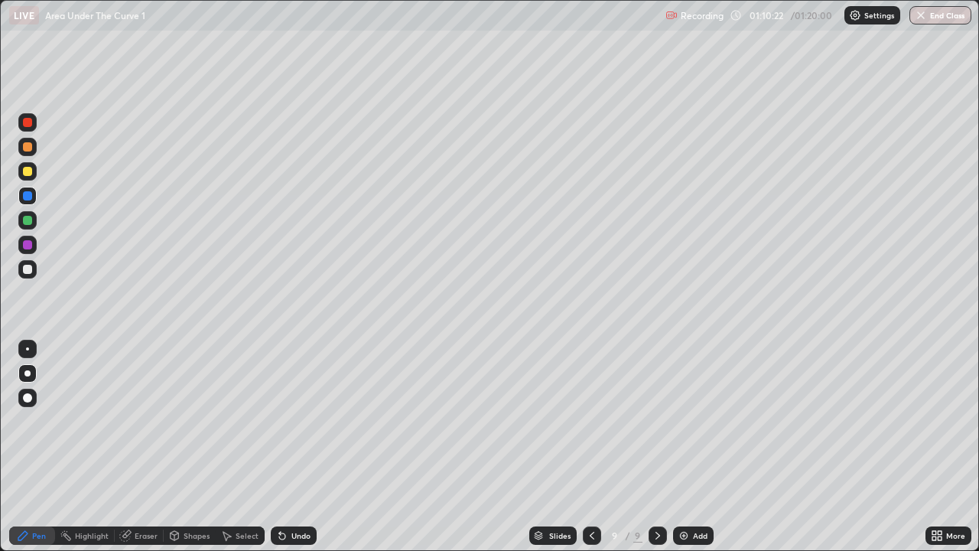
click at [294, 447] on div "Undo" at bounding box center [300, 536] width 19 height 8
click at [296, 447] on div "Undo" at bounding box center [300, 536] width 19 height 8
click at [29, 269] on div at bounding box center [27, 269] width 9 height 9
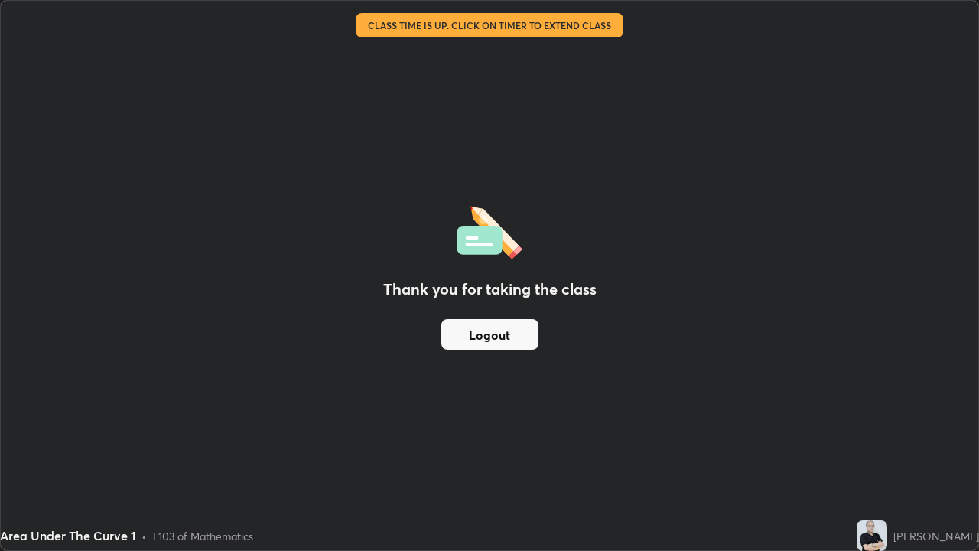
click at [480, 333] on button "Logout" at bounding box center [489, 334] width 97 height 31
click at [484, 335] on button "Logout" at bounding box center [489, 334] width 97 height 31
